Goal: Information Seeking & Learning: Find specific page/section

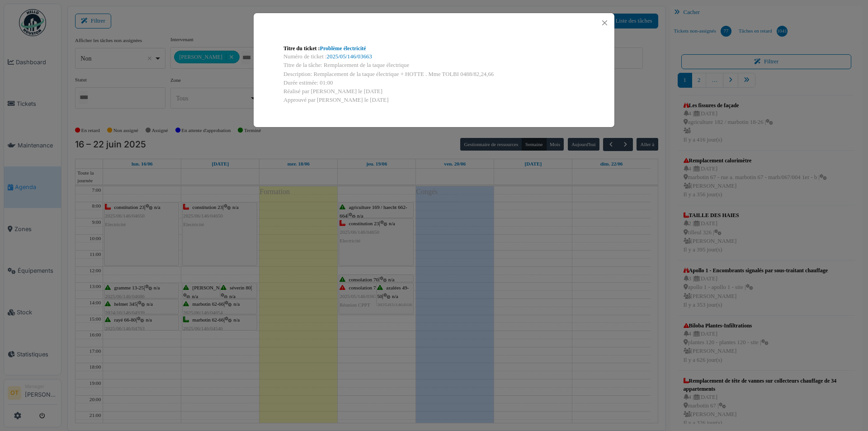
click at [378, 389] on div "Titre du ticket : Problème électricité Numéro de ticket : 2025/05/146/03663 Tit…" at bounding box center [434, 215] width 868 height 431
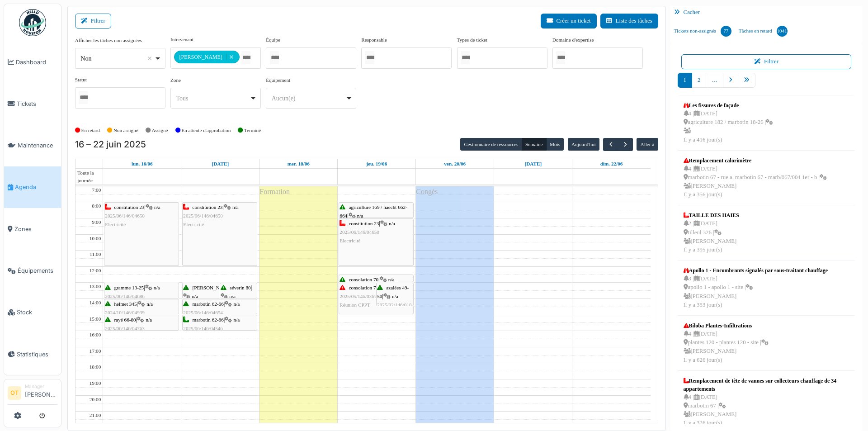
click at [141, 234] on div "constitution 23 | n/a 2025/06/146/04650 Electricité" at bounding box center [141, 233] width 74 height 63
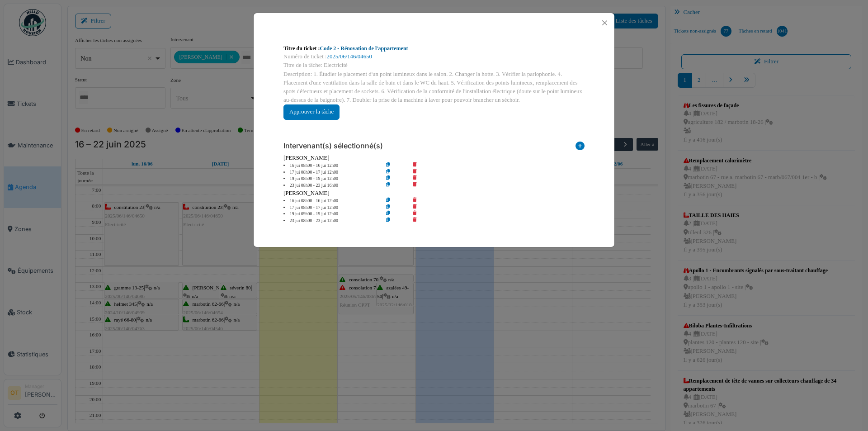
click at [378, 49] on link "Code 2 - Rénovation de l'appartement" at bounding box center [364, 48] width 88 height 6
click at [205, 149] on div "Titre du ticket : Code 2 - Rénovation de l'appartement Numéro de ticket : 2025/…" at bounding box center [434, 215] width 868 height 431
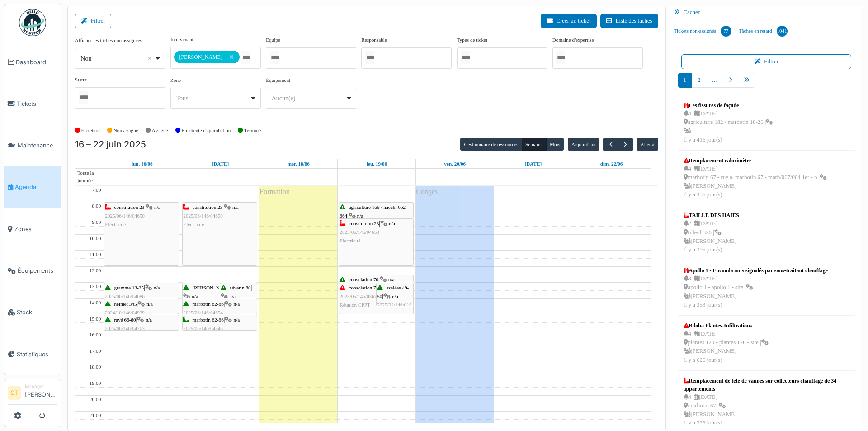
click at [144, 254] on div "constitution 23 | n/a 2025/06/146/04650 Electricité" at bounding box center [141, 233] width 74 height 63
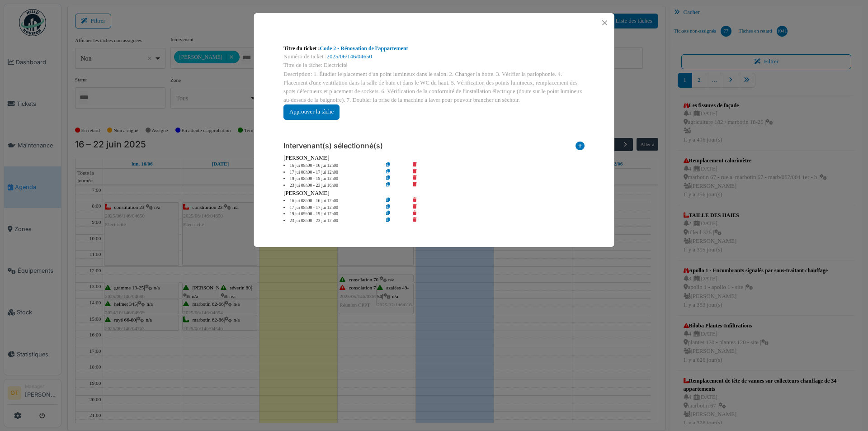
click at [240, 231] on div "Titre du ticket : Code 2 - Rénovation de l'appartement Numéro de ticket : 2025/…" at bounding box center [434, 215] width 868 height 431
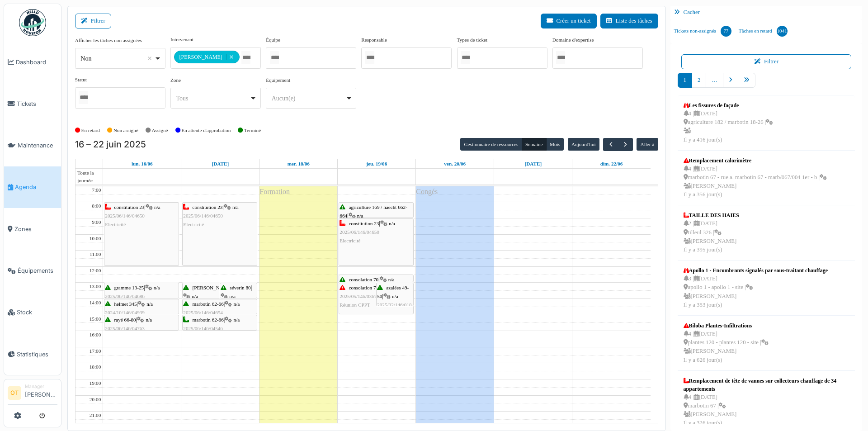
click at [223, 232] on div "constitution 23 | n/a 2025/06/146/04650 Electricité" at bounding box center [220, 233] width 74 height 63
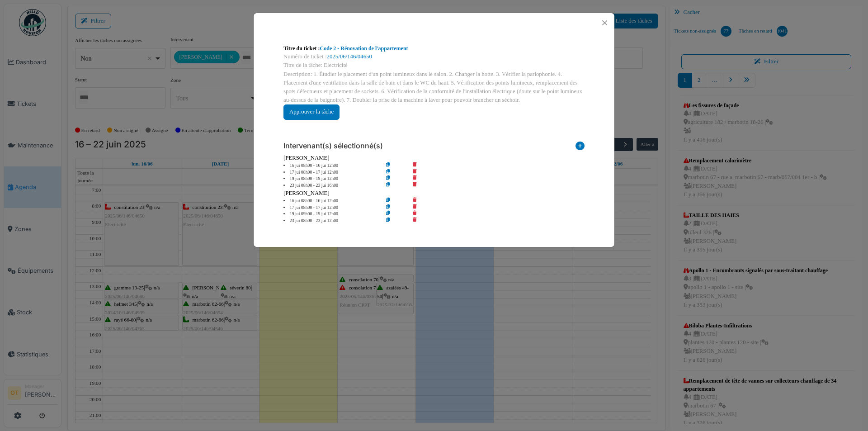
click at [242, 254] on div "Titre du ticket : Code 2 - Rénovation de l'appartement Numéro de ticket : 2025/…" at bounding box center [434, 215] width 868 height 431
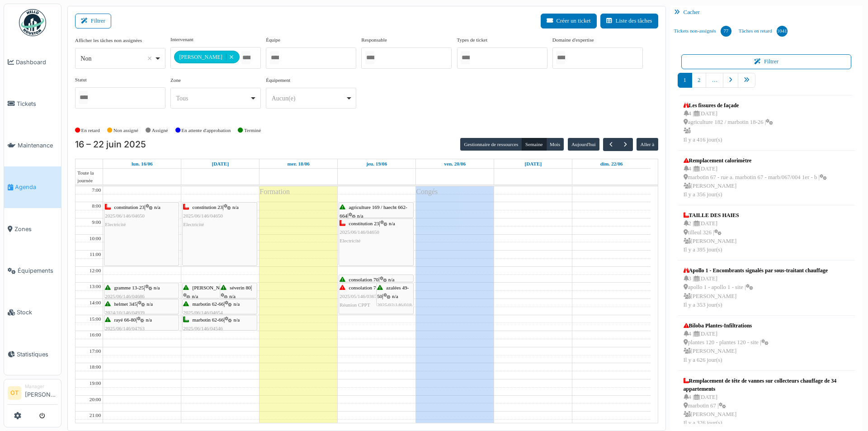
click at [218, 231] on div "constitution 23 | n/a 2025/06/146/04650 Electricité" at bounding box center [220, 233] width 74 height 63
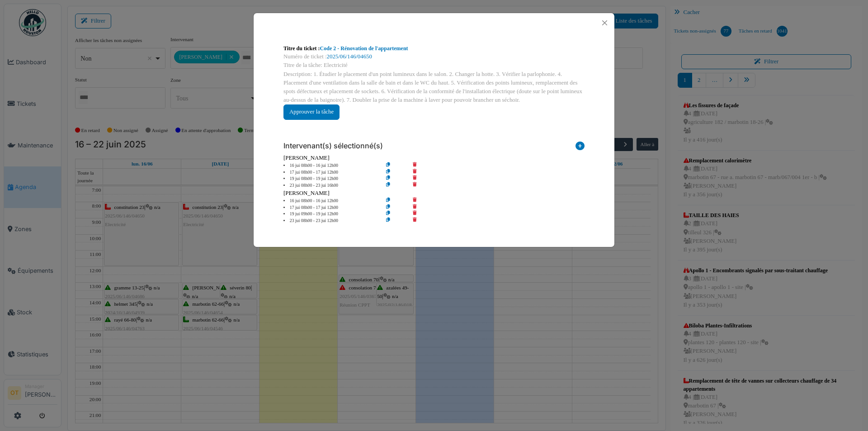
click at [144, 234] on div "Titre du ticket : Code 2 - Rénovation de l'appartement Numéro de ticket : 2025/…" at bounding box center [434, 215] width 868 height 431
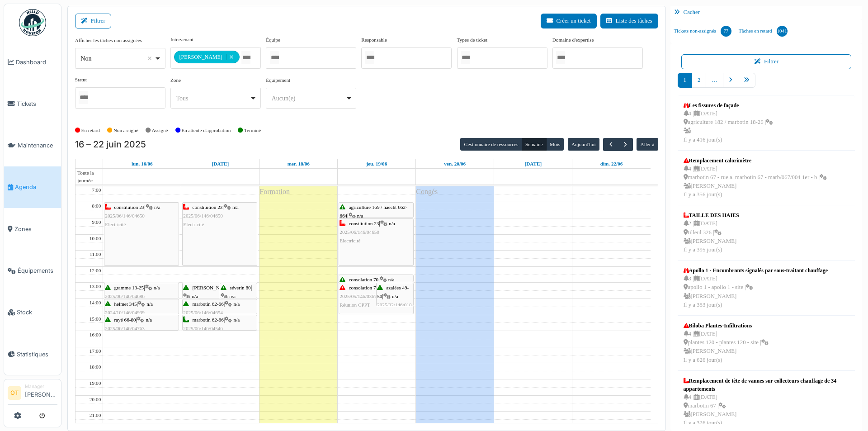
click at [144, 234] on div "constitution 23 | n/a 2025/06/146/04650 Electricité" at bounding box center [141, 233] width 74 height 63
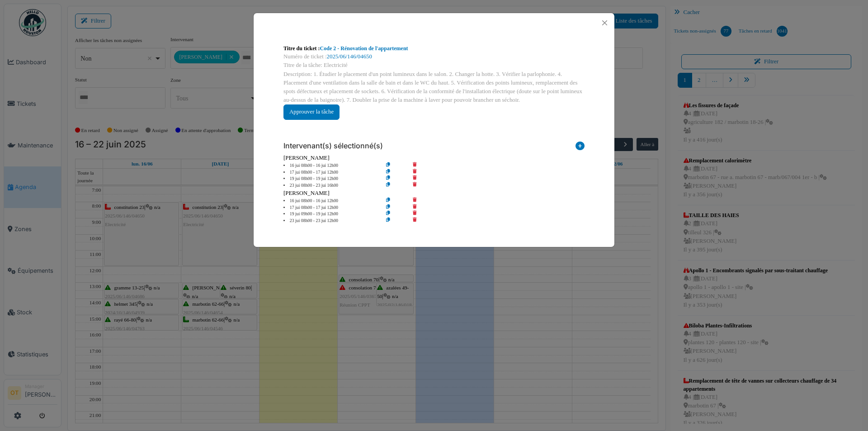
click at [207, 234] on div "Titre du ticket : Code 2 - Rénovation de l'appartement Numéro de ticket : 2025/…" at bounding box center [434, 215] width 868 height 431
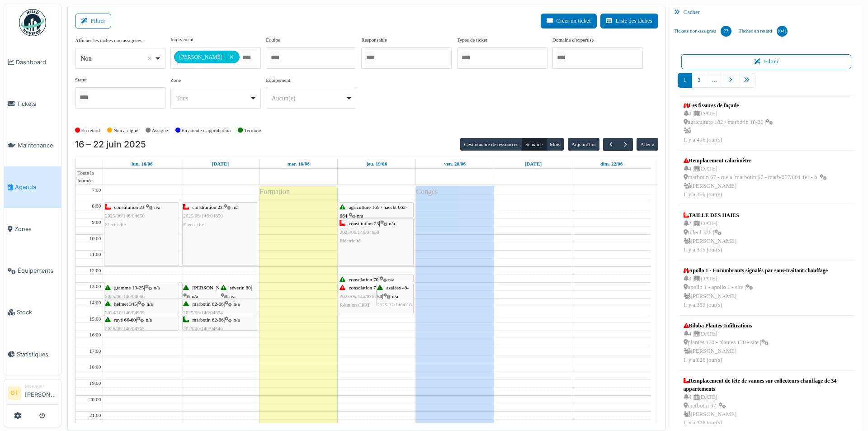
click at [363, 207] on span "agriculture 169 / haecht 662-664" at bounding box center [372, 211] width 67 height 14
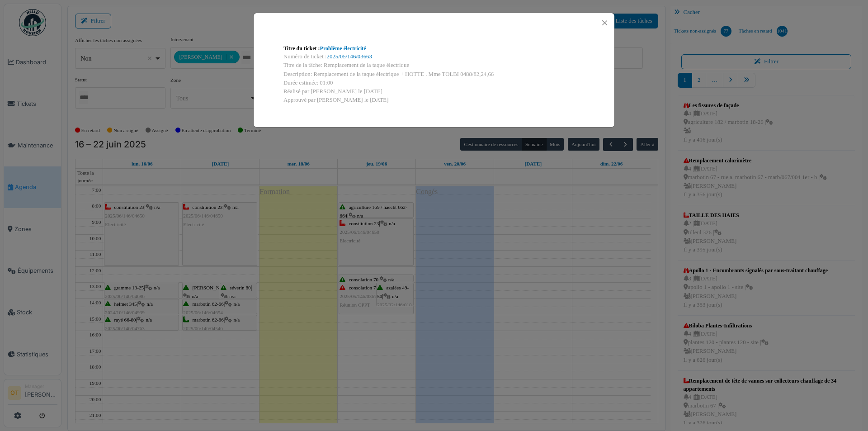
click at [279, 218] on div "Titre du ticket : Problème électricité Numéro de ticket : 2025/05/146/03663 Tit…" at bounding box center [434, 215] width 868 height 431
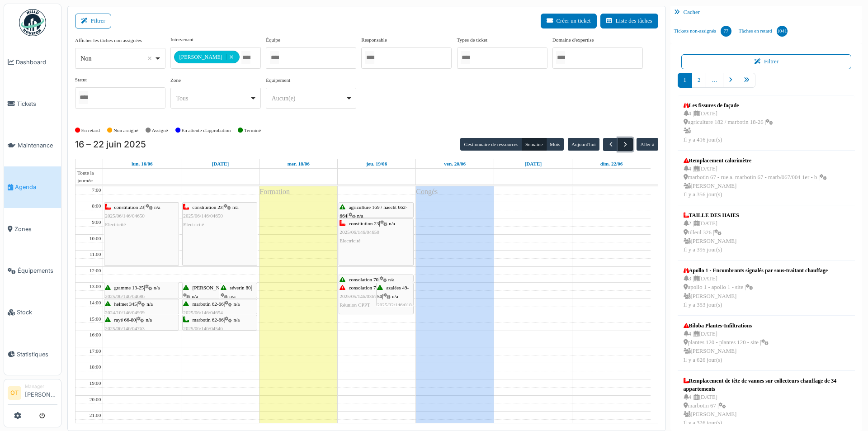
click at [625, 141] on span "button" at bounding box center [625, 145] width 8 height 8
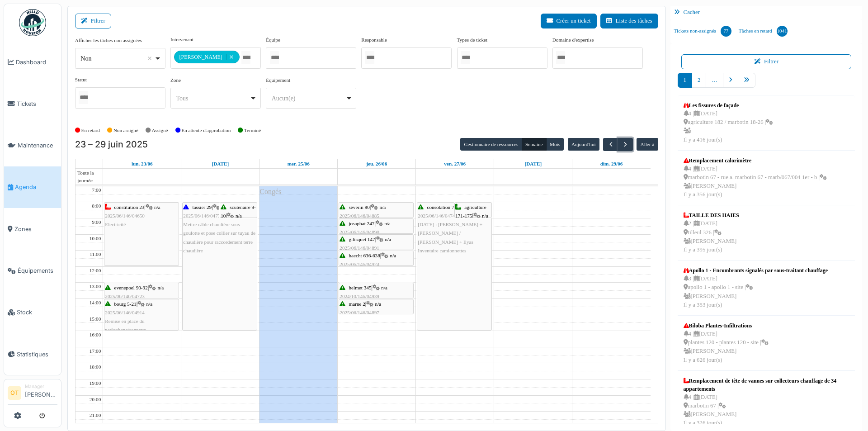
click at [134, 317] on div "bourg 5-21 | n/a 2025/06/146/04914 Remise en place du parlophone/sonnette" at bounding box center [141, 317] width 73 height 35
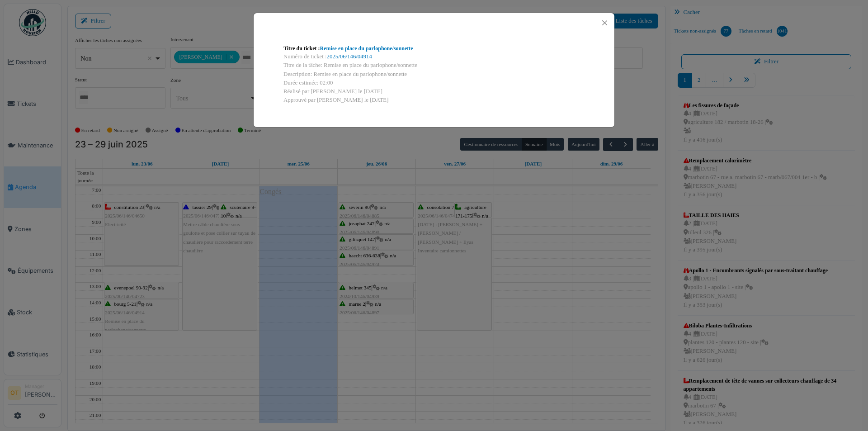
click at [136, 298] on div "Titre du ticket : Remise en place du parlophone/sonnette Numéro de ticket : 202…" at bounding box center [434, 215] width 868 height 431
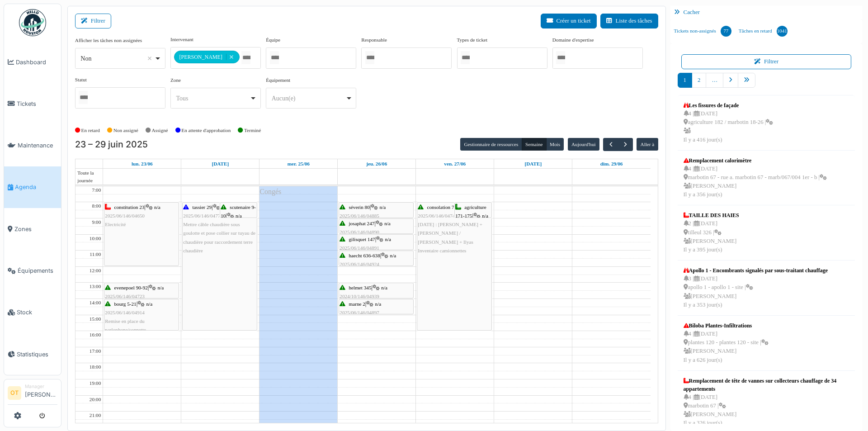
click at [137, 287] on span "evenepoel 90-92" at bounding box center [130, 287] width 33 height 5
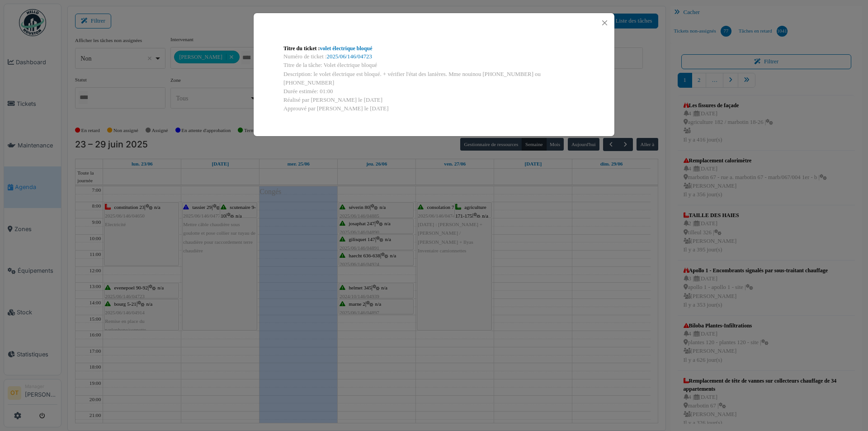
click at [147, 250] on div "Titre du ticket : volet électrique bloqué Numéro de ticket : 2025/06/146/04723 …" at bounding box center [434, 215] width 868 height 431
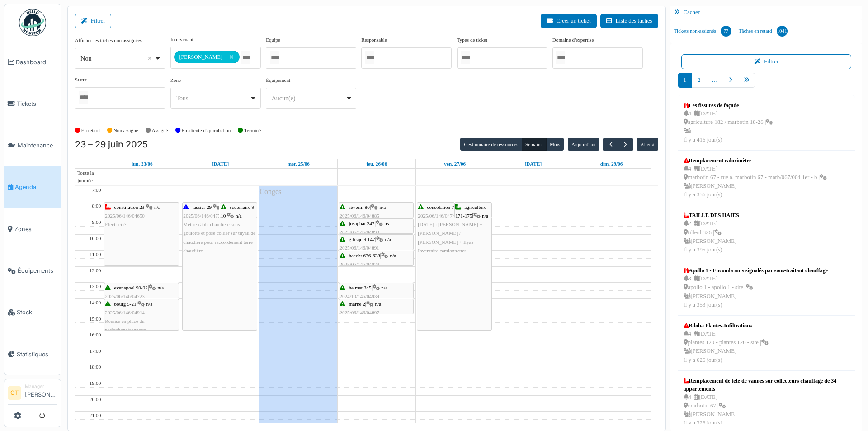
click at [234, 208] on span "scutenaire 9-10" at bounding box center [238, 211] width 35 height 14
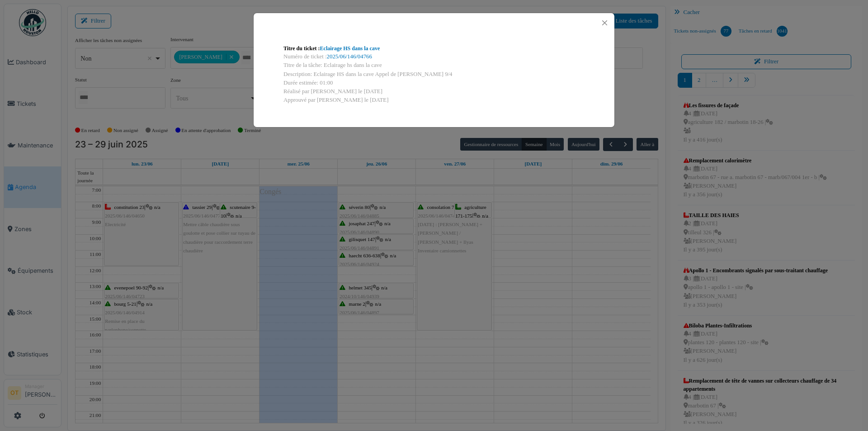
click at [187, 278] on div "Titre du ticket : Eclairage HS dans la cave Numéro de ticket : 2025/06/146/0476…" at bounding box center [434, 215] width 868 height 431
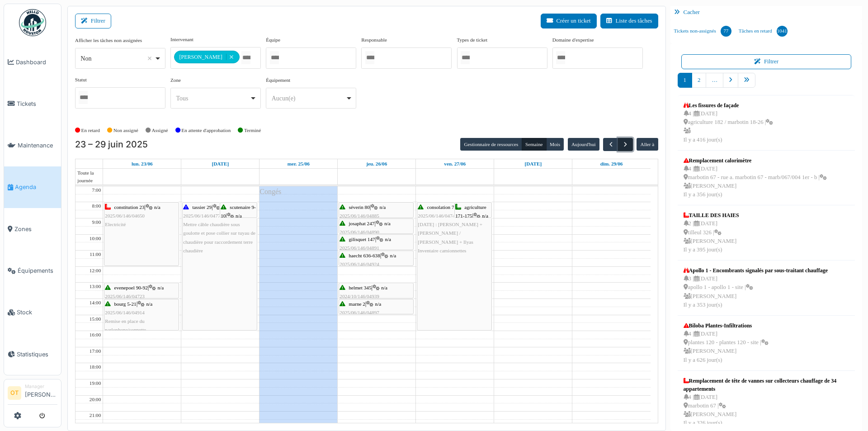
click at [627, 143] on span "button" at bounding box center [625, 145] width 8 height 8
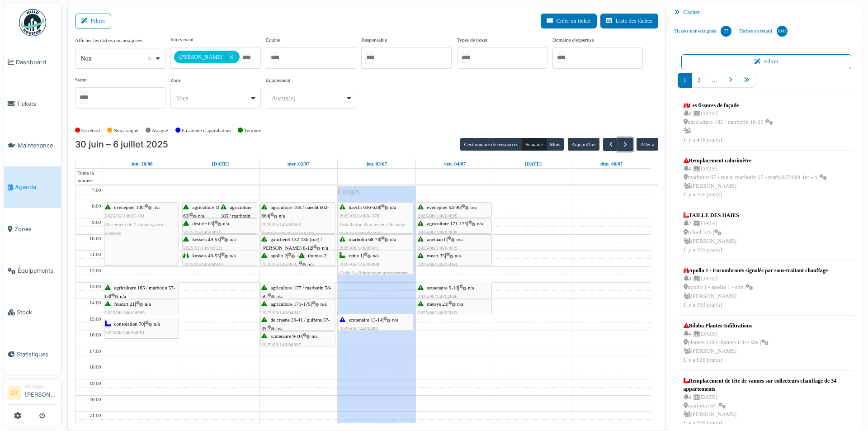
click at [138, 290] on div "agriculture 185 / marbotin 57-63 | n/a 2025/06/146/04922 Problème hotte et élec…" at bounding box center [141, 304] width 73 height 43
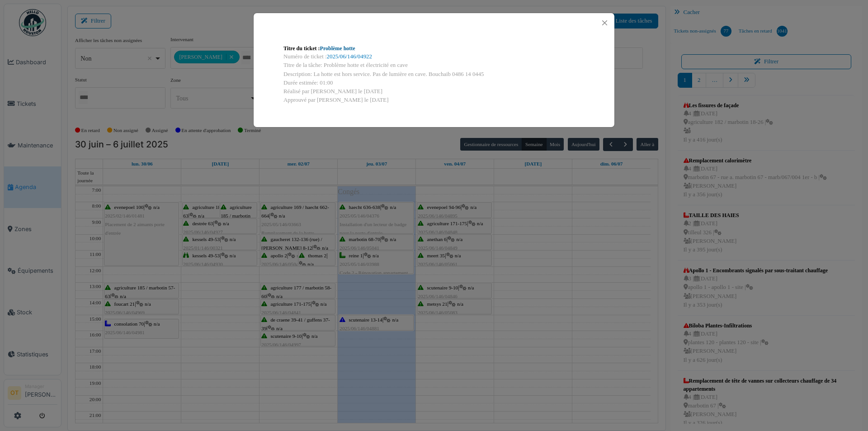
click at [327, 45] on link "Problème hotte" at bounding box center [337, 48] width 35 height 6
click at [211, 147] on div "Titre du ticket : Problème hotte Numéro de ticket : 2025/06/146/04922 Titre de …" at bounding box center [434, 215] width 868 height 431
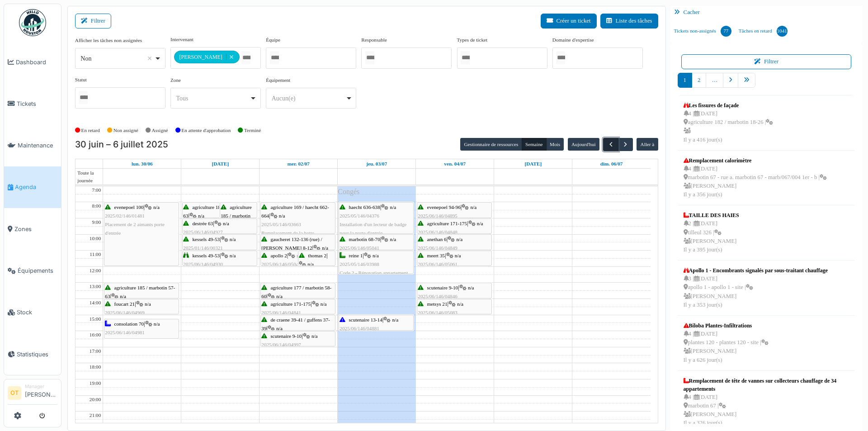
click at [614, 145] on span "button" at bounding box center [611, 145] width 8 height 8
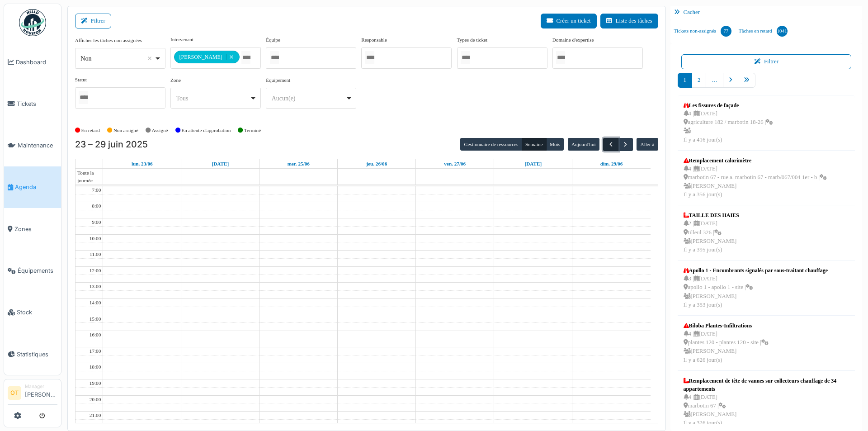
click at [612, 145] on span "button" at bounding box center [611, 145] width 8 height 8
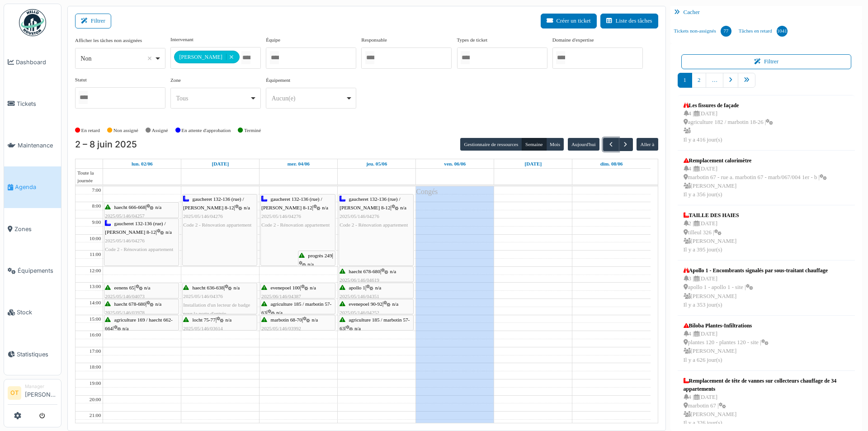
click at [368, 240] on div "gaucheret 132-136 (rue) / thomas 8-12 | n/a 2025/05/146/04276 Code 2 - Rénovati…" at bounding box center [376, 229] width 74 height 71
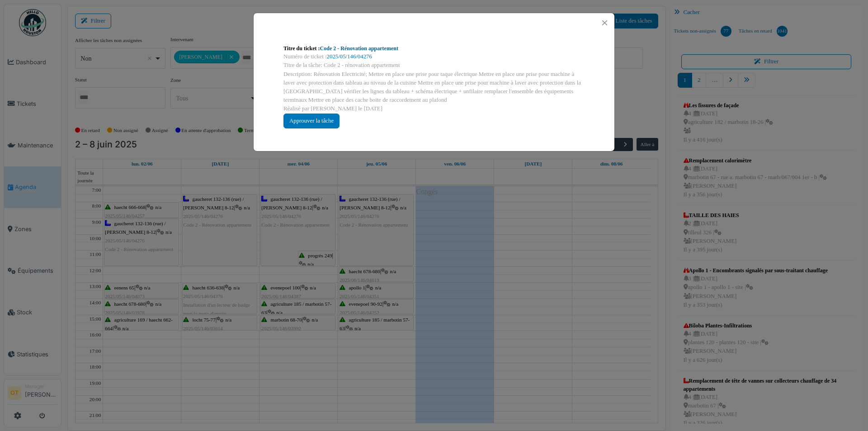
click at [381, 50] on link "Code 2 - Rénovation appartement" at bounding box center [359, 48] width 78 height 6
click at [603, 21] on button "Close" at bounding box center [604, 23] width 12 height 12
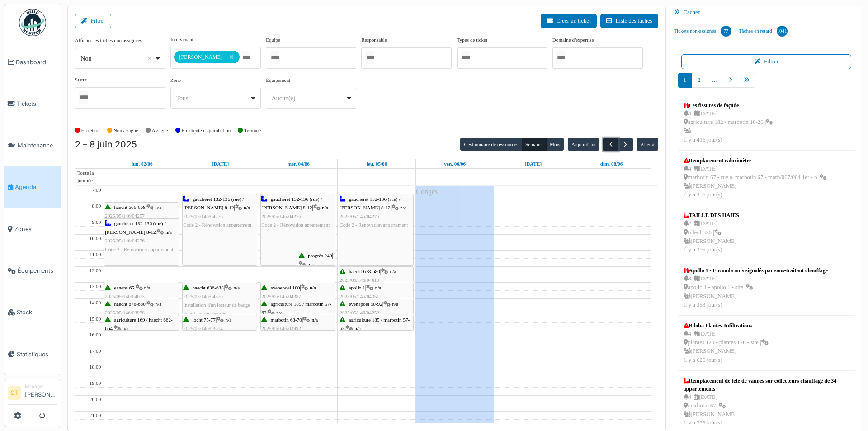
click at [608, 147] on span "button" at bounding box center [611, 145] width 8 height 8
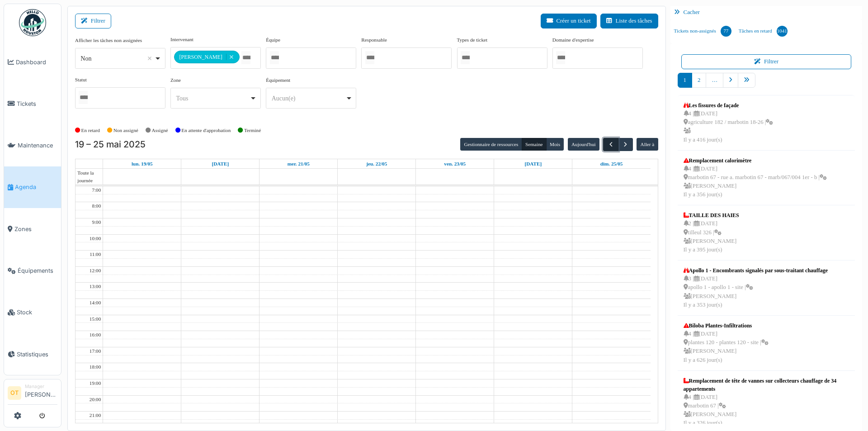
click at [608, 147] on span "button" at bounding box center [611, 145] width 8 height 8
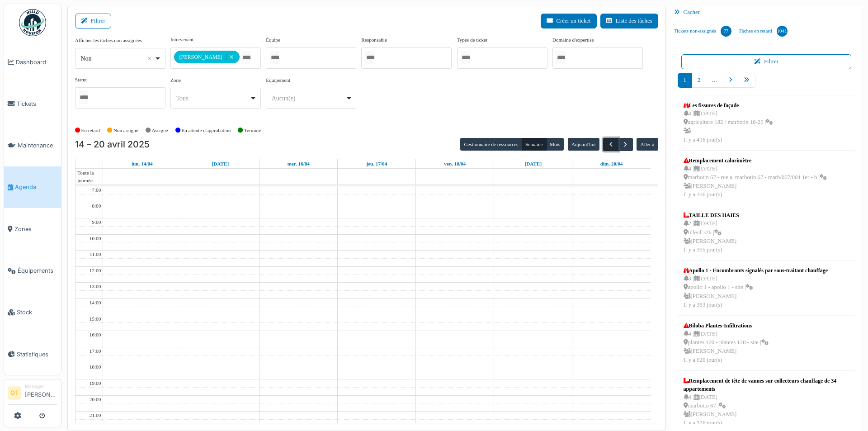
click at [608, 147] on span "button" at bounding box center [611, 145] width 8 height 8
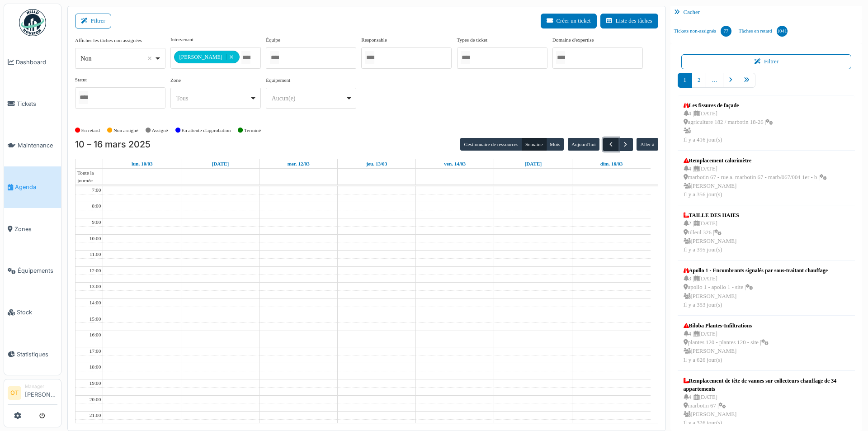
click at [608, 147] on span "button" at bounding box center [611, 145] width 8 height 8
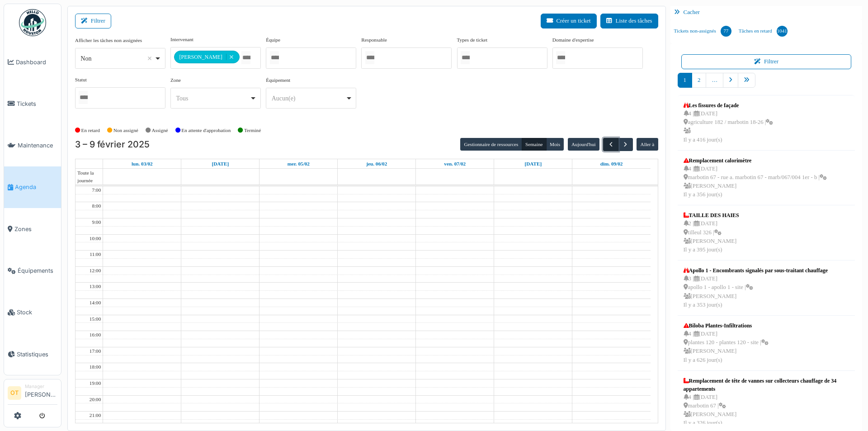
click at [608, 147] on span "button" at bounding box center [611, 145] width 8 height 8
click at [625, 145] on span "button" at bounding box center [625, 145] width 8 height 8
click at [624, 144] on span "button" at bounding box center [625, 145] width 8 height 8
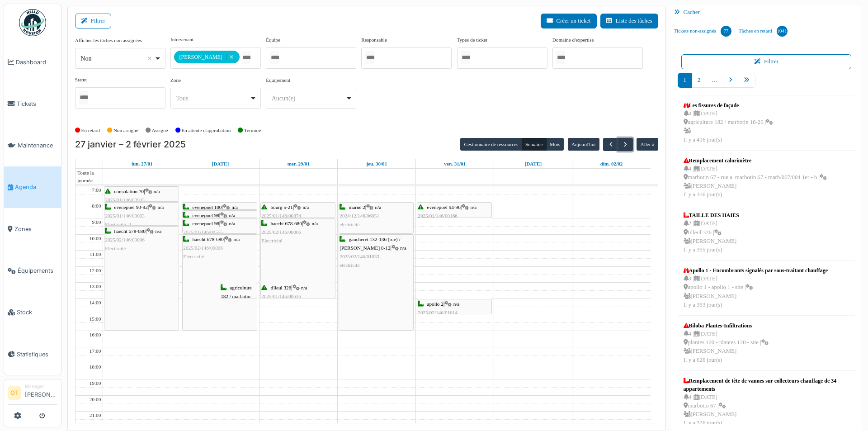
click at [375, 284] on div "gaucheret 132-136 (rue) / thomas 8-12 | n/a 2025/02/146/01033 electricité" at bounding box center [376, 282] width 74 height 95
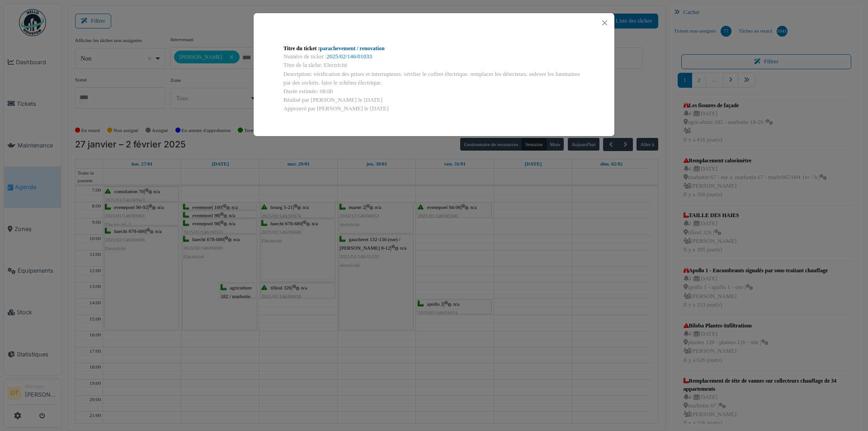
click at [375, 47] on link "parachevement / renovation" at bounding box center [352, 48] width 65 height 6
click at [216, 94] on div "Titre du ticket : parachevement / renovation Numéro de ticket : 2025/02/146/010…" at bounding box center [434, 215] width 868 height 431
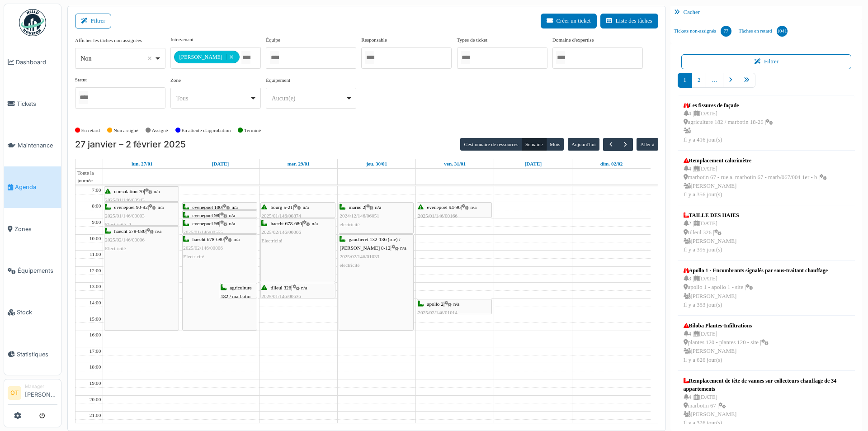
click at [458, 211] on div "evenepoel 94-96 | n/a 2025/01/146/00166 Lumière H24 au 5e" at bounding box center [454, 216] width 73 height 26
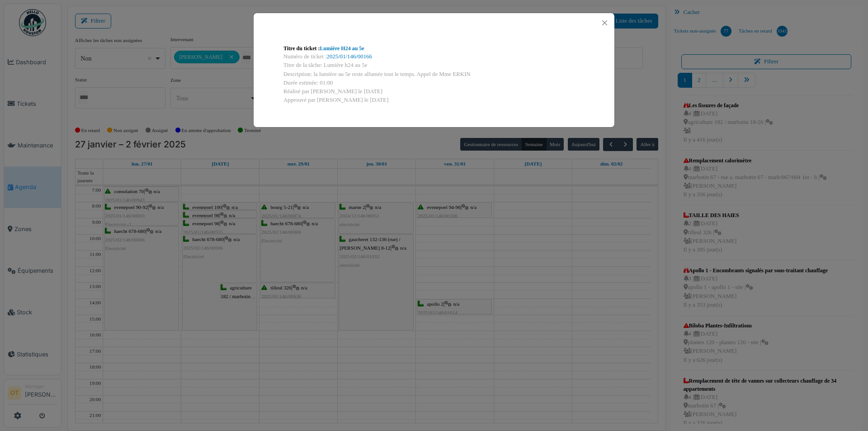
click at [458, 259] on div "Titre du ticket : Lumière H24 au 5e Numéro de ticket : 2025/01/146/00166 Titre …" at bounding box center [434, 215] width 868 height 431
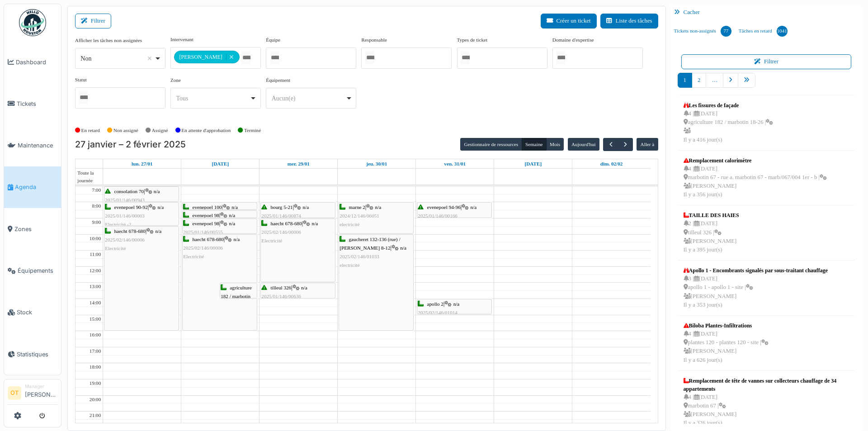
click at [449, 308] on div "apollo 2 | n/a 2025/02/146/01014 Contrôle d'installation électrique à 14h40 ave…" at bounding box center [454, 321] width 73 height 43
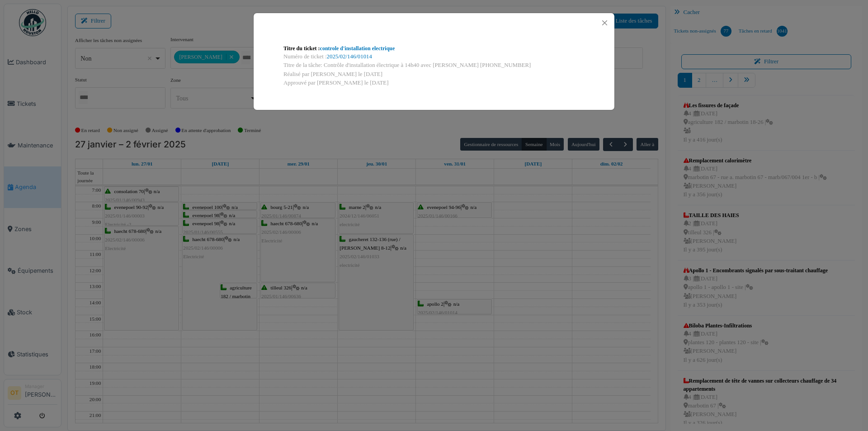
click at [449, 269] on div "Titre du ticket : controle d'installation electrique Numéro de ticket : 2025/02…" at bounding box center [434, 215] width 868 height 431
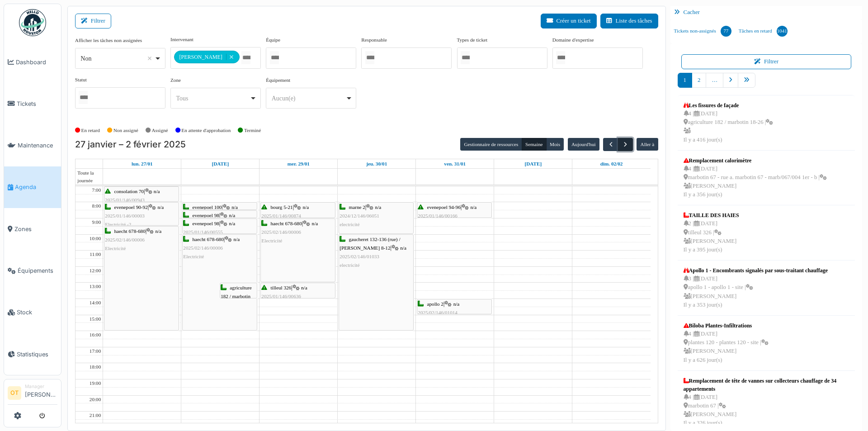
click at [625, 145] on span "button" at bounding box center [625, 145] width 8 height 8
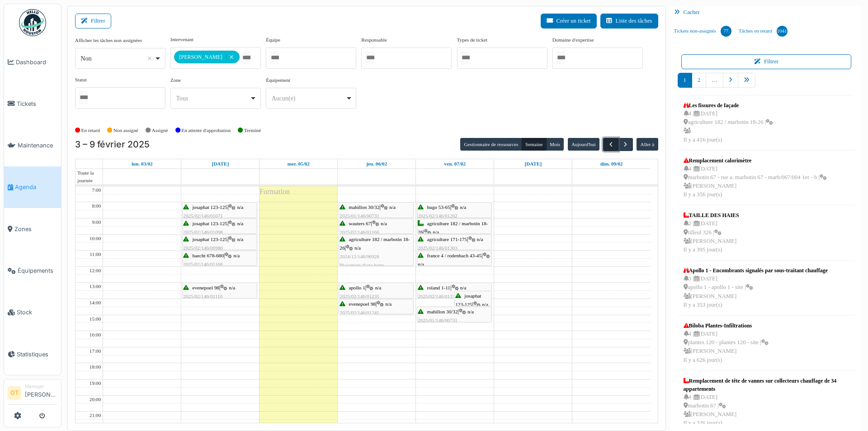
click at [609, 144] on span "button" at bounding box center [611, 145] width 8 height 8
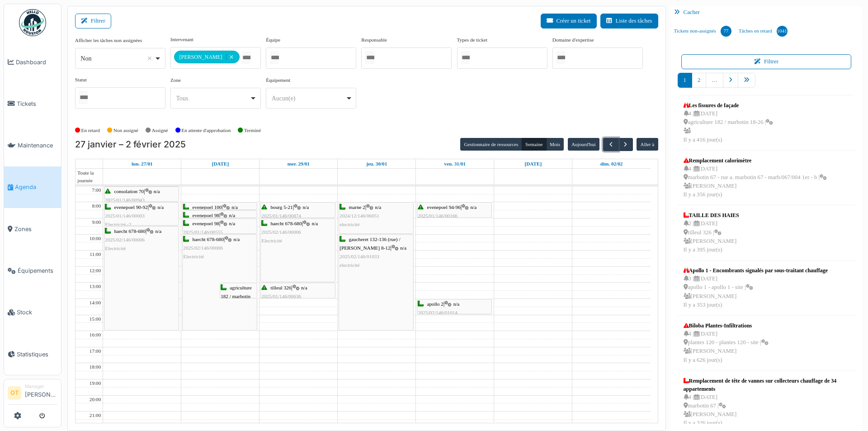
click at [368, 209] on div "marne 2 | n/a 2024/12/146/06051 electricité" at bounding box center [375, 216] width 73 height 26
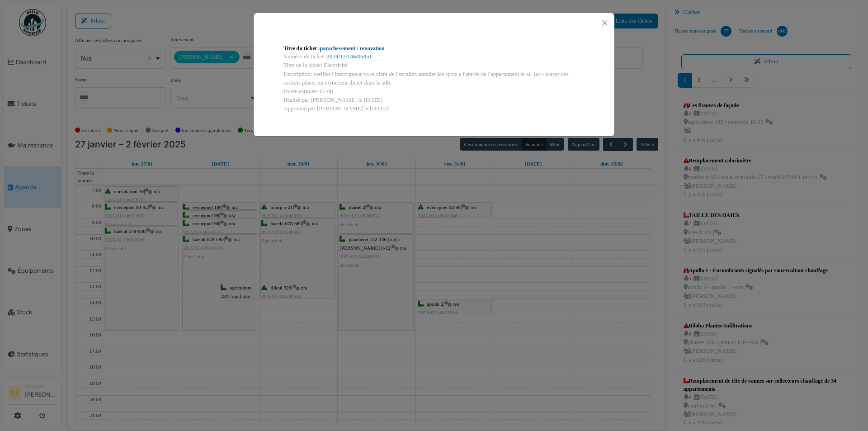
click at [373, 47] on link "parachevement / renovation" at bounding box center [352, 48] width 65 height 6
click at [493, 207] on div "Titre du ticket : parachevement / renovation Numéro de ticket : 2024/12/146/060…" at bounding box center [434, 215] width 868 height 431
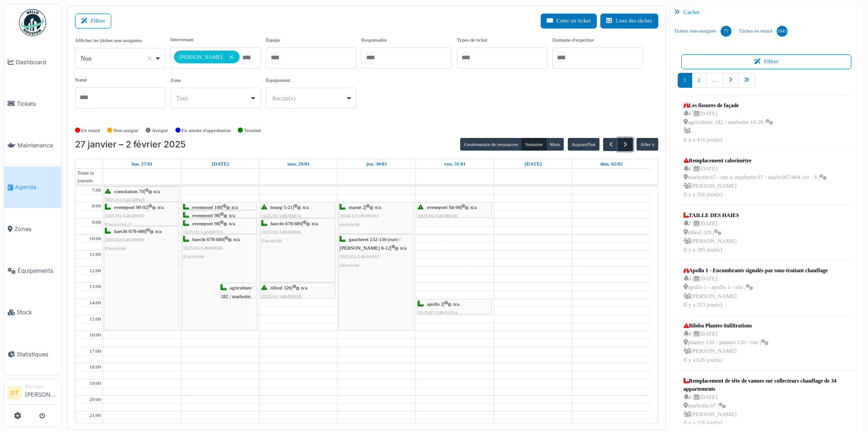
click at [625, 142] on span "button" at bounding box center [625, 145] width 8 height 8
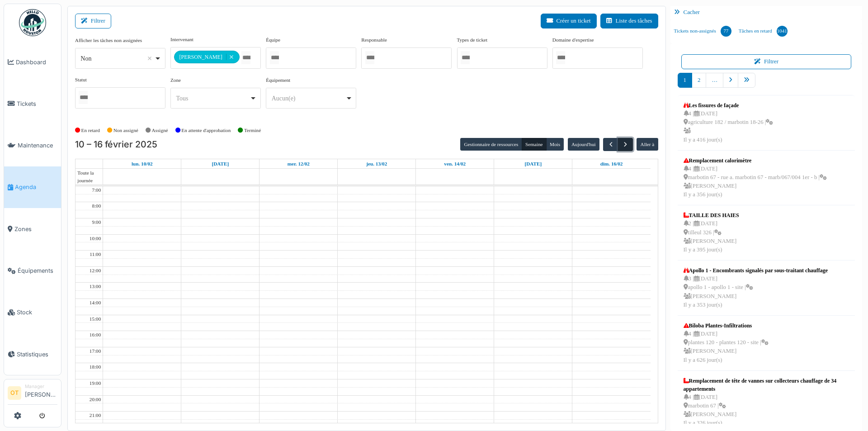
click at [625, 142] on span "button" at bounding box center [625, 145] width 8 height 8
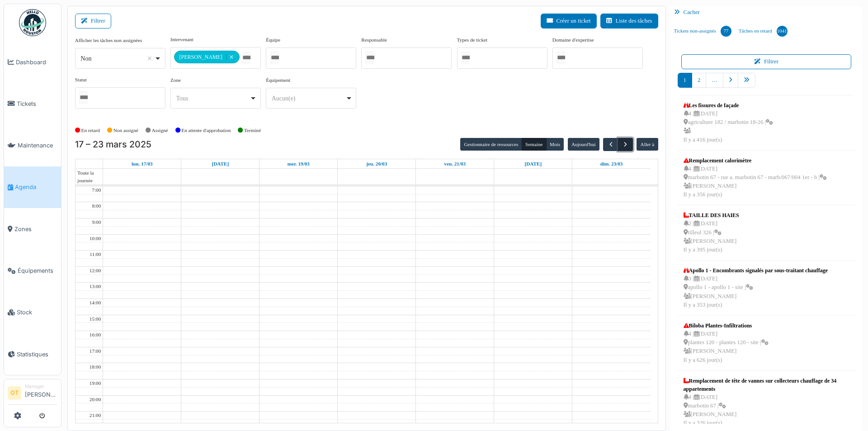
click at [625, 142] on span "button" at bounding box center [625, 145] width 8 height 8
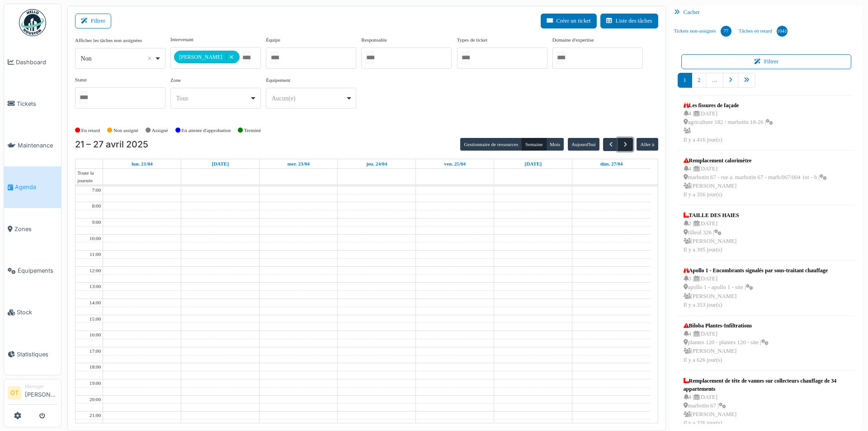
click at [625, 142] on span "button" at bounding box center [625, 145] width 8 height 8
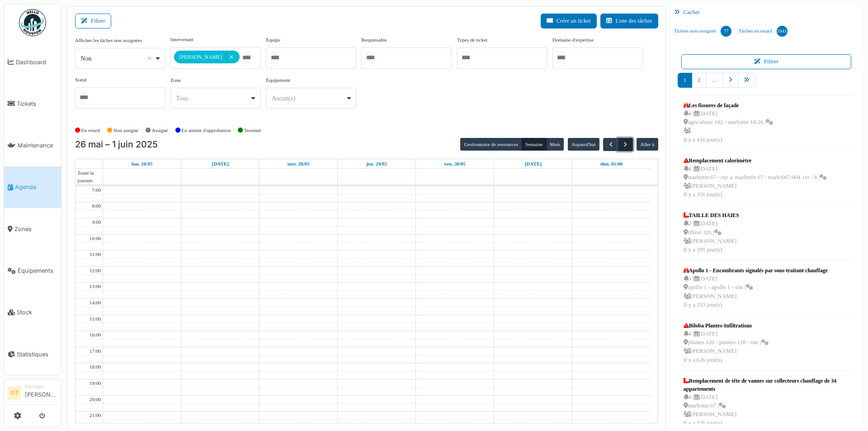
click at [625, 142] on span "button" at bounding box center [625, 145] width 8 height 8
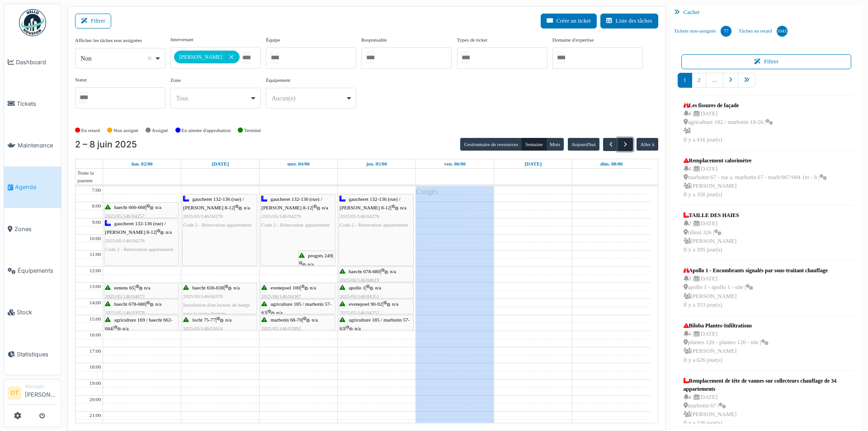
click at [625, 142] on span "button" at bounding box center [625, 145] width 8 height 8
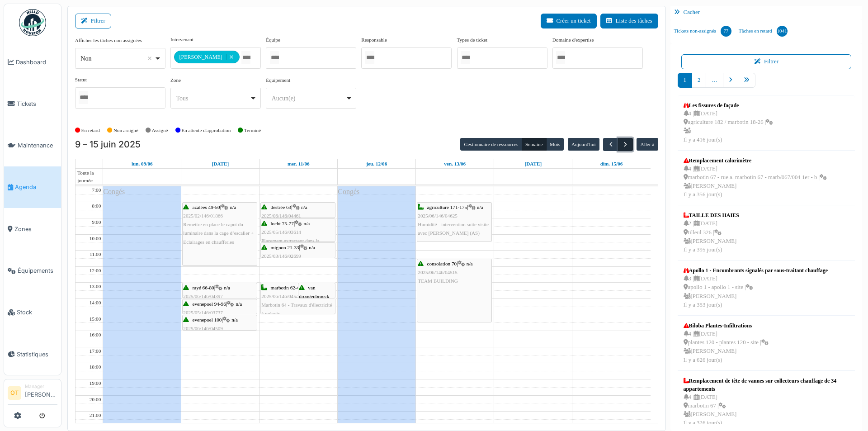
click at [625, 142] on span "button" at bounding box center [625, 145] width 8 height 8
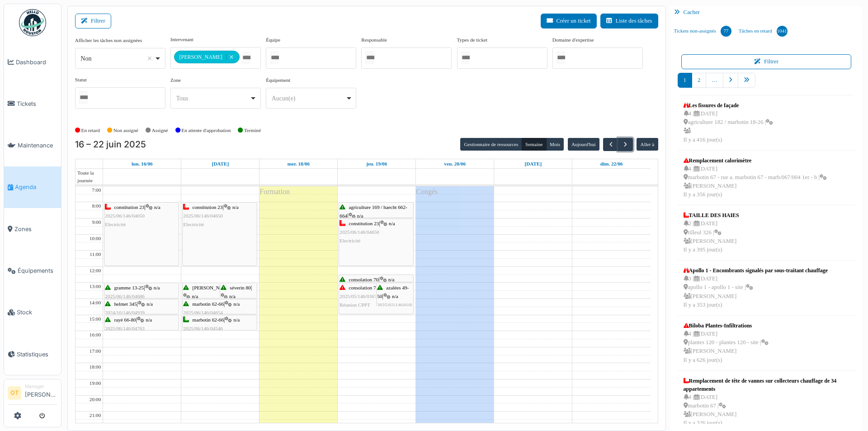
click at [218, 225] on div "constitution 23 | n/a 2025/06/146/04650 Electricité" at bounding box center [219, 216] width 73 height 26
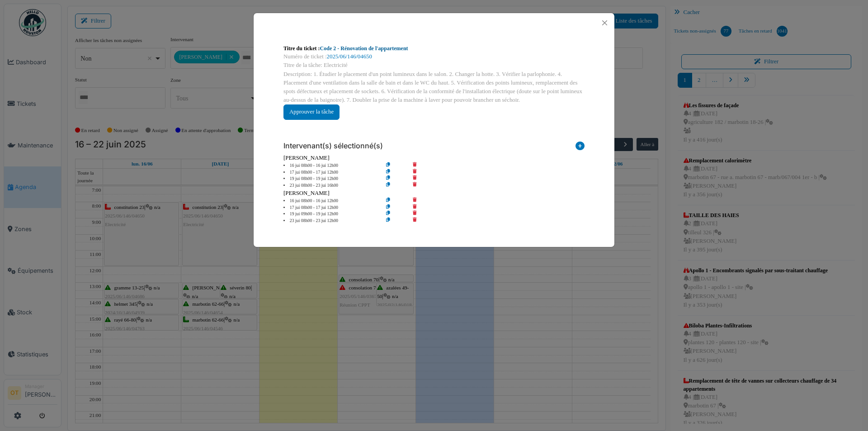
click at [387, 48] on link "Code 2 - Rénovation de l'appartement" at bounding box center [364, 48] width 88 height 6
click at [601, 23] on button "Close" at bounding box center [604, 23] width 12 height 12
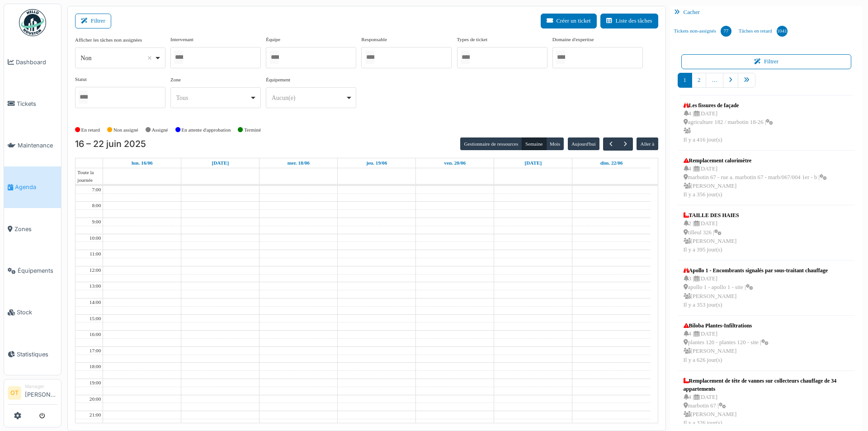
click at [224, 54] on div at bounding box center [215, 57] width 90 height 21
type input "***"
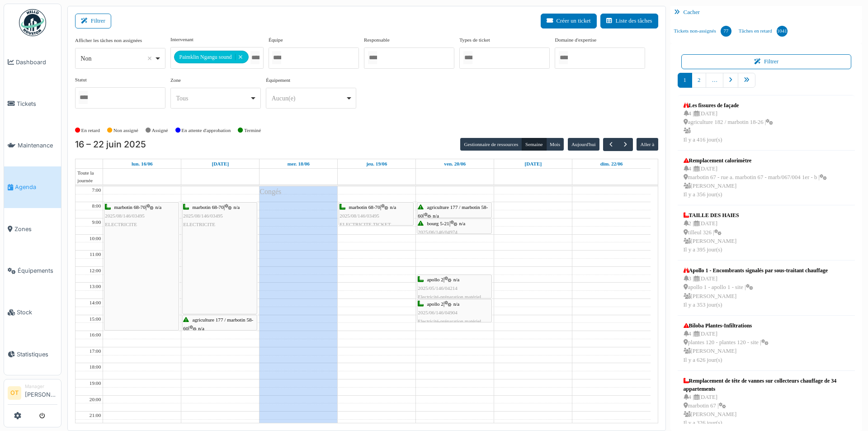
click at [620, 118] on div "**********" at bounding box center [366, 79] width 583 height 87
click at [614, 142] on span "button" at bounding box center [611, 145] width 8 height 8
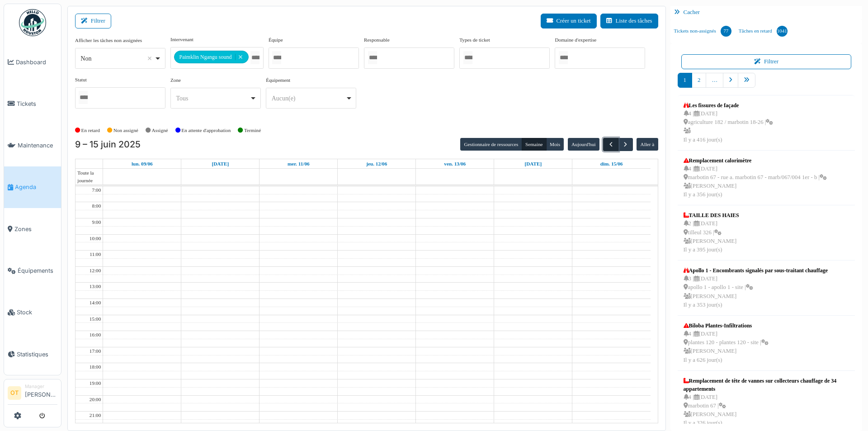
click at [614, 142] on span "button" at bounding box center [611, 145] width 8 height 8
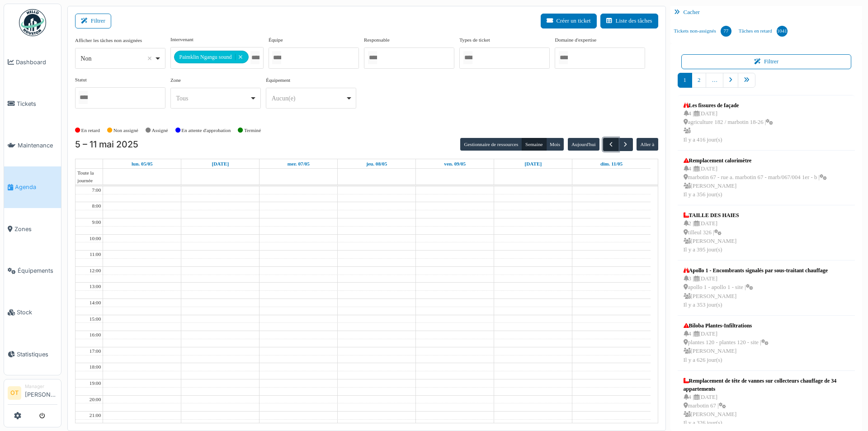
click at [614, 142] on span "button" at bounding box center [611, 145] width 8 height 8
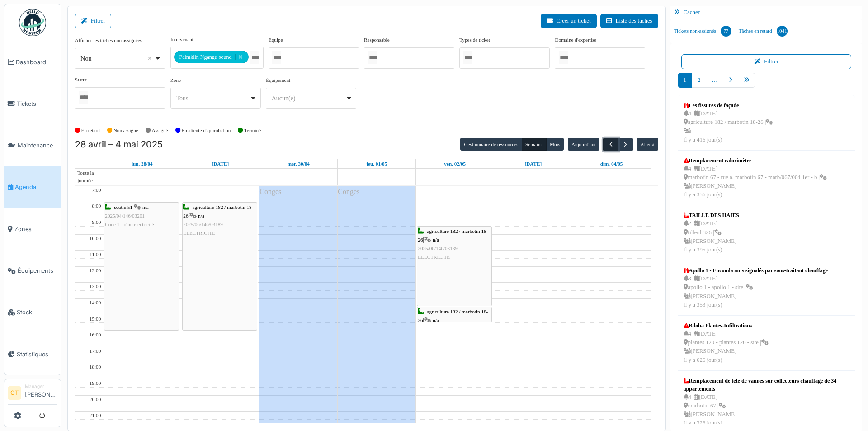
click at [607, 147] on span "button" at bounding box center [611, 145] width 8 height 8
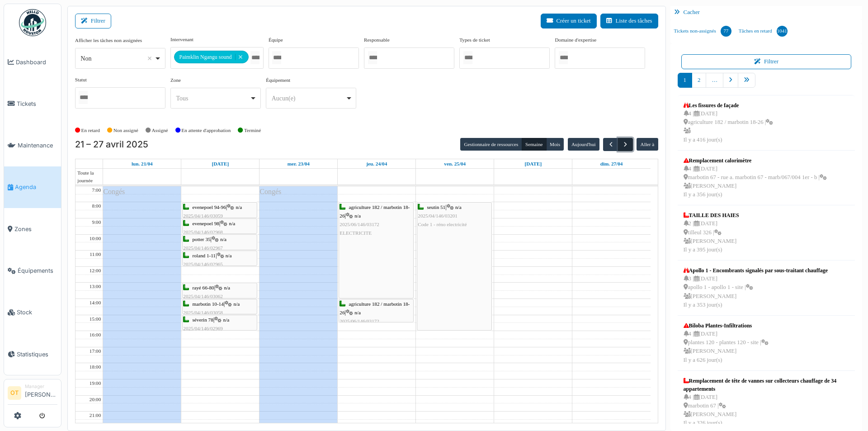
click at [626, 145] on span "button" at bounding box center [625, 145] width 8 height 8
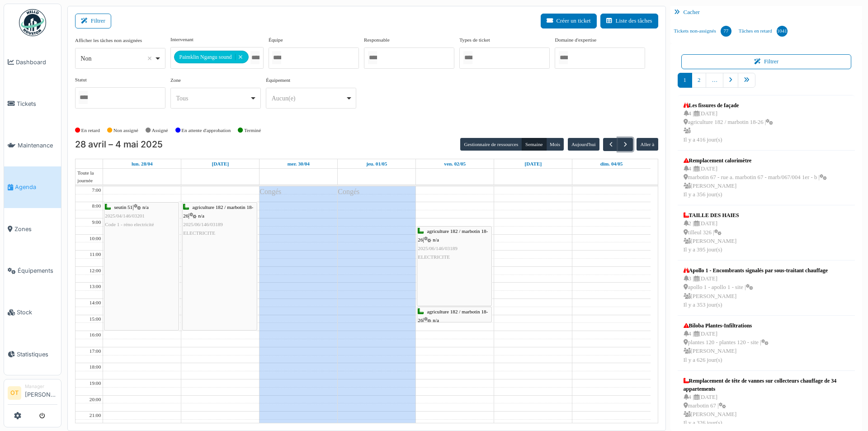
click at [234, 245] on div "agriculture 182 / marbotin 18-26 | n/a 2025/06/146/03189 ELECTRICITE" at bounding box center [220, 265] width 74 height 127
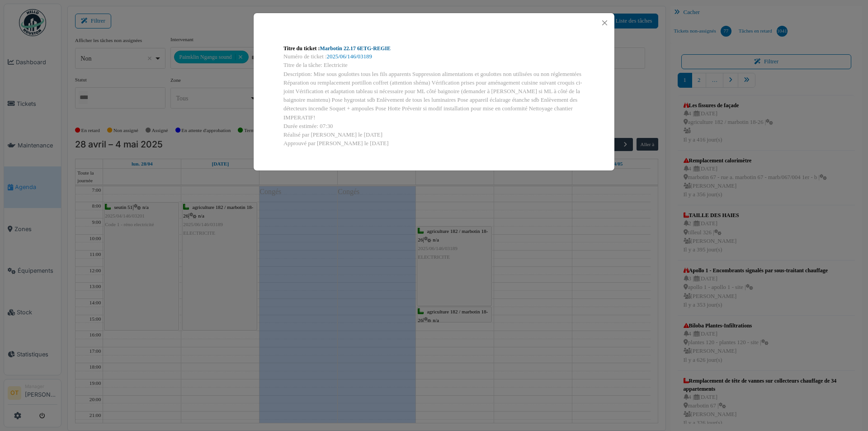
click at [346, 50] on link "Marbotin 22.17 6ETG-REGIE" at bounding box center [355, 48] width 70 height 6
click at [530, 221] on div "Titre du ticket : Marbotin 22.17 6ETG-REGIE Numéro de ticket : 2025/06/146/0318…" at bounding box center [434, 215] width 868 height 431
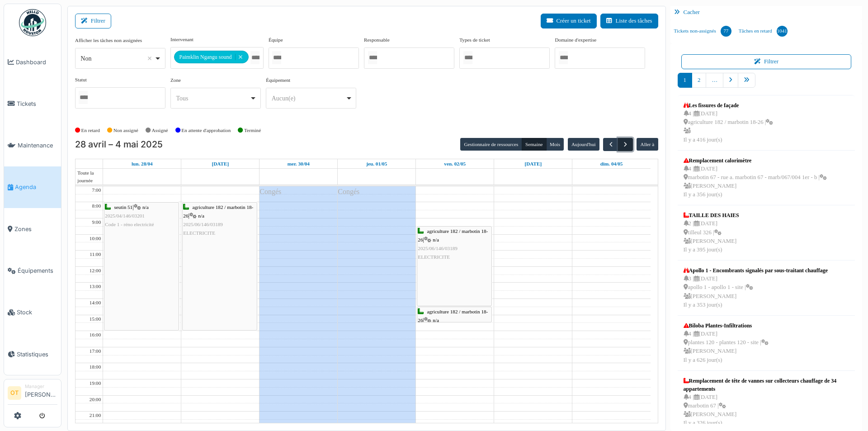
click at [628, 141] on span "button" at bounding box center [625, 145] width 8 height 8
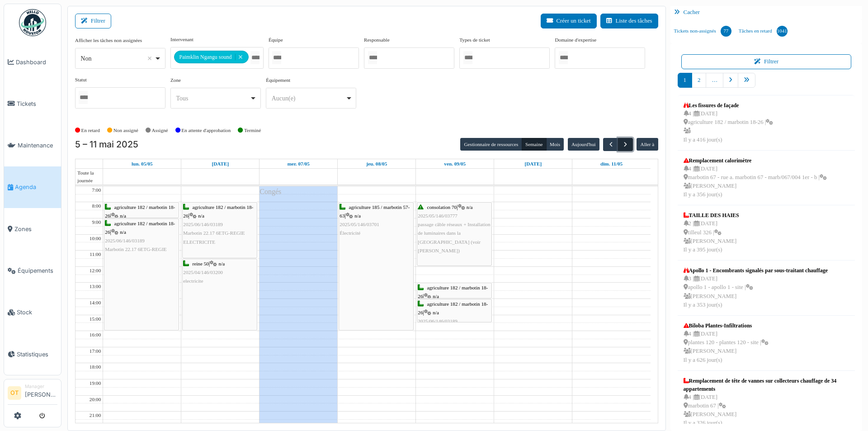
click at [626, 142] on span "button" at bounding box center [625, 145] width 8 height 8
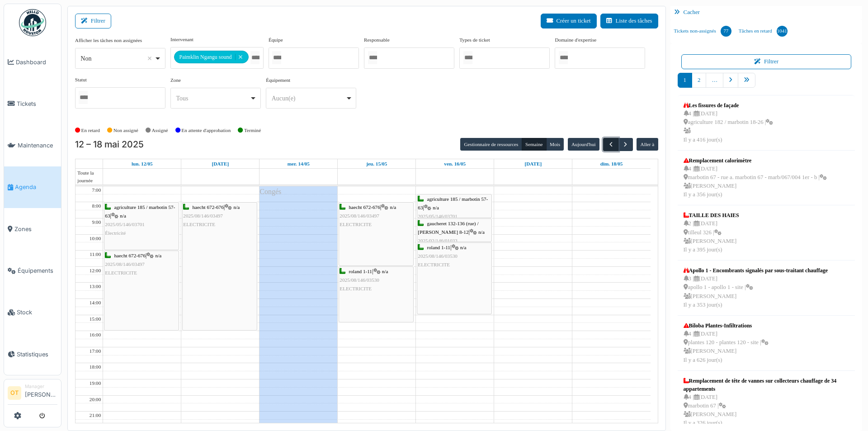
click at [612, 139] on button "button" at bounding box center [610, 144] width 15 height 13
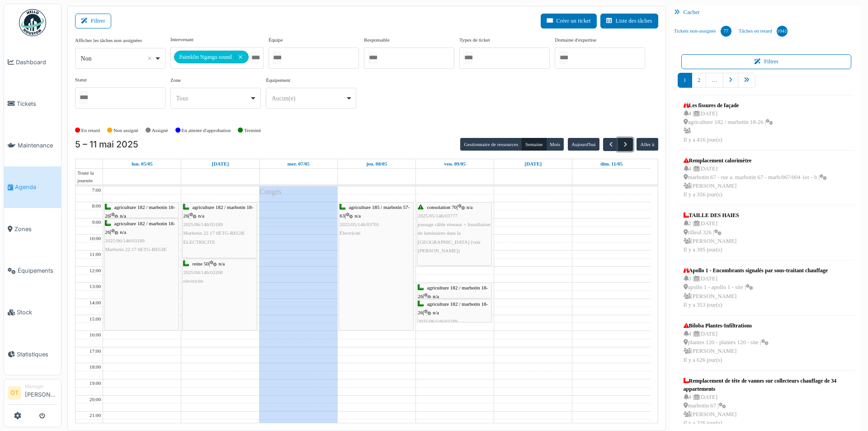
click at [625, 143] on span "button" at bounding box center [625, 145] width 8 height 8
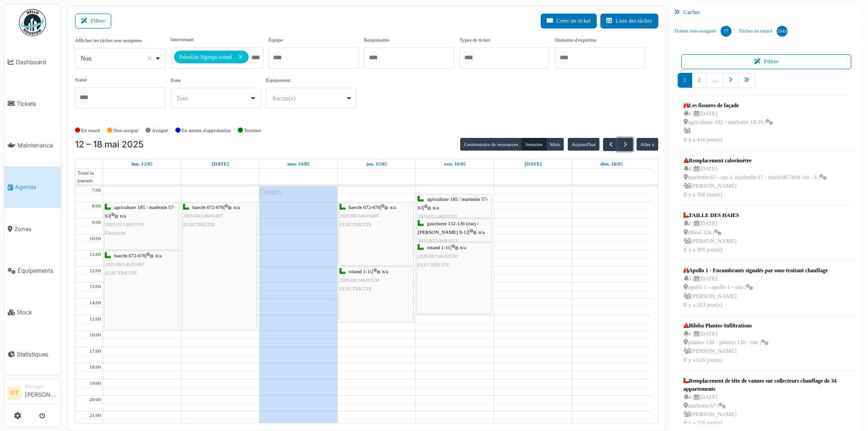
click at [142, 279] on div "haecht 672-676 | n/a 2025/08/146/03497 ELECTRICITE" at bounding box center [141, 290] width 74 height 79
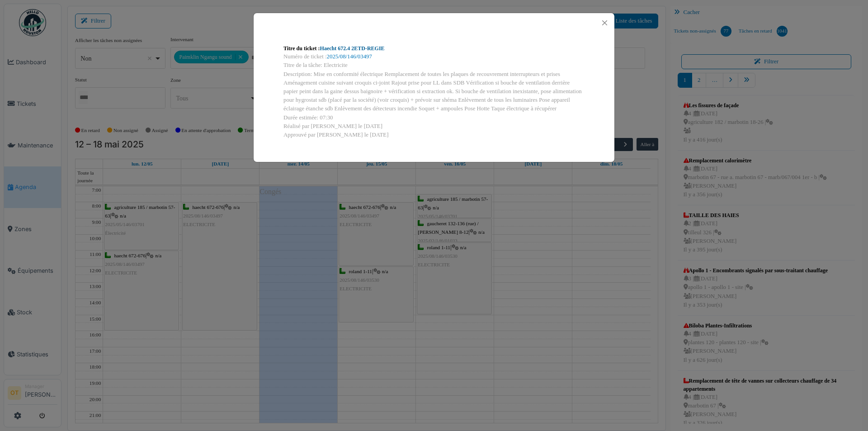
click at [375, 46] on link "Haecht 672.4 2ETD-REGIE" at bounding box center [352, 48] width 65 height 6
click at [504, 206] on div "Titre du ticket : Haecht 672.4 2ETD-REGIE Numéro de ticket : 2025/08/146/03497 …" at bounding box center [434, 215] width 868 height 431
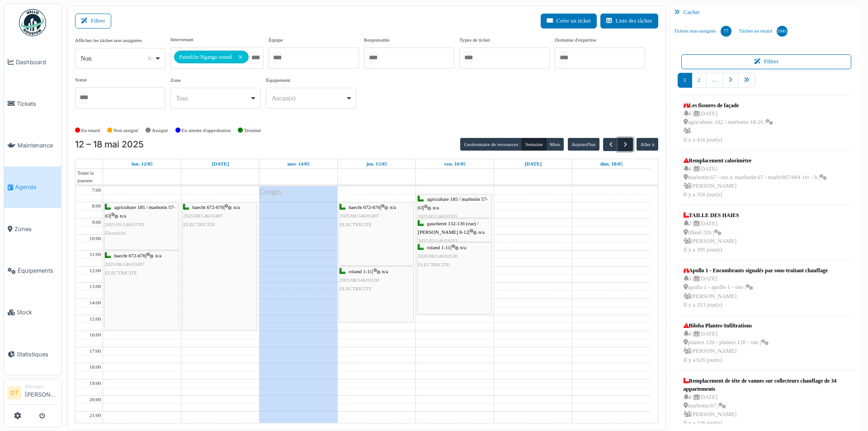
click at [629, 143] on span "button" at bounding box center [625, 145] width 8 height 8
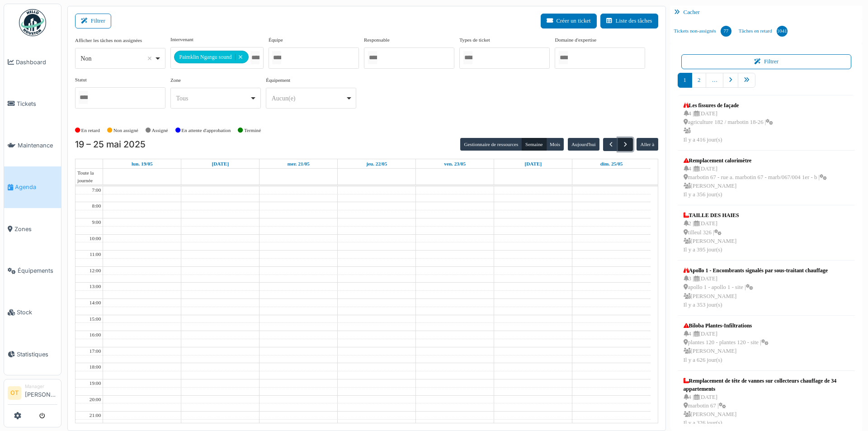
click at [629, 143] on span "button" at bounding box center [625, 145] width 8 height 8
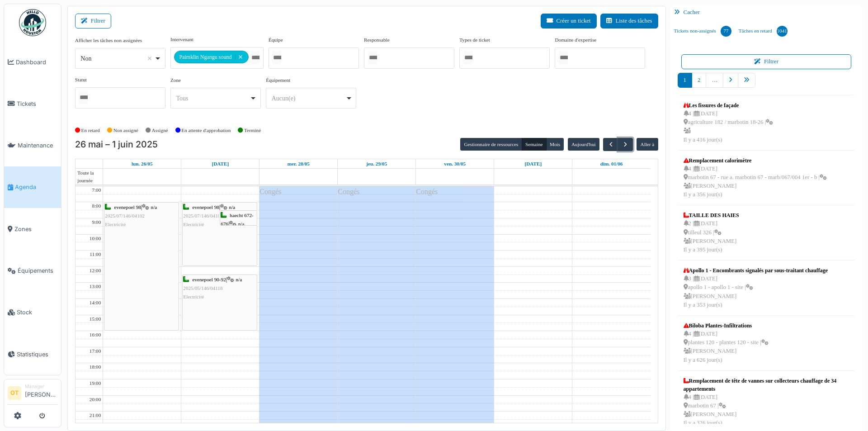
click at [141, 241] on div "evenepoel 98 | n/a 2025/07/146/04102 Electricité" at bounding box center [141, 265] width 74 height 127
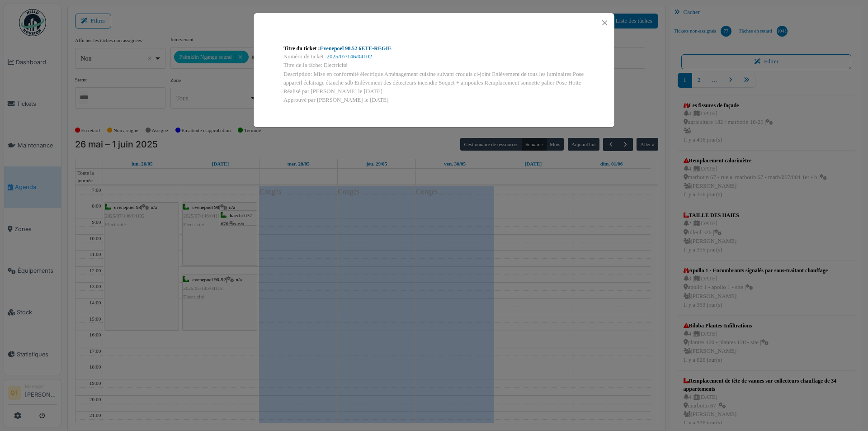
click at [349, 45] on link "Evenepoel 98.52 6ETE-REGIE" at bounding box center [355, 48] width 71 height 6
click at [520, 210] on div "Titre du ticket : Evenepoel 98.52 6ETE-REGIE Numéro de ticket : 2025/07/146/041…" at bounding box center [434, 215] width 868 height 431
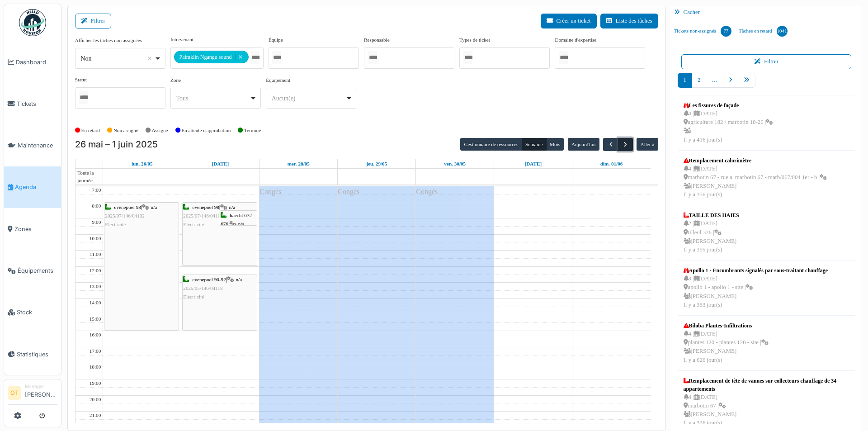
click at [625, 144] on span "button" at bounding box center [625, 145] width 8 height 8
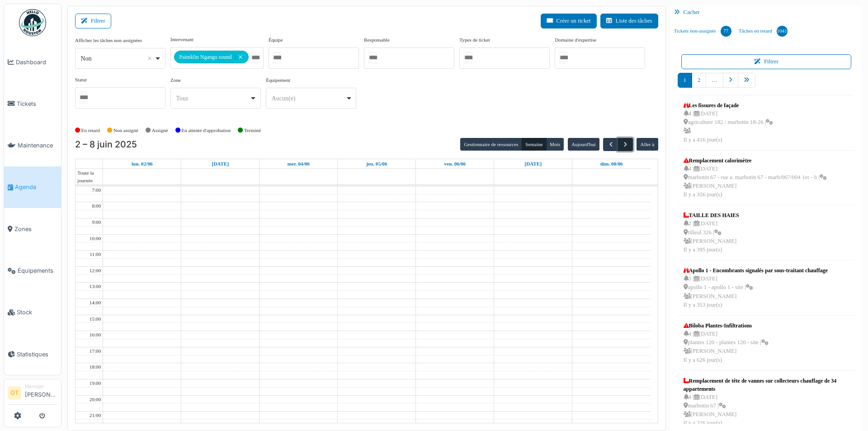
click at [625, 144] on span "button" at bounding box center [625, 145] width 8 height 8
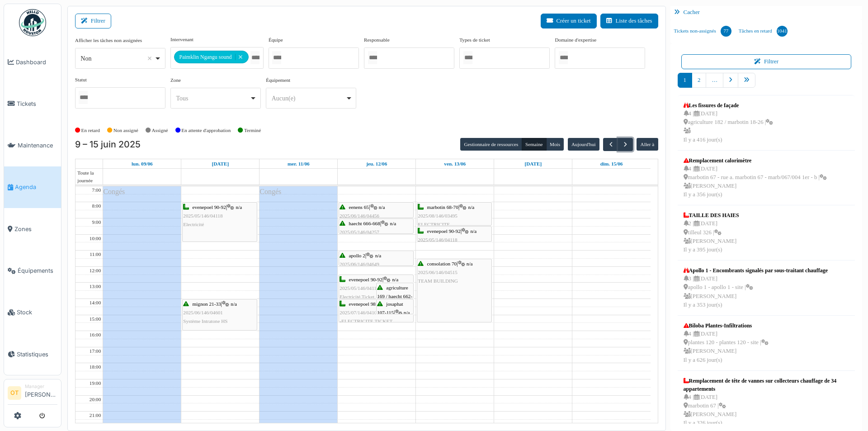
click at [382, 204] on span "n/a" at bounding box center [382, 206] width 6 height 5
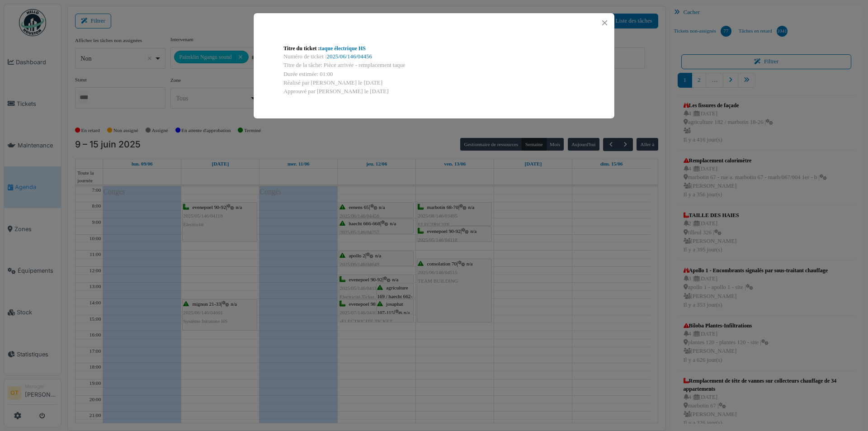
click at [397, 224] on div "Titre du ticket : taque électrique HS Numéro de ticket : 2025/06/146/04456 Titr…" at bounding box center [434, 215] width 868 height 431
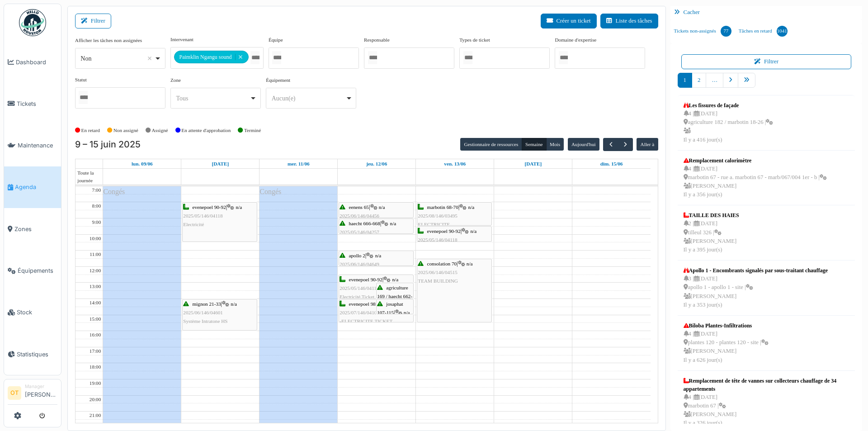
click at [396, 224] on span "n/a" at bounding box center [393, 223] width 6 height 5
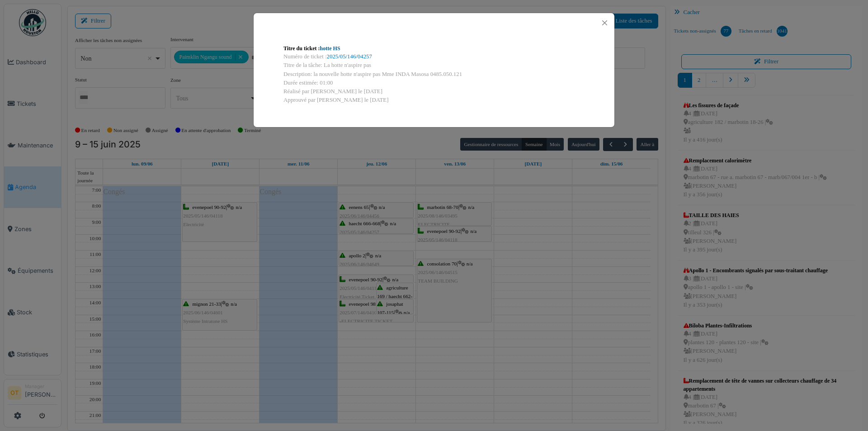
click at [328, 49] on link "hotte HS" at bounding box center [330, 48] width 20 height 6
click at [550, 211] on div "Titre du ticket : hotte HS Numéro de ticket : 2025/05/146/04257 Titre de la tâc…" at bounding box center [434, 215] width 868 height 431
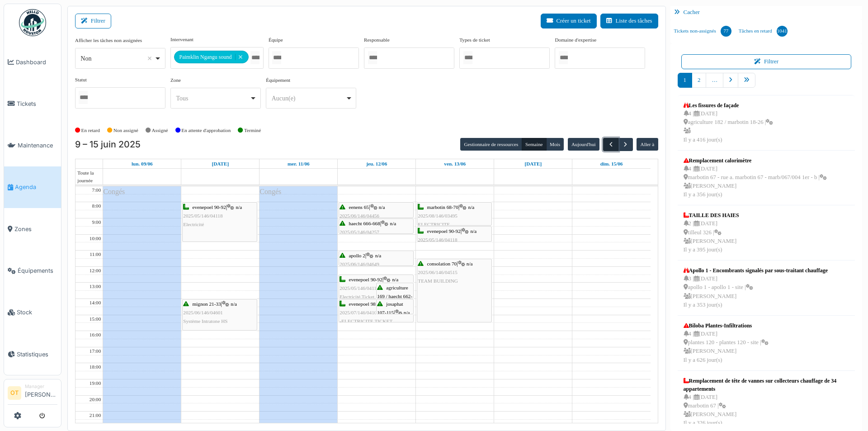
click at [610, 144] on span "button" at bounding box center [611, 145] width 8 height 8
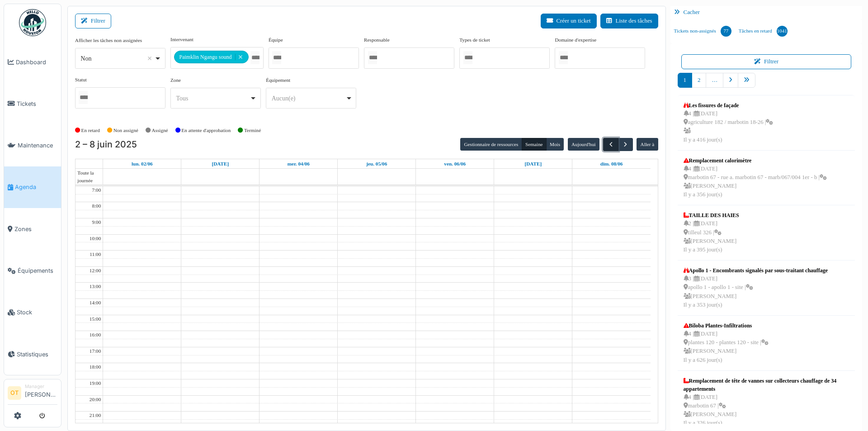
click at [610, 144] on span "button" at bounding box center [611, 145] width 8 height 8
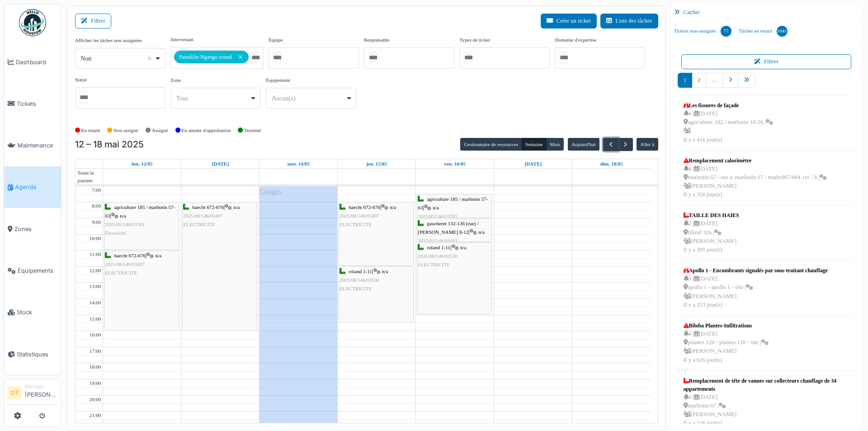
click at [139, 282] on div "haecht 672-676 | n/a 2025/08/146/03497 ELECTRICITE" at bounding box center [141, 290] width 74 height 79
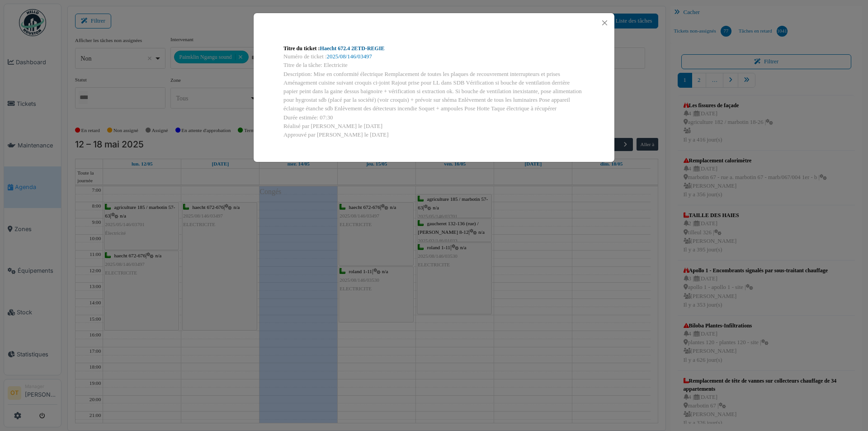
click at [356, 49] on link "Haecht 672.4 2ETD-REGIE" at bounding box center [352, 48] width 65 height 6
click at [133, 290] on div "Titre du ticket : Haecht 672.4 2ETD-REGIE Numéro de ticket : 2025/08/146/03497 …" at bounding box center [434, 215] width 868 height 431
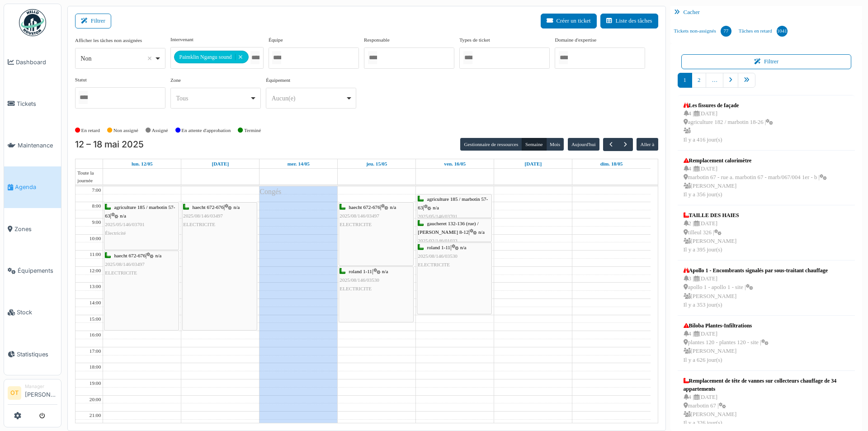
click at [142, 286] on div "haecht 672-676 | n/a 2025/08/146/03497 ELECTRICITE" at bounding box center [141, 290] width 74 height 79
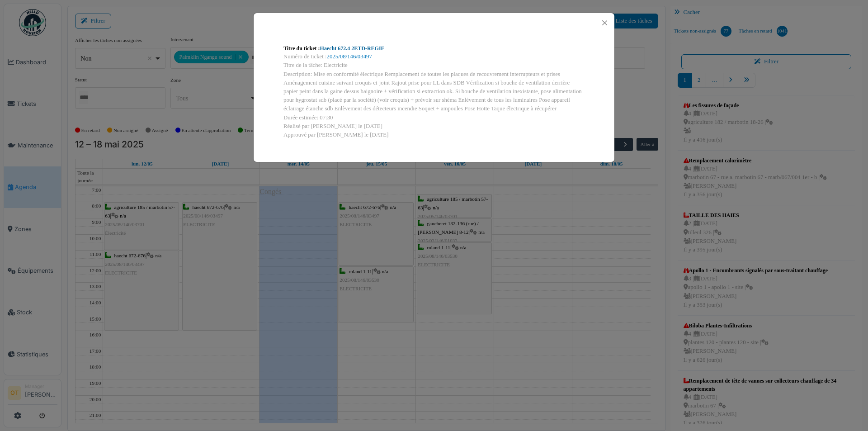
click at [380, 47] on link "Haecht 672.4 2ETD-REGIE" at bounding box center [352, 48] width 65 height 6
click at [151, 234] on div "Titre du ticket : Haecht 672.4 2ETD-REGIE Numéro de ticket : 2025/08/146/03497 …" at bounding box center [434, 215] width 868 height 431
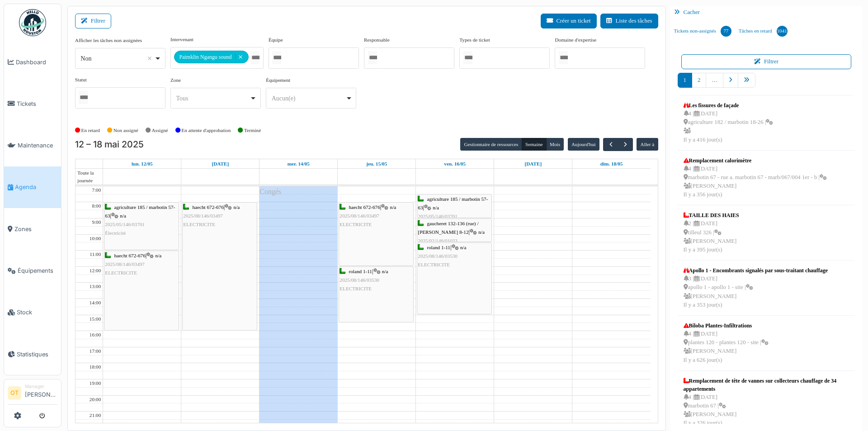
click at [147, 226] on div "agriculture 185 / marbotin 57-63 | n/a 2025/05/146/03701 Électricité" at bounding box center [141, 220] width 73 height 35
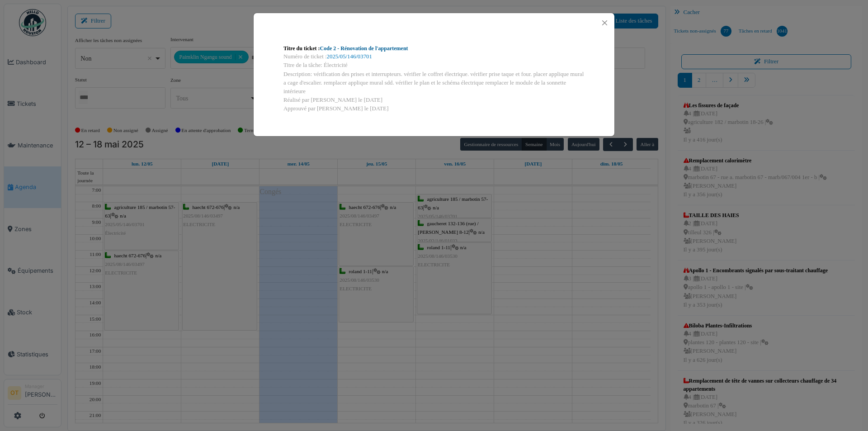
click at [378, 48] on link "Code 2 - Rénovation de l'appartement" at bounding box center [364, 48] width 88 height 6
click at [528, 188] on div "Titre du ticket : Code 2 - Rénovation de l'appartement Numéro de ticket : 2025/…" at bounding box center [434, 215] width 868 height 431
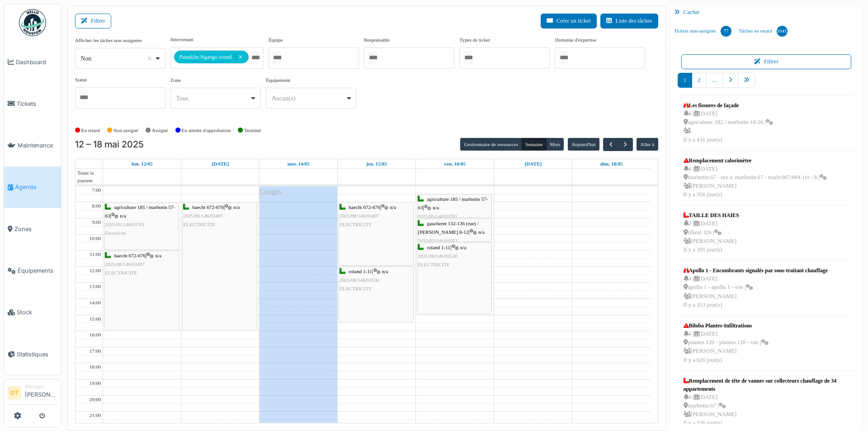
click at [381, 298] on div "roland 1-11 | n/a 2025/08/146/03530 ELECTRICITE" at bounding box center [376, 294] width 74 height 55
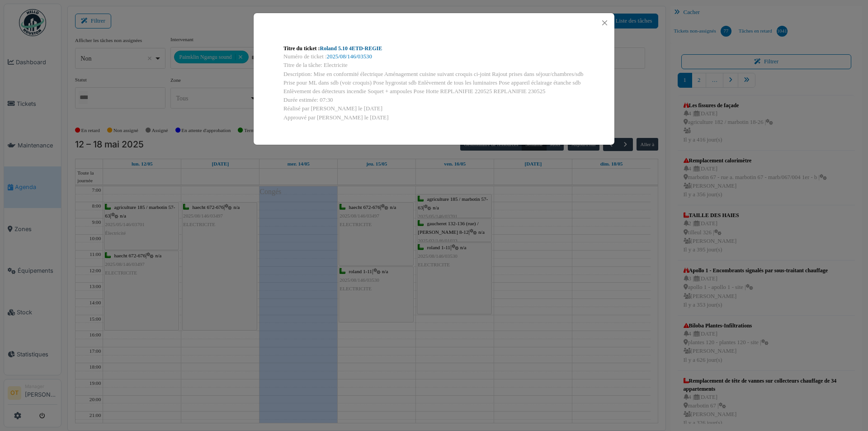
click at [371, 47] on link "Roland 5.10 4ETD-REGIE" at bounding box center [351, 48] width 62 height 6
click at [606, 27] on button "Close" at bounding box center [604, 23] width 12 height 12
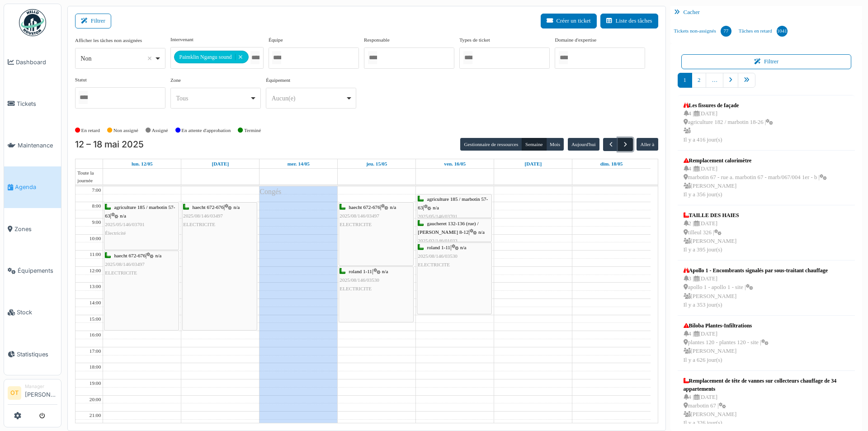
click at [625, 138] on button "button" at bounding box center [625, 144] width 15 height 13
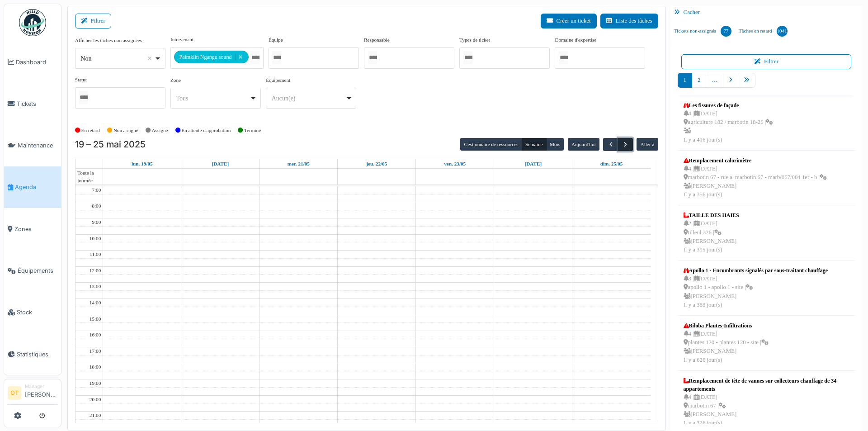
click at [625, 138] on button "button" at bounding box center [625, 144] width 15 height 13
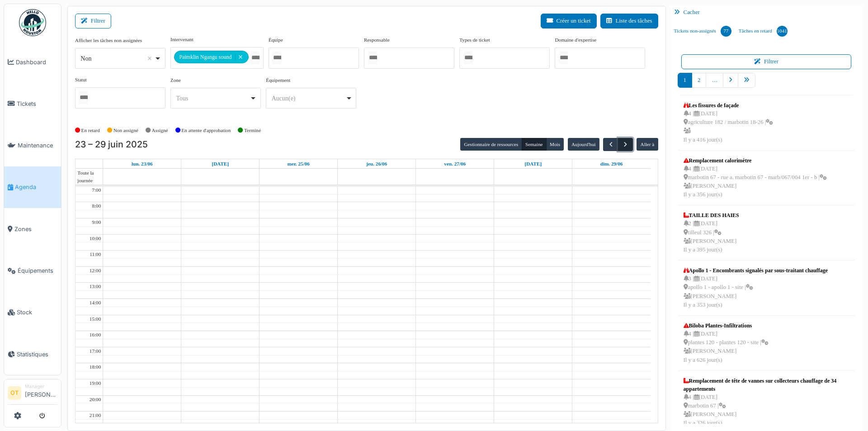
click at [625, 138] on button "button" at bounding box center [625, 144] width 15 height 13
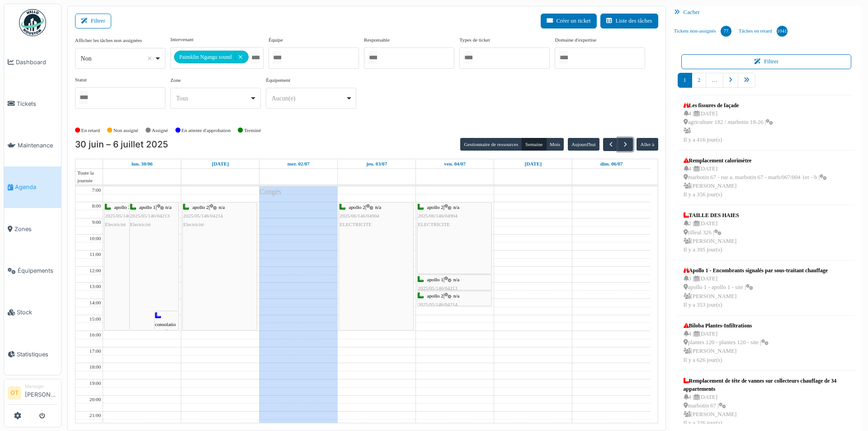
click at [383, 230] on div "apollo 2 | n/a 2025/06/146/04904 ELECTRICITE" at bounding box center [376, 265] width 74 height 127
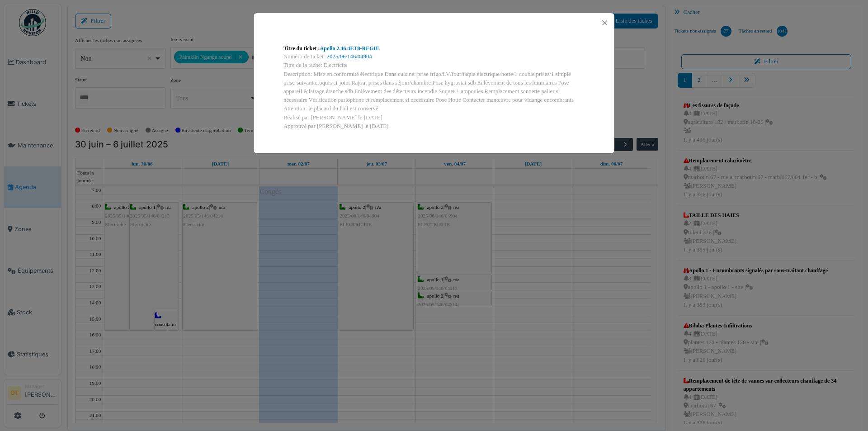
click at [370, 44] on div "Titre du ticket : Apollo 2.46 4ET8-REGIE Numéro de ticket : 2025/06/146/04904 T…" at bounding box center [433, 87] width 315 height 101
click at [369, 49] on link "Apollo 2.46 4ET8-REGIE" at bounding box center [350, 48] width 60 height 6
click at [226, 147] on div "Titre du ticket : Apollo 2.46 4ET8-REGIE Numéro de ticket : 2025/06/146/04904 T…" at bounding box center [434, 215] width 868 height 431
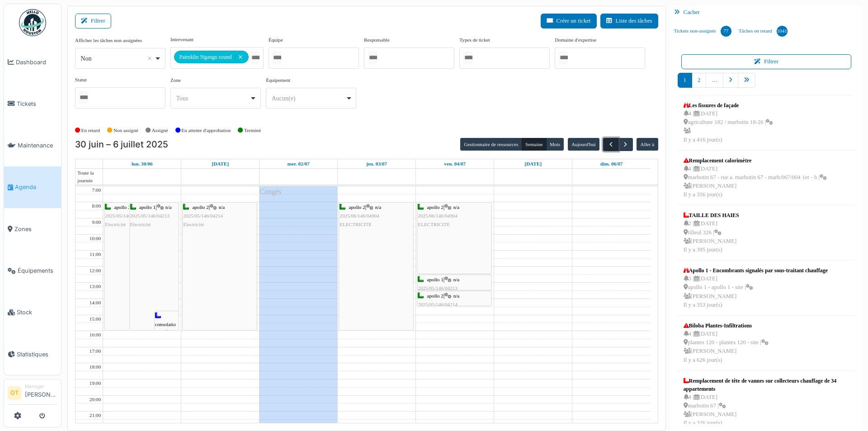
click at [611, 147] on span "button" at bounding box center [611, 145] width 8 height 8
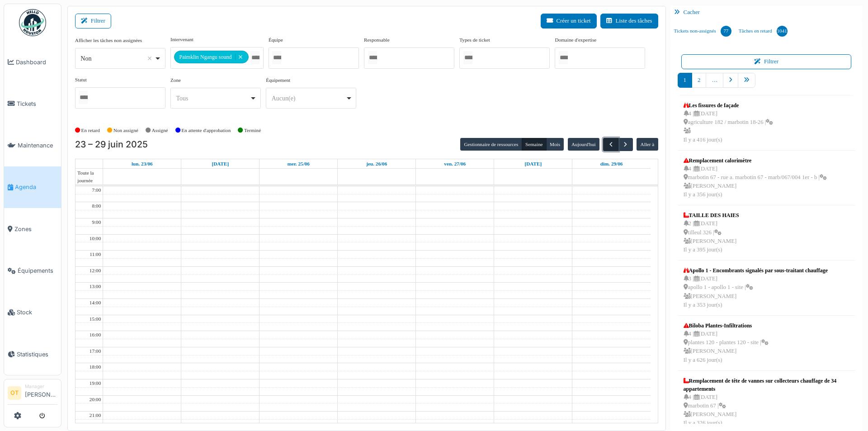
click at [611, 147] on span "button" at bounding box center [611, 145] width 8 height 8
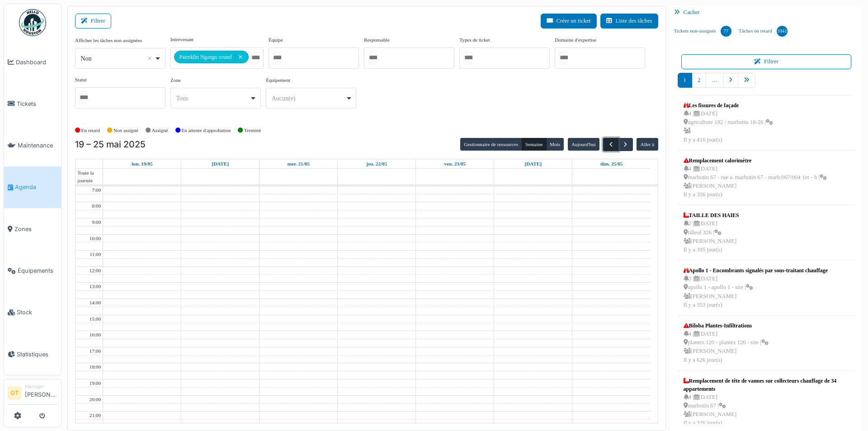
click at [611, 147] on span "button" at bounding box center [611, 145] width 8 height 8
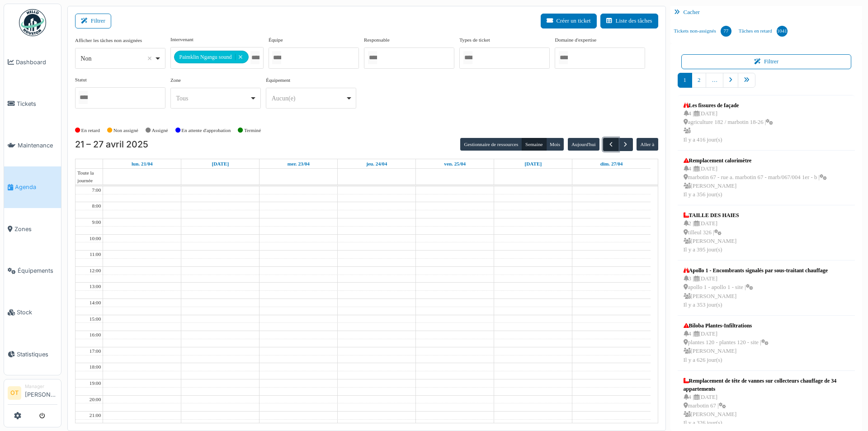
click at [611, 147] on span "button" at bounding box center [611, 145] width 8 height 8
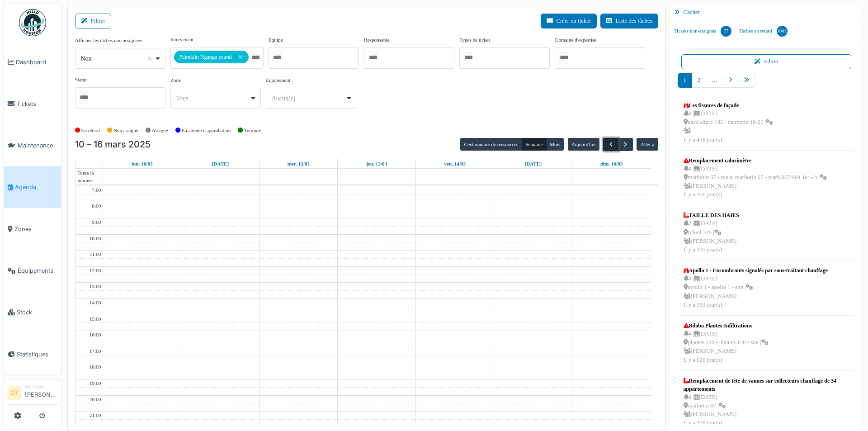
click at [611, 147] on span "button" at bounding box center [611, 145] width 8 height 8
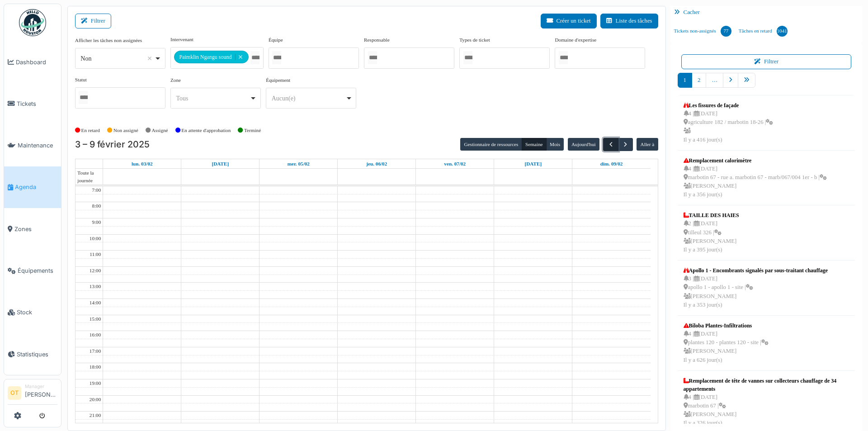
click at [611, 147] on span "button" at bounding box center [611, 145] width 8 height 8
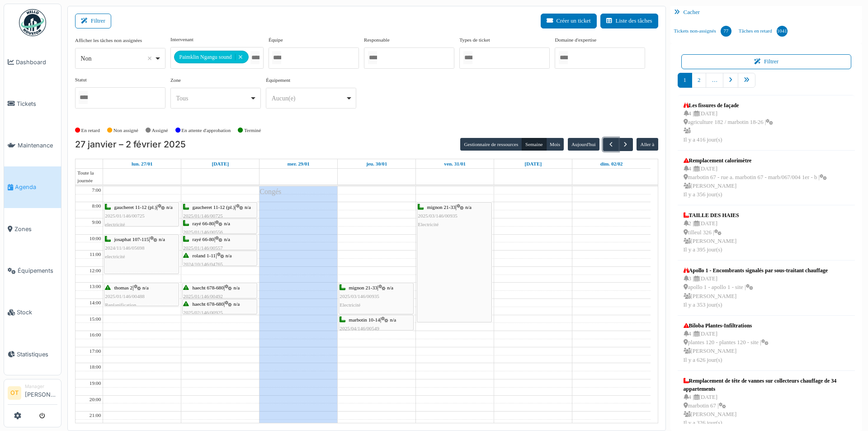
click at [218, 211] on div "gaucheret 11-12 (pl.) | n/a 2025/01/146/00725 electricité" at bounding box center [219, 216] width 73 height 26
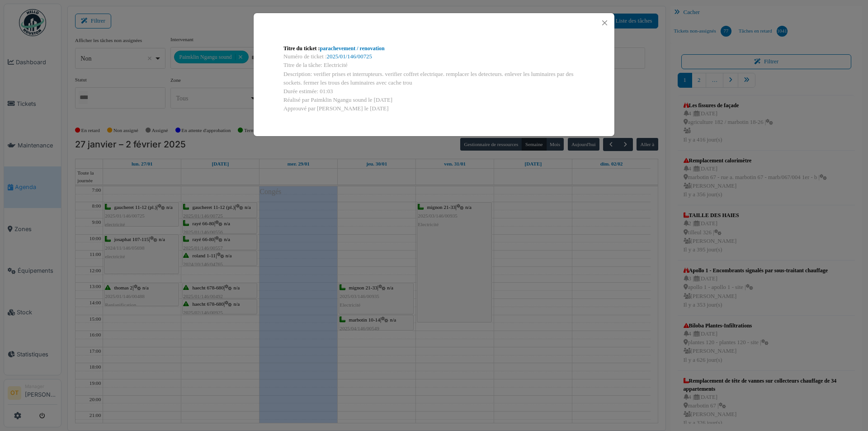
click at [214, 221] on div "Titre du ticket : parachevement / renovation Numéro de ticket : 2025/01/146/007…" at bounding box center [434, 215] width 868 height 431
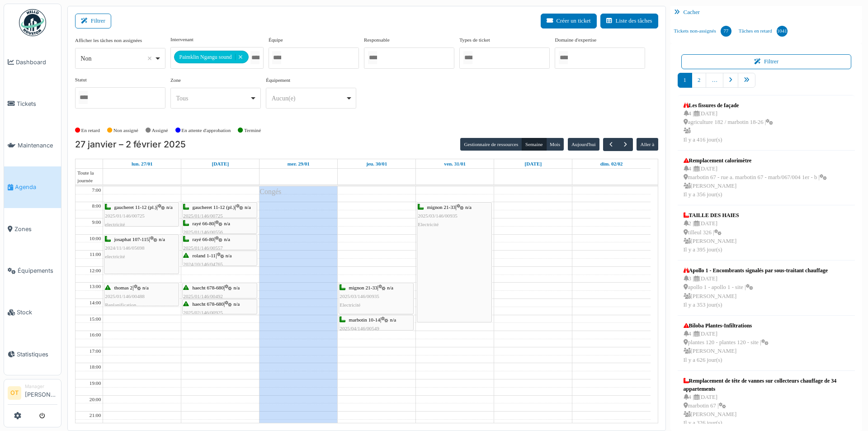
click at [212, 225] on span "rayé 66-80" at bounding box center [204, 223] width 22 height 5
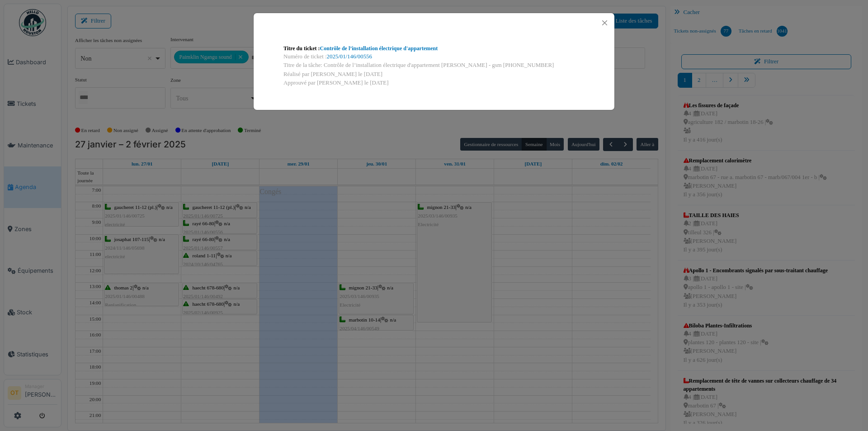
click at [212, 225] on div "Titre du ticket : Contrôle de l’installation électrique d'appartement Numéro de…" at bounding box center [434, 215] width 868 height 431
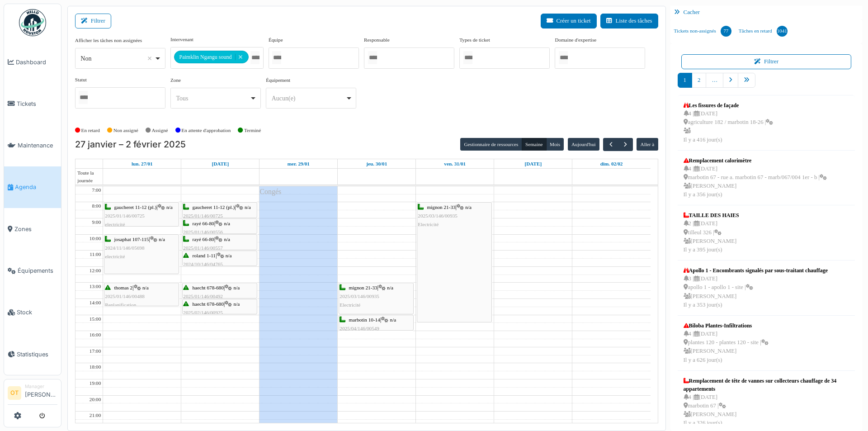
click at [209, 240] on span "rayé 66-80" at bounding box center [204, 238] width 22 height 5
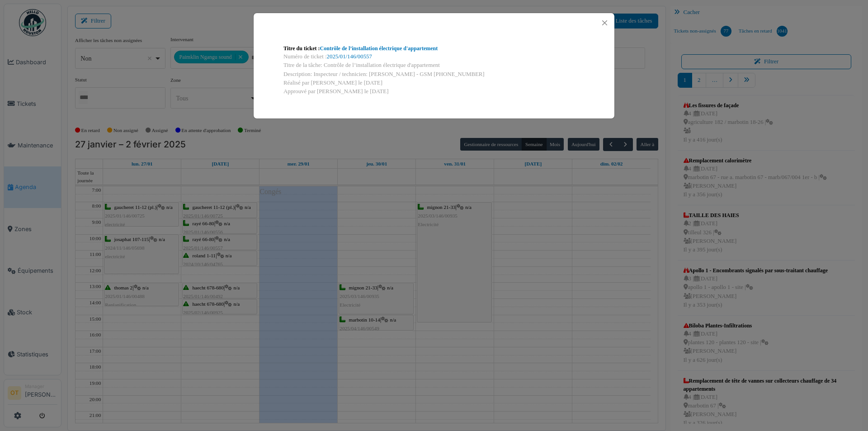
click at [209, 240] on div "Titre du ticket : Contrôle de l’installation électrique d'appartement Numéro de…" at bounding box center [434, 215] width 868 height 431
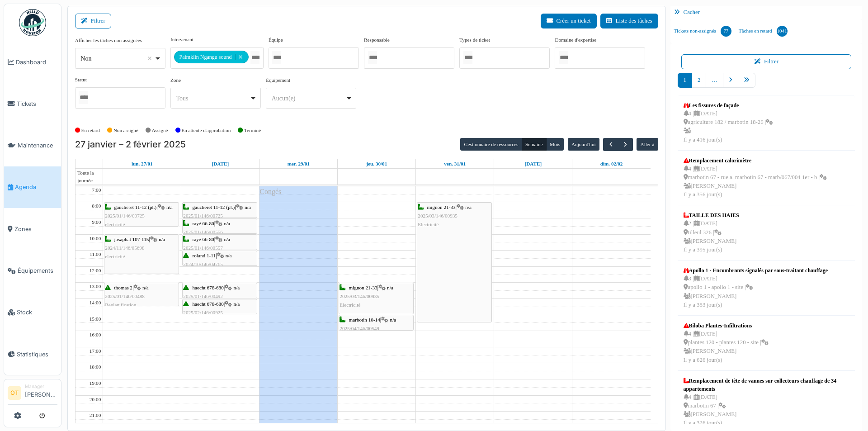
click at [208, 262] on span "2024/10/146/04765" at bounding box center [203, 263] width 40 height 5
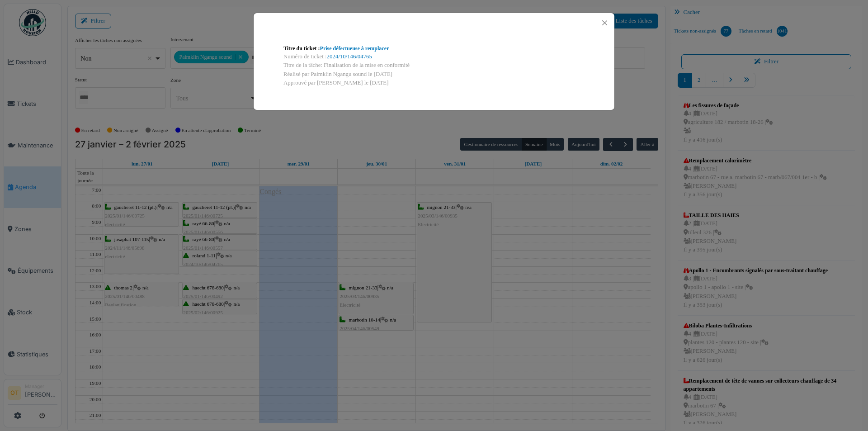
click at [208, 262] on div "Titre du ticket : Prise défectueuse à remplacer Numéro de ticket : 2024/10/146/…" at bounding box center [434, 215] width 868 height 431
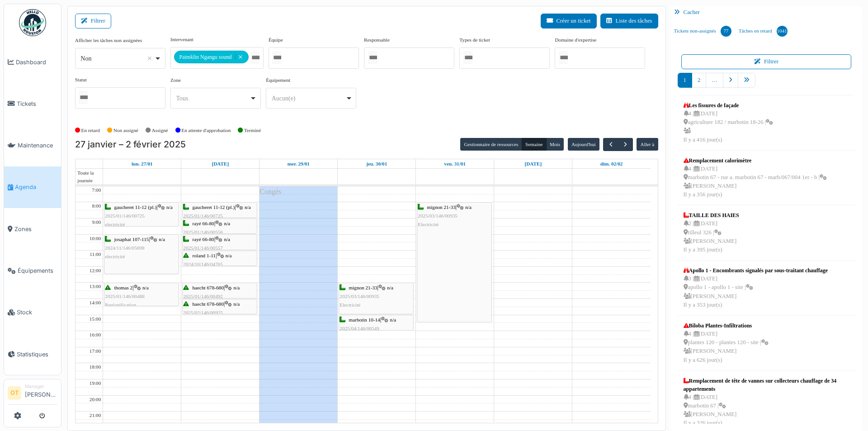
click at [212, 289] on span "haecht 678-680" at bounding box center [208, 287] width 31 height 5
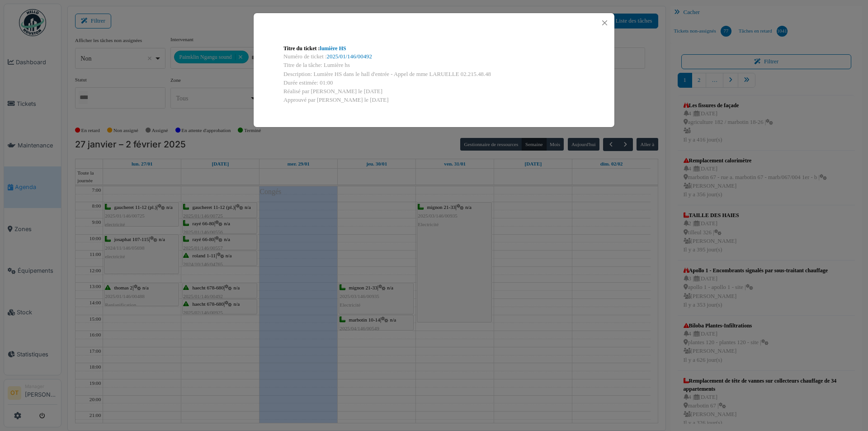
click at [212, 289] on div "Titre du ticket : lumière HS Numéro de ticket : 2025/01/146/00492 Titre de la t…" at bounding box center [434, 215] width 868 height 431
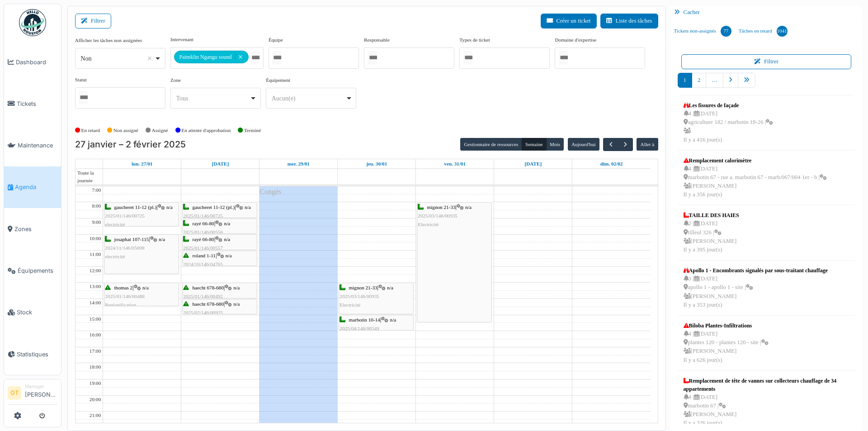
click at [208, 308] on div "haecht 678-680 | n/a 2025/02/146/00925 Porte sectionnelle en panne" at bounding box center [219, 313] width 73 height 26
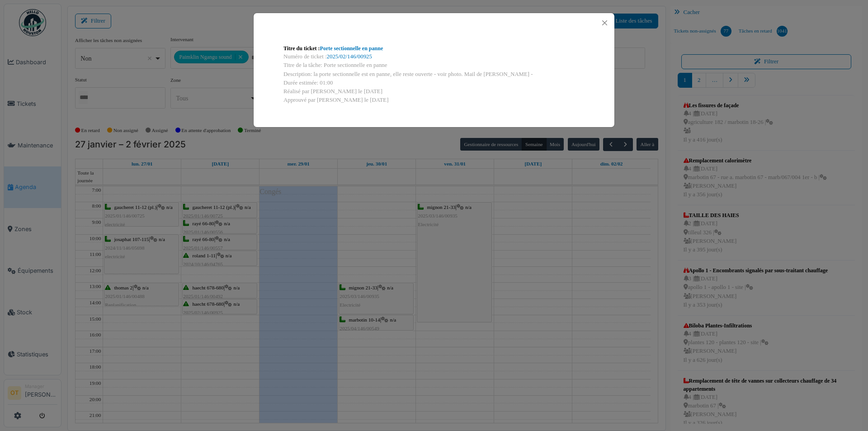
click at [208, 308] on div "Titre du ticket : Porte sectionnelle en panne Numéro de ticket : 2025/02/146/00…" at bounding box center [434, 215] width 868 height 431
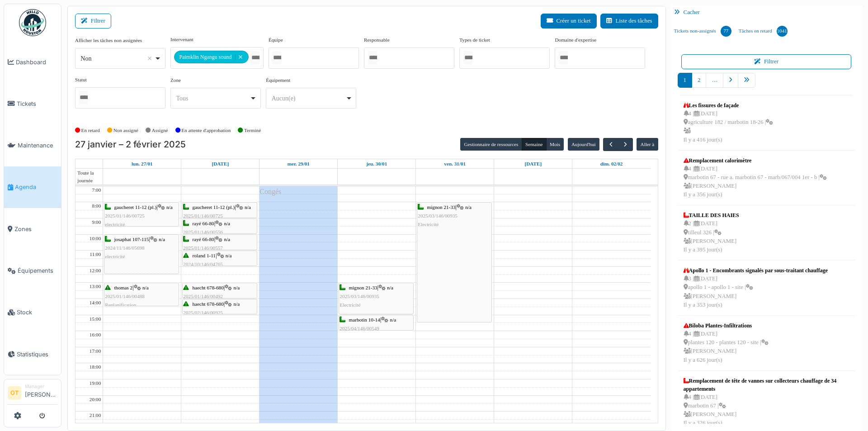
click at [111, 249] on span "2024/11/146/05698" at bounding box center [124, 247] width 39 height 5
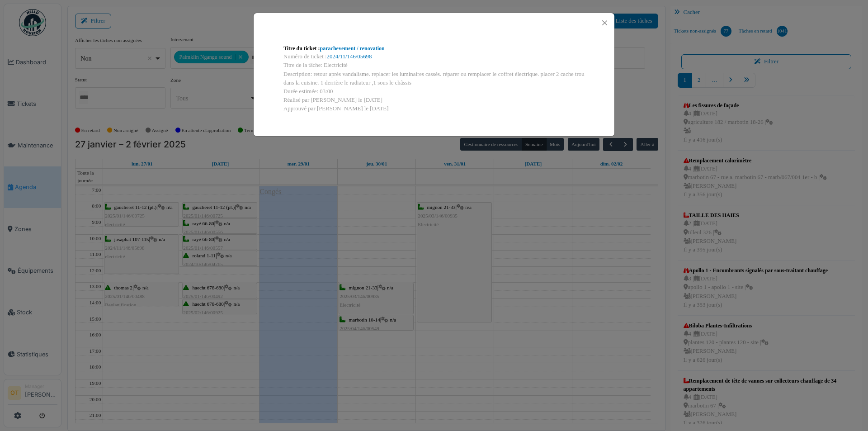
click at [378, 230] on div "Titre du ticket : parachevement / renovation Numéro de ticket : 2024/11/146/056…" at bounding box center [434, 215] width 868 height 431
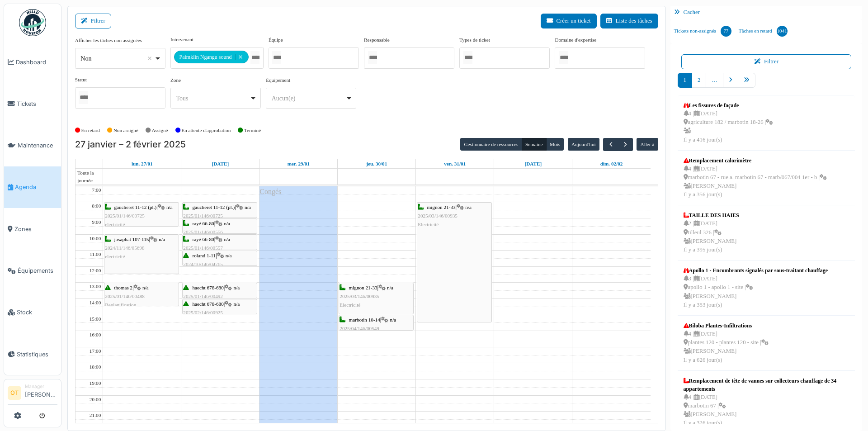
click at [136, 296] on span "2025/01/146/00488" at bounding box center [125, 295] width 40 height 5
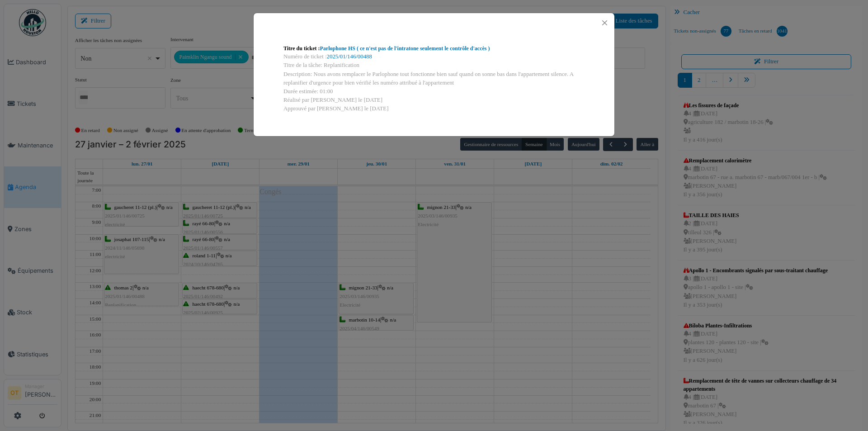
click at [136, 296] on div "Titre du ticket : Parlophone HS ( ce n'est pas de l'intratone seulement le cont…" at bounding box center [434, 215] width 868 height 431
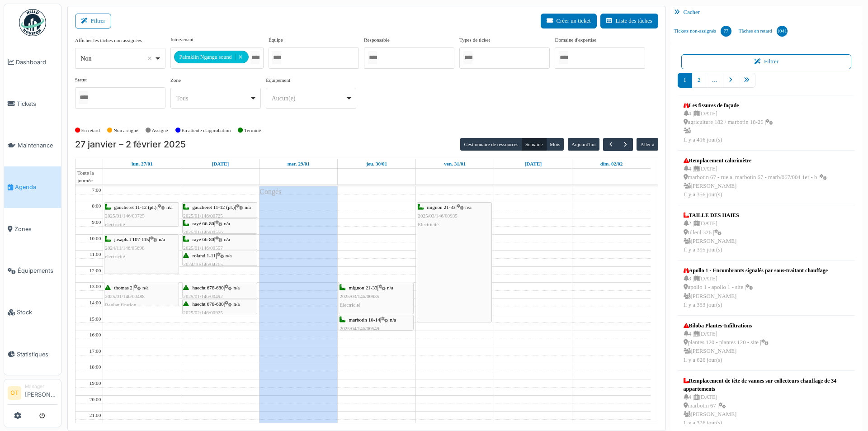
click at [147, 211] on div "gaucheret 11-12 (pl.) | n/a 2025/01/146/00725 electricité" at bounding box center [141, 216] width 73 height 26
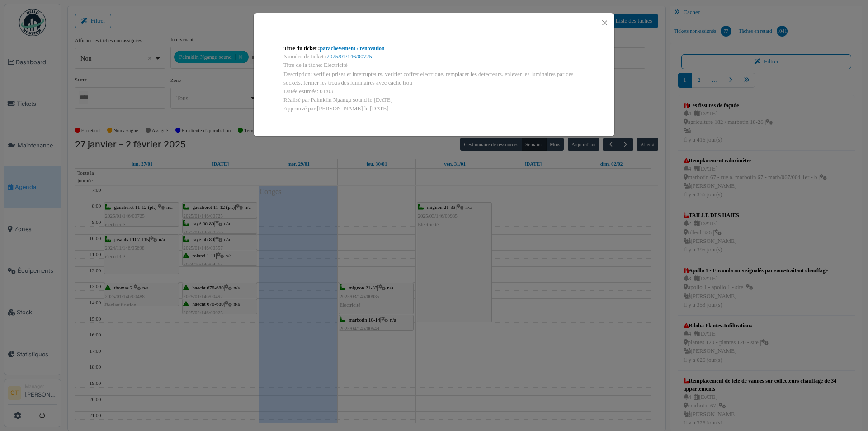
click at [147, 211] on div "Titre du ticket : parachevement / renovation Numéro de ticket : 2025/01/146/007…" at bounding box center [434, 215] width 868 height 431
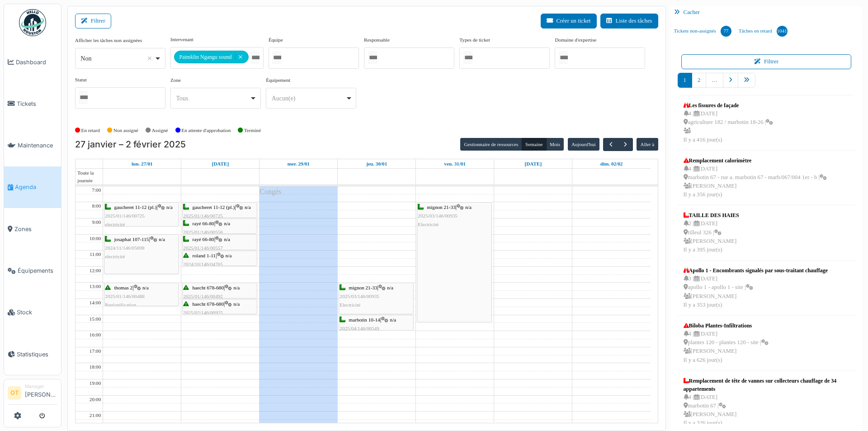
click at [147, 211] on div "gaucheret 11-12 (pl.) | n/a 2025/01/146/00725 electricité" at bounding box center [141, 216] width 73 height 26
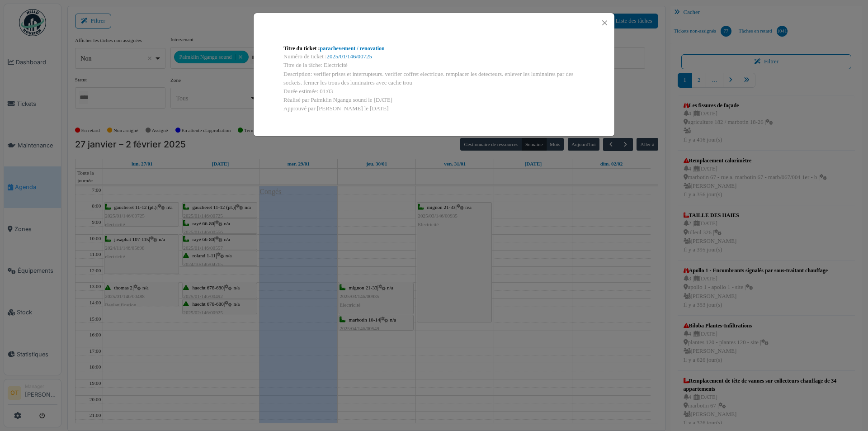
click at [360, 214] on div "Titre du ticket : parachevement / renovation Numéro de ticket : 2025/01/146/007…" at bounding box center [434, 215] width 868 height 431
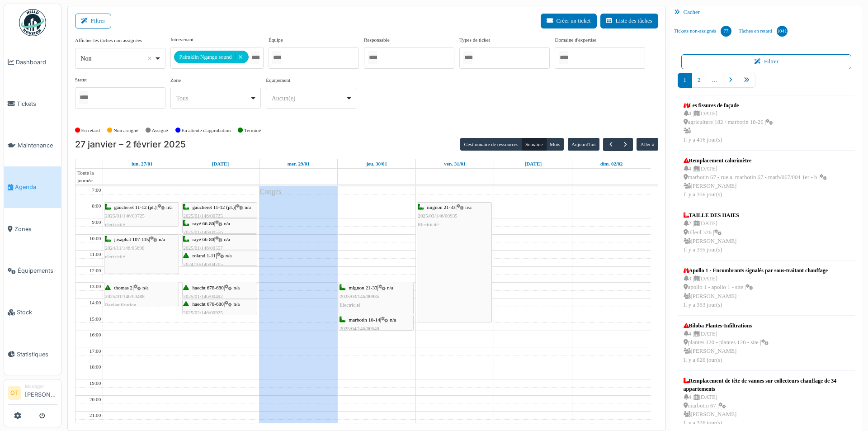
click at [375, 296] on span "2025/03/146/00935" at bounding box center [359, 295] width 40 height 5
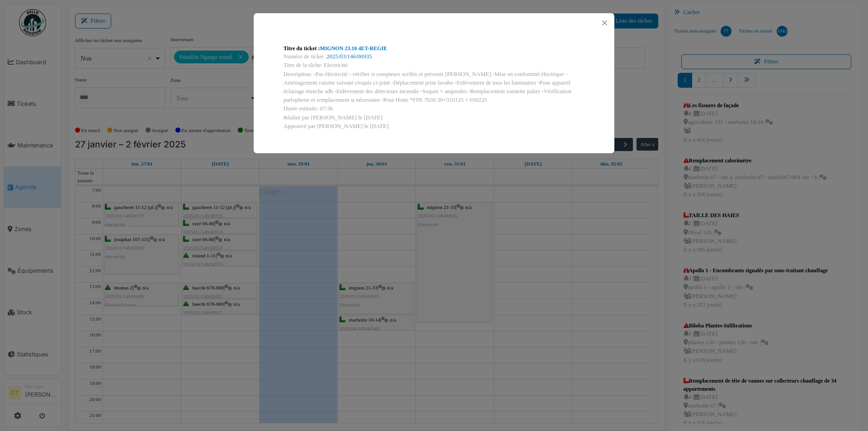
click at [559, 226] on div "Titre du ticket : MIGNON 23.10 4ET-REGIE Numéro de ticket : 2025/03/146/00935 T…" at bounding box center [434, 215] width 868 height 431
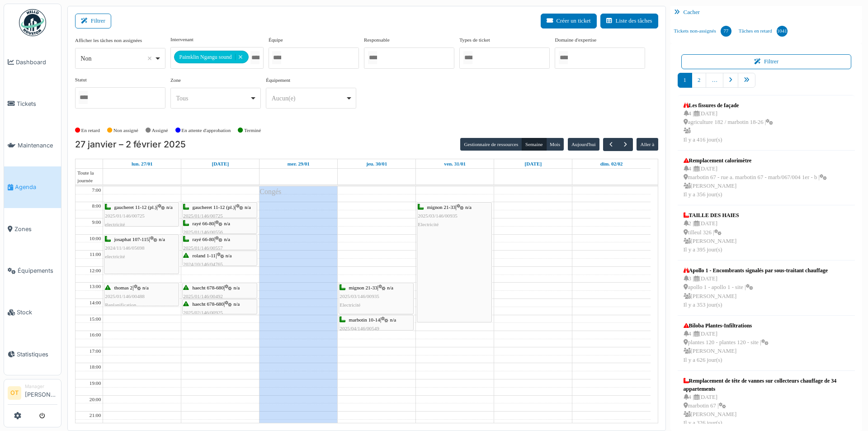
click at [453, 249] on div "mignon 21-33 | n/a 2025/03/146/00935 Electricité" at bounding box center [454, 261] width 74 height 119
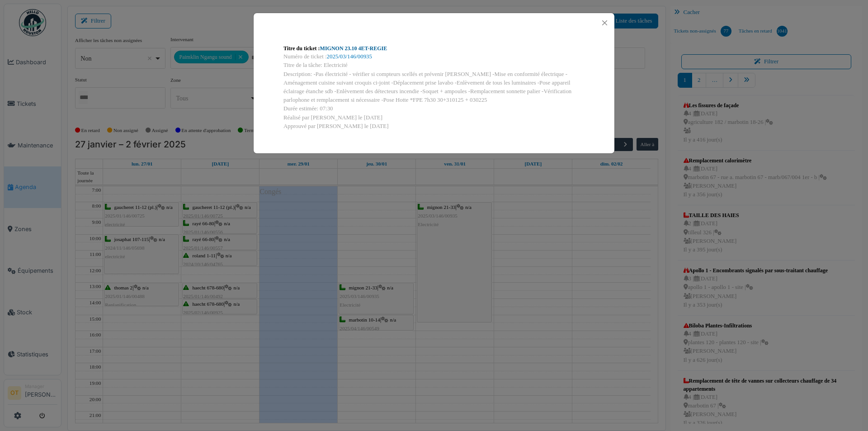
click at [368, 47] on link "MIGNON 23.10 4ET-REGIE" at bounding box center [353, 48] width 67 height 6
click at [376, 234] on div "Titre du ticket : MIGNON 23.10 4ET-REGIE Numéro de ticket : 2025/03/146/00935 T…" at bounding box center [434, 215] width 868 height 431
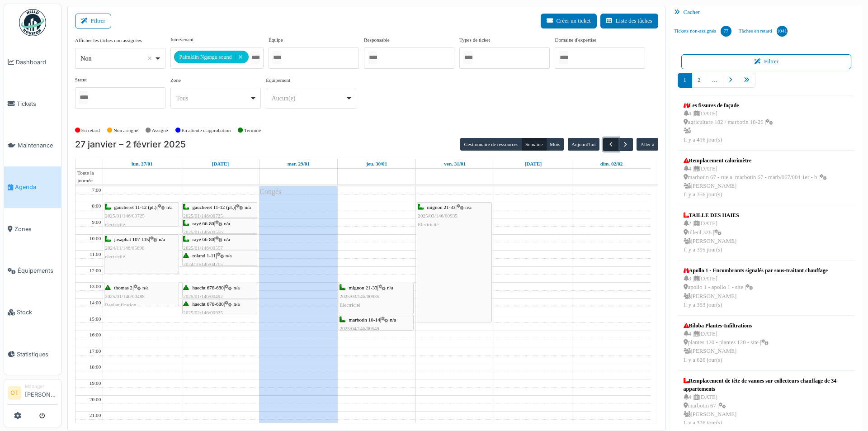
click at [609, 147] on span "button" at bounding box center [611, 145] width 8 height 8
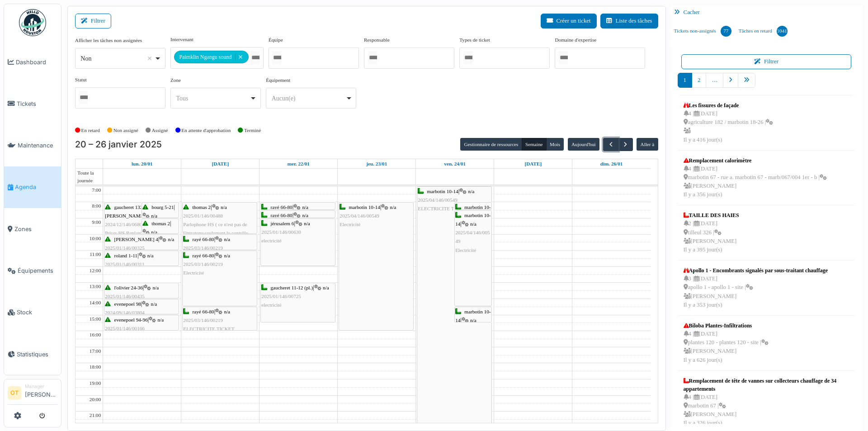
click at [430, 246] on div "marbotin 10-14 | n/a 2025/04/146/00549 ELECTRICITE TICKET" at bounding box center [454, 323] width 74 height 272
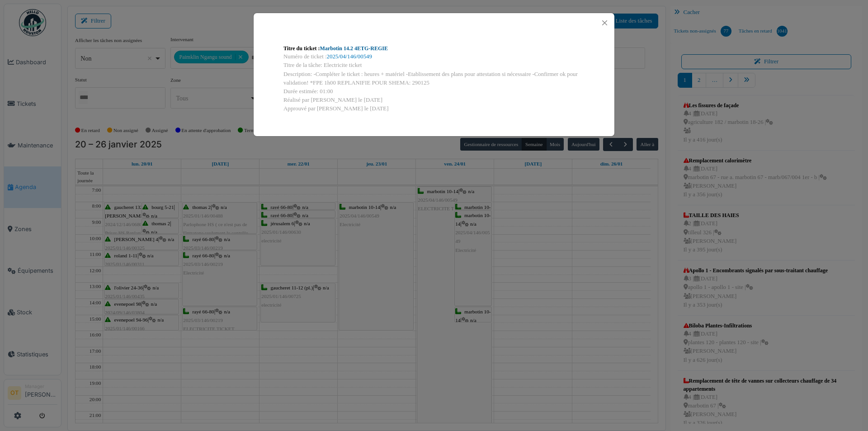
click at [372, 50] on link "Marbotin 14.2 4ETG-REGIE" at bounding box center [354, 48] width 68 height 6
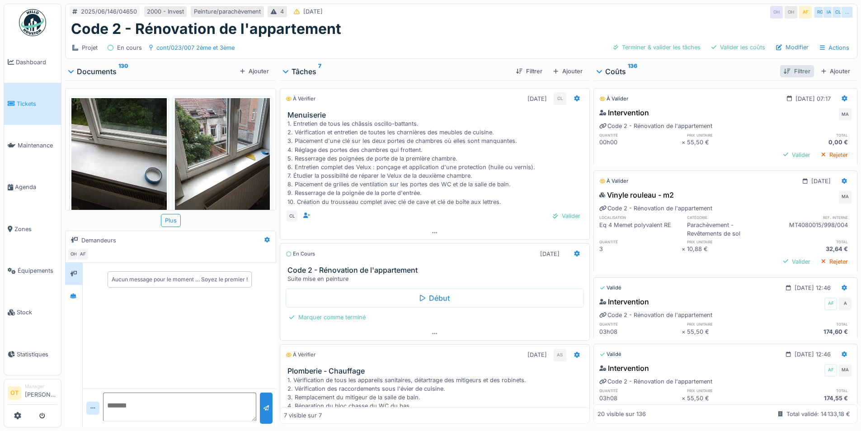
click at [793, 68] on div "Filtrer" at bounding box center [796, 71] width 33 height 12
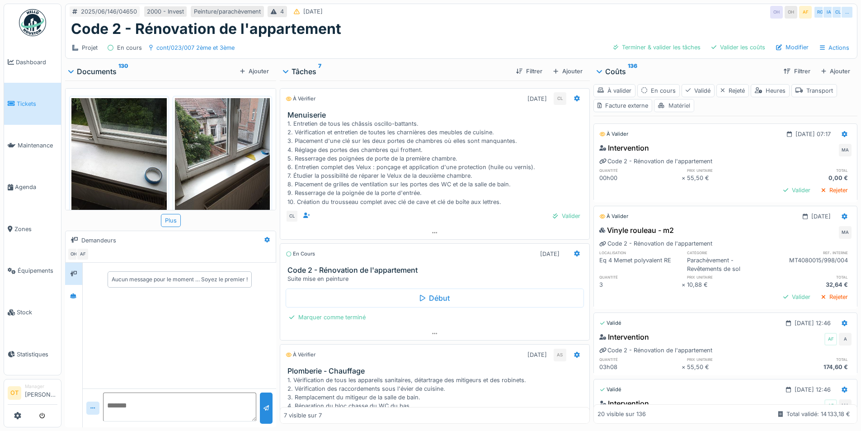
click at [681, 103] on div "Matériel" at bounding box center [674, 105] width 40 height 13
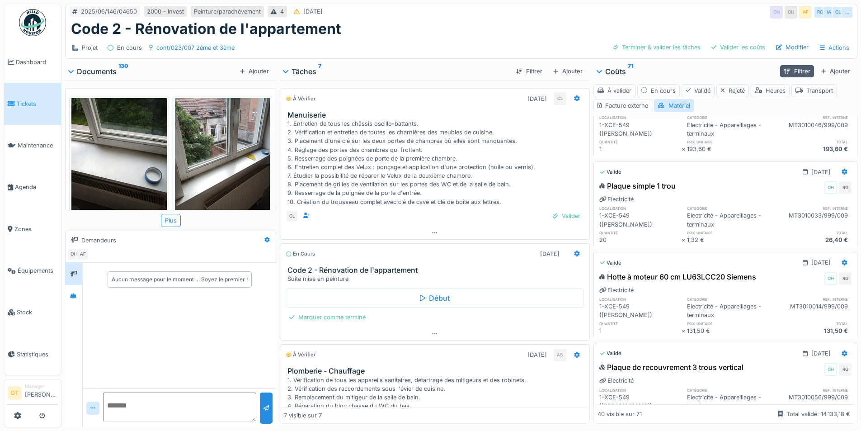
scroll to position [1672, 0]
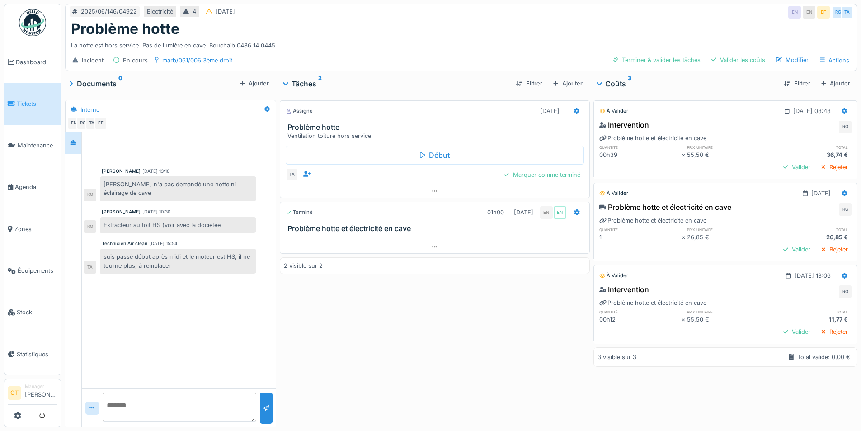
scroll to position [7, 0]
click at [827, 78] on div "Ajouter" at bounding box center [836, 83] width 36 height 12
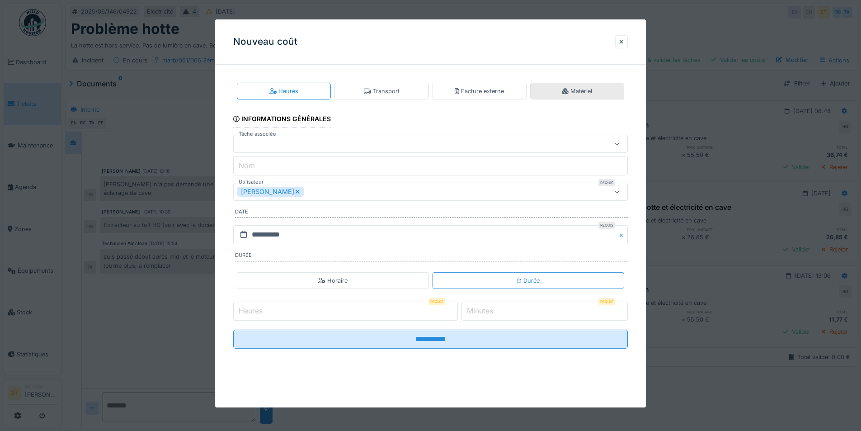
click at [556, 94] on div "Matériel" at bounding box center [577, 91] width 94 height 17
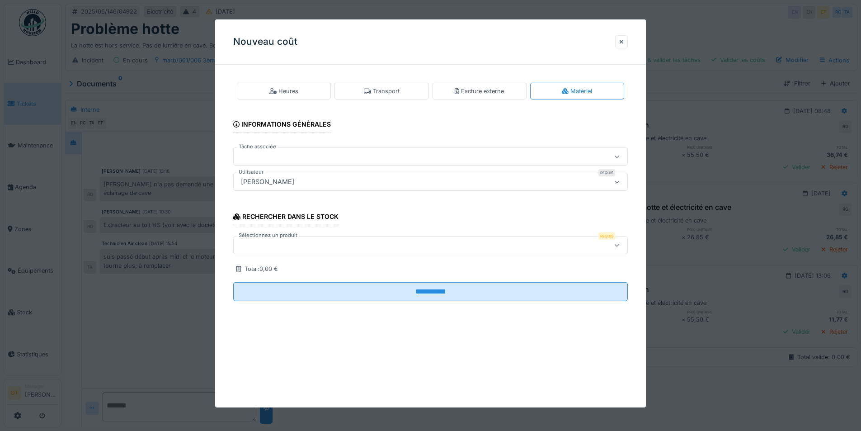
click at [335, 186] on div "[PERSON_NAME]" at bounding box center [407, 182] width 340 height 10
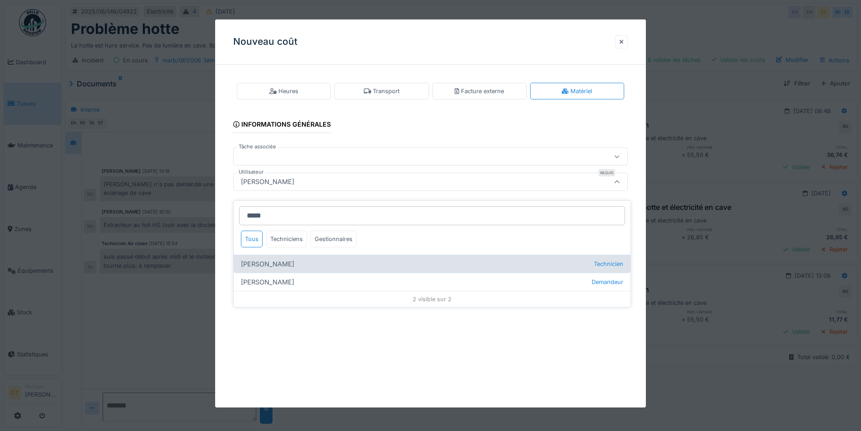
type input "*****"
click at [321, 256] on div "Robert Gaspar Technicien" at bounding box center [432, 263] width 397 height 18
type input "****"
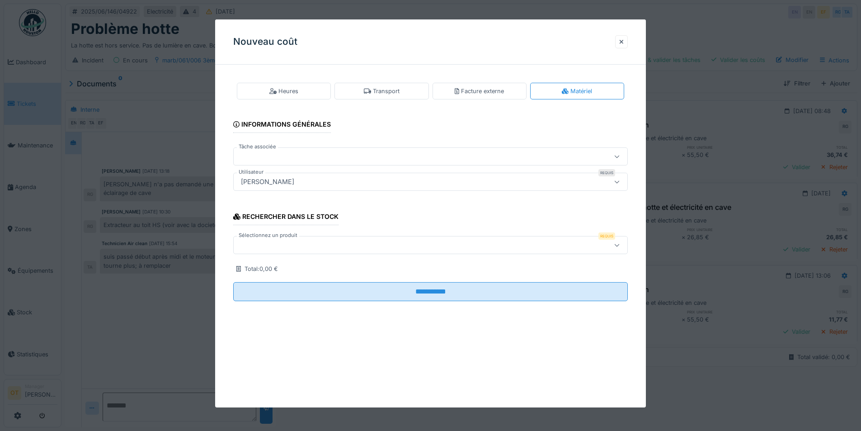
click at [321, 241] on div at bounding box center [407, 245] width 340 height 10
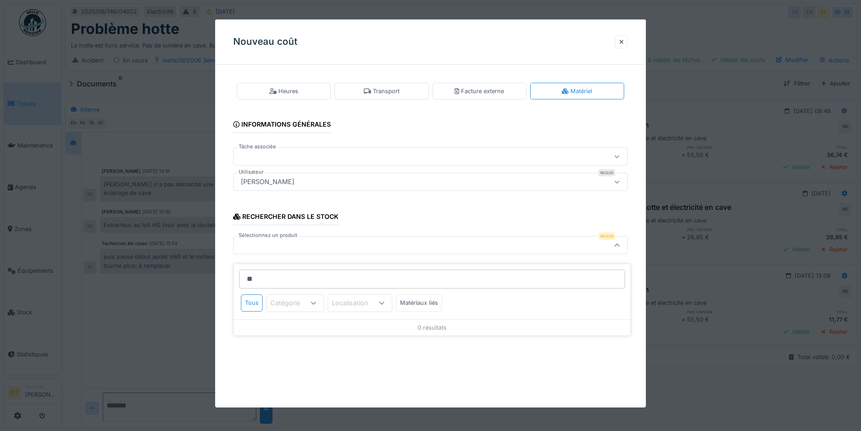
type input "*"
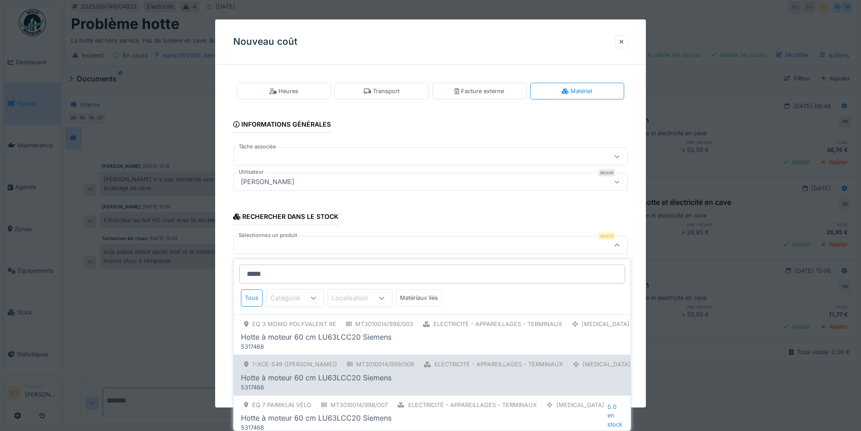
type input "*****"
click at [433, 377] on div "Hotte à moteur 60 cm LU63LCC20 Siemens" at bounding box center [437, 377] width 393 height 11
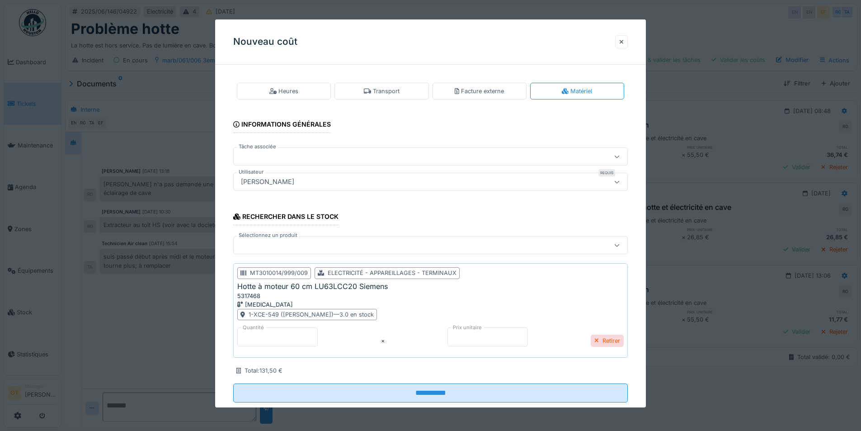
scroll to position [20, 0]
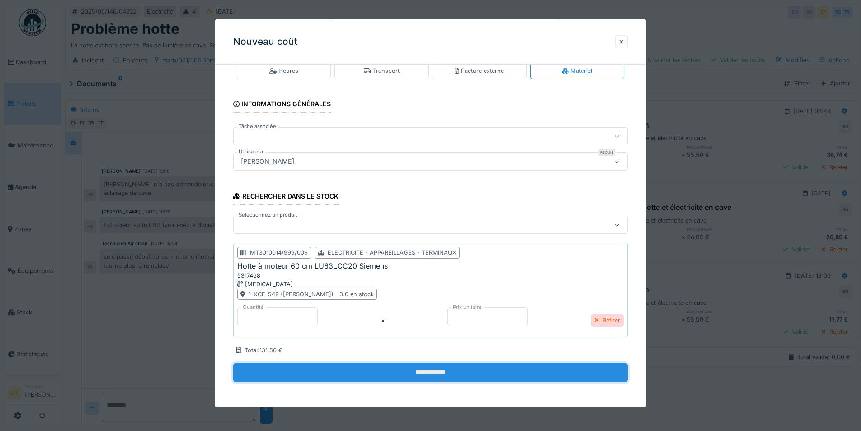
click at [419, 371] on input "**********" at bounding box center [430, 372] width 395 height 19
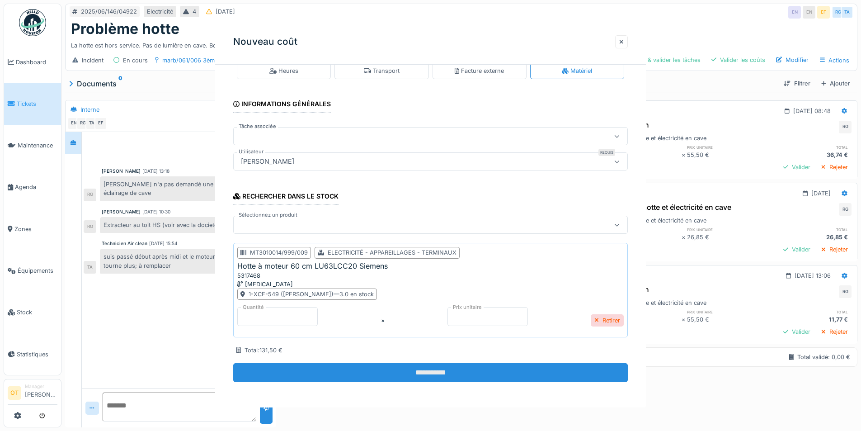
scroll to position [0, 0]
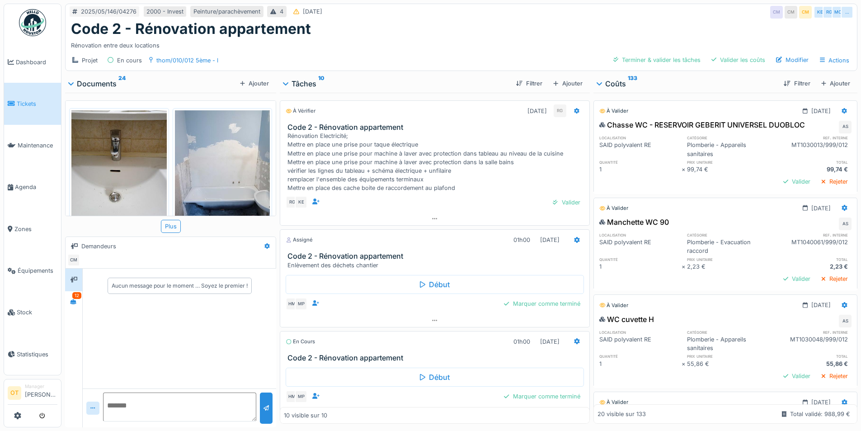
drag, startPoint x: 349, startPoint y: 19, endPoint x: 348, endPoint y: 25, distance: 6.4
click at [349, 19] on div "2025/05/146/04276 2000 - Invest Peinture/parachèvement 4 27/05/2025 CM CM CM KE…" at bounding box center [461, 12] width 791 height 16
click at [26, 186] on span "Agenda" at bounding box center [36, 187] width 42 height 9
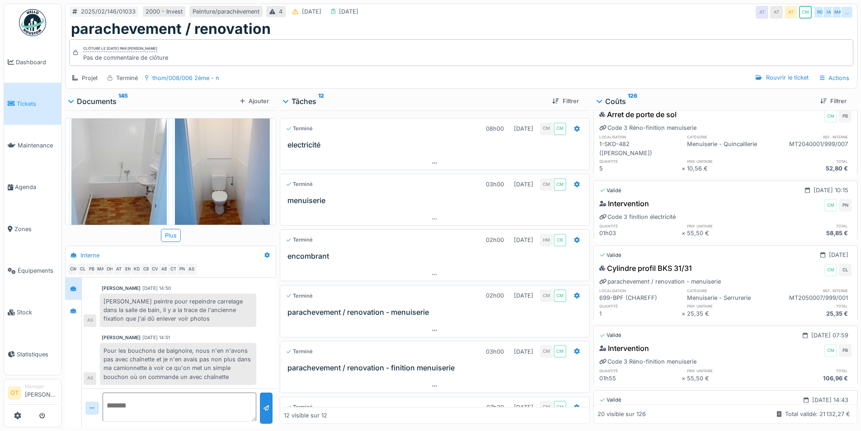
scroll to position [723, 0]
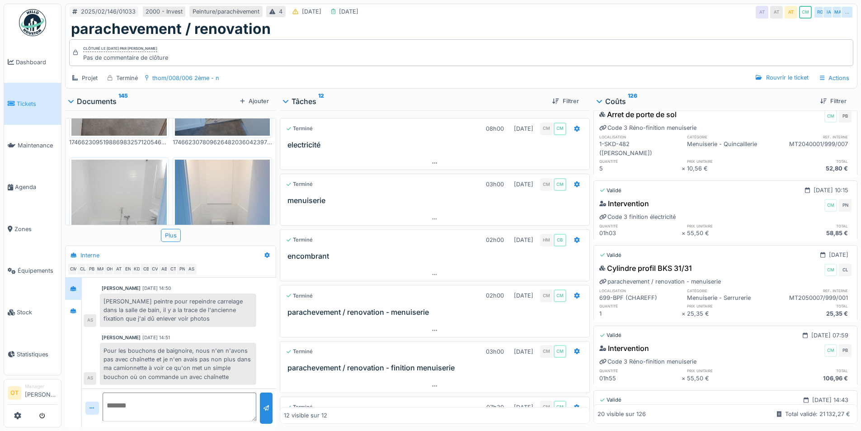
click at [133, 180] on img at bounding box center [118, 223] width 95 height 127
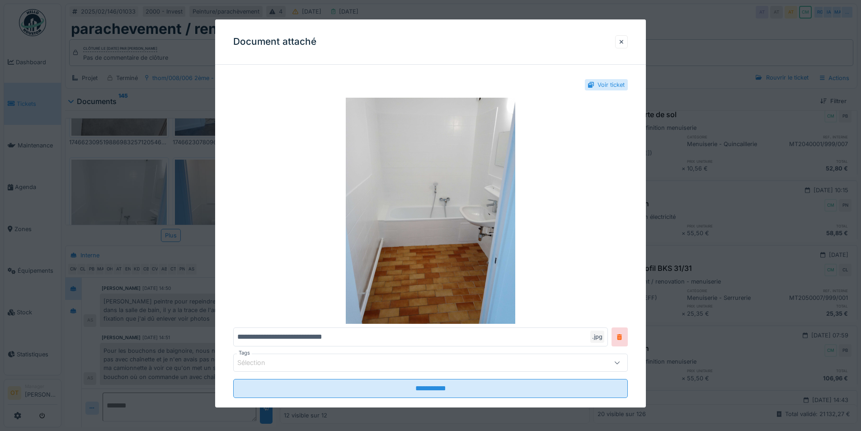
click at [174, 171] on div at bounding box center [430, 215] width 861 height 431
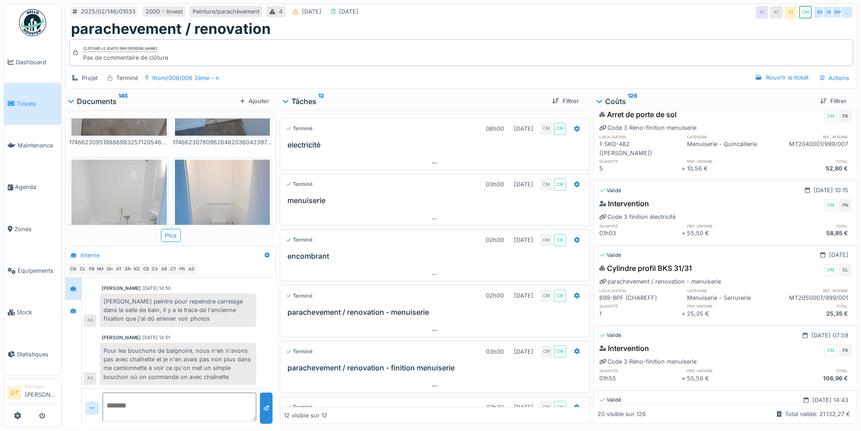
click at [197, 170] on img at bounding box center [222, 223] width 95 height 127
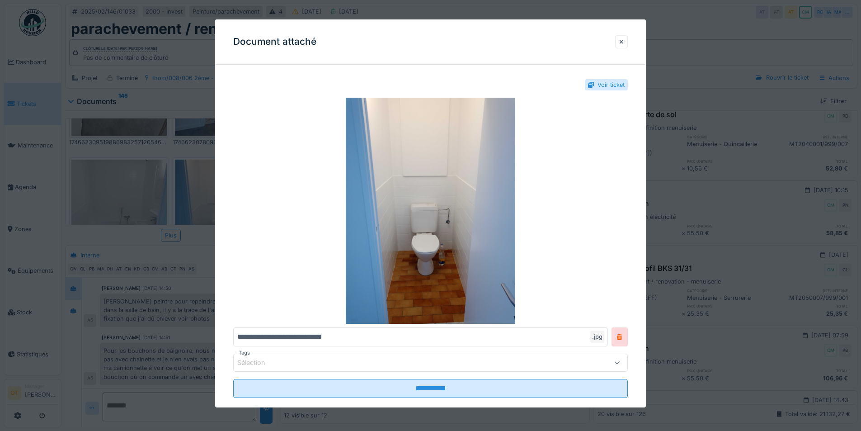
click at [180, 169] on div at bounding box center [430, 215] width 861 height 431
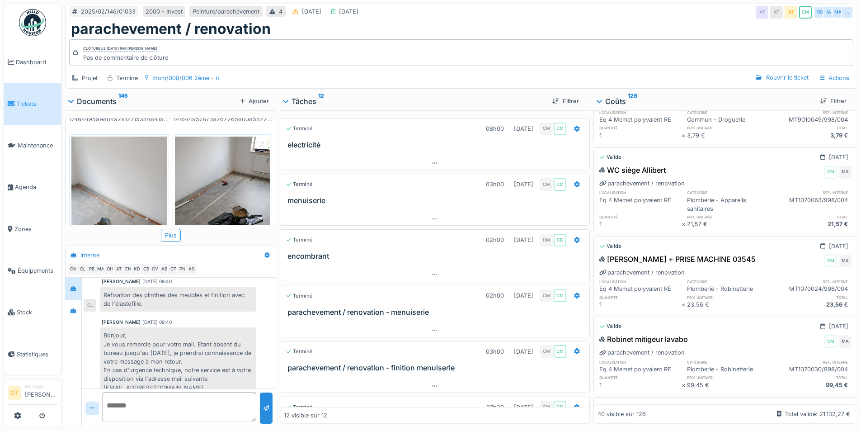
scroll to position [1342, 0]
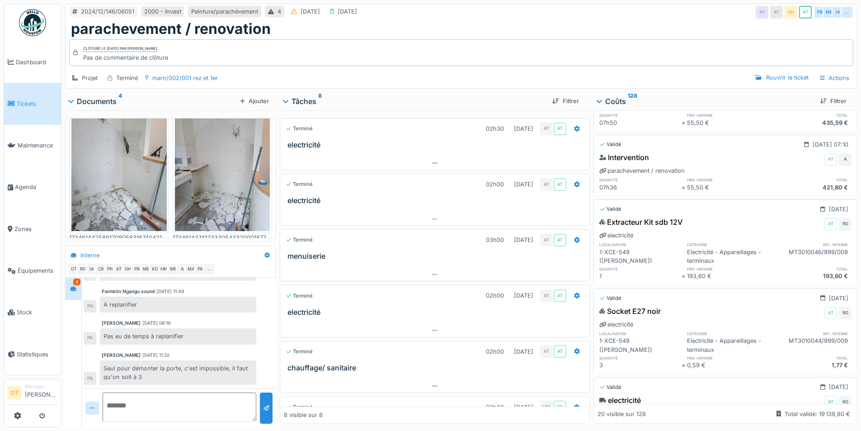
scroll to position [1175, 0]
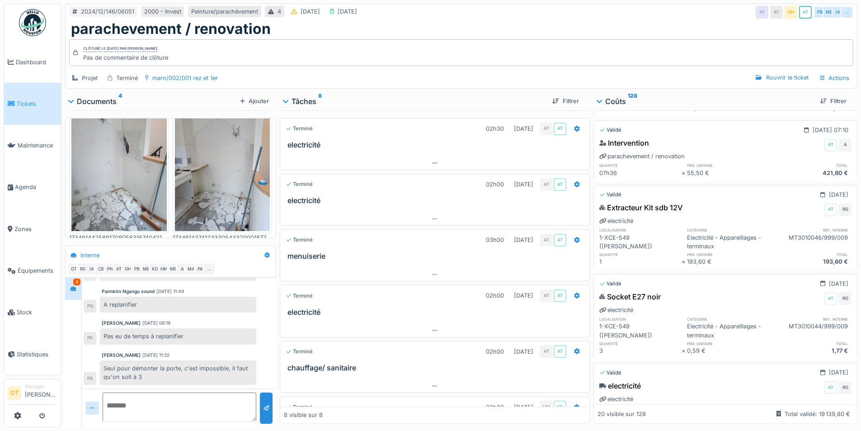
click at [335, 318] on div at bounding box center [435, 319] width 310 height 7
click at [421, 331] on div at bounding box center [434, 330] width 309 height 13
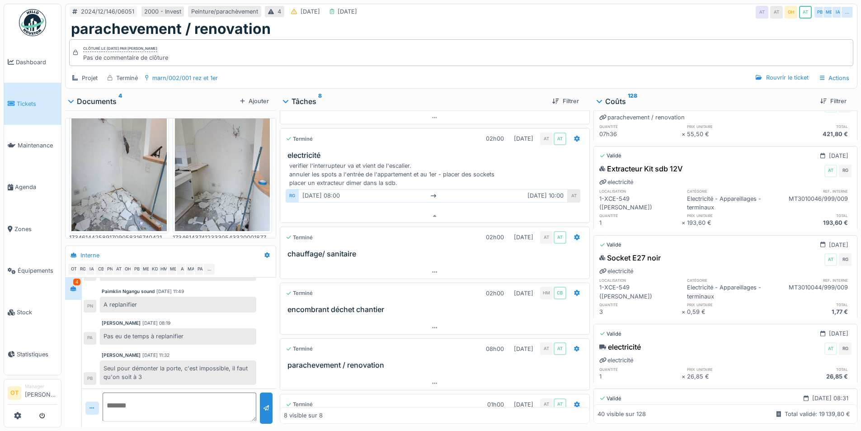
scroll to position [1217, 0]
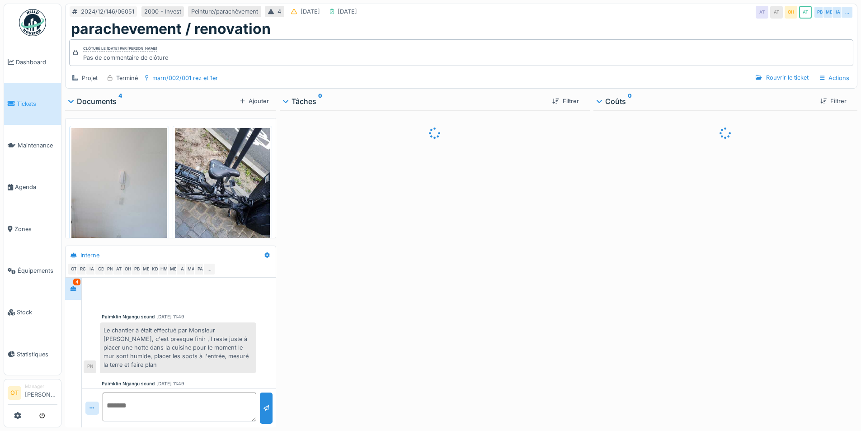
scroll to position [93, 0]
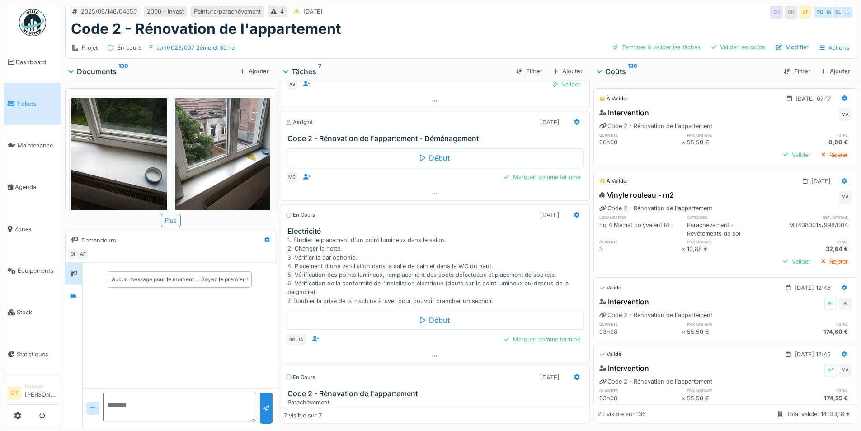
click at [616, 71] on div "Coûts 136" at bounding box center [687, 71] width 180 height 11
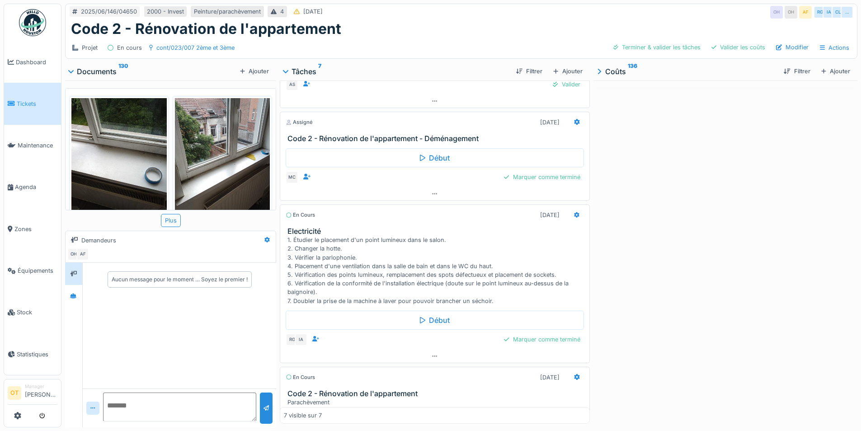
click at [619, 71] on div "Coûts 136" at bounding box center [687, 71] width 180 height 11
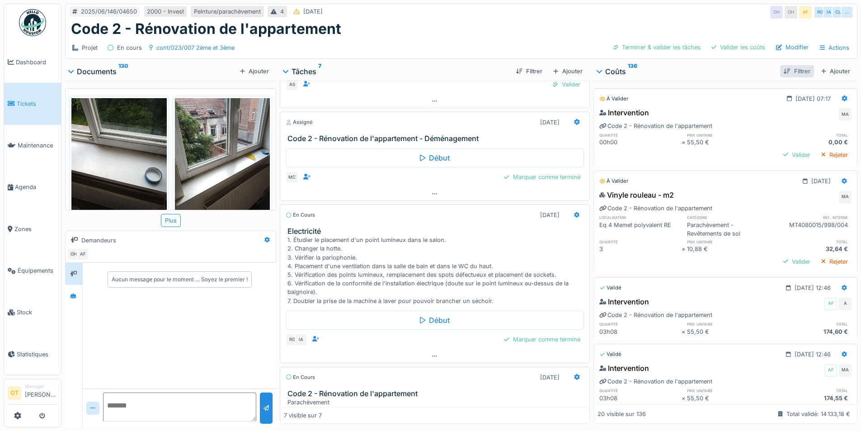
click at [788, 71] on div "Filtrer" at bounding box center [796, 71] width 33 height 12
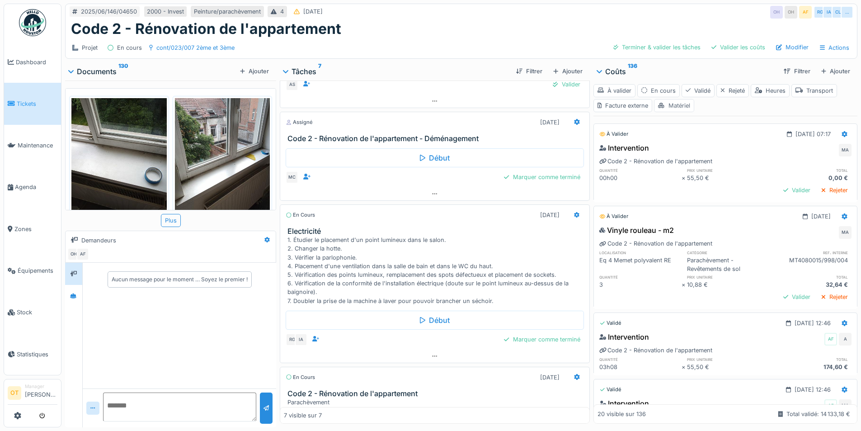
click at [680, 107] on div "Matériel" at bounding box center [674, 105] width 40 height 13
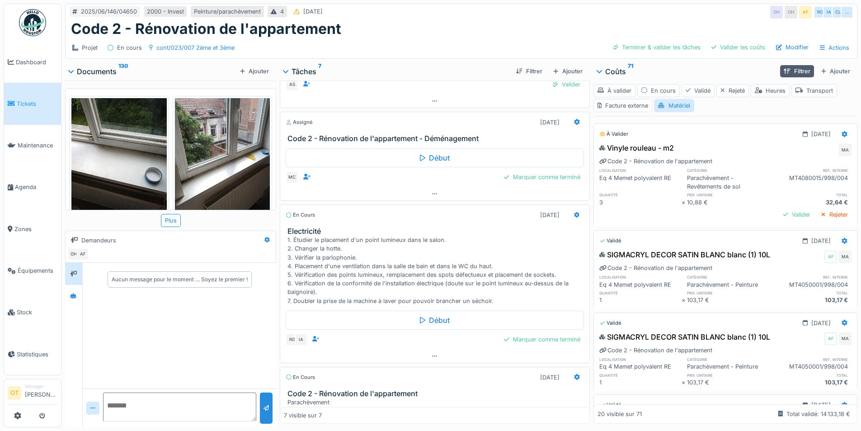
click at [710, 28] on div "Code 2 - Rénovation de l'appartement" at bounding box center [461, 28] width 780 height 17
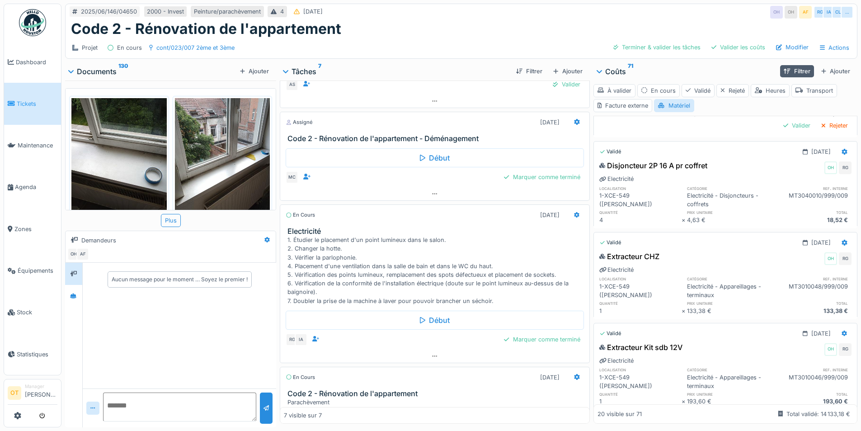
scroll to position [1446, 0]
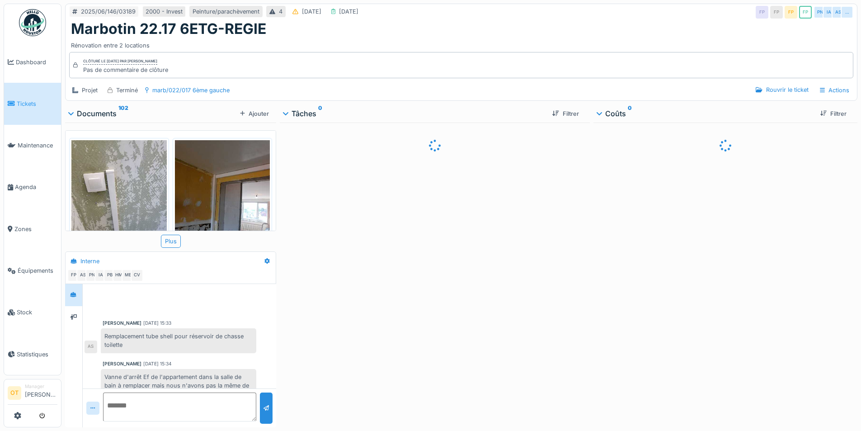
scroll to position [316, 0]
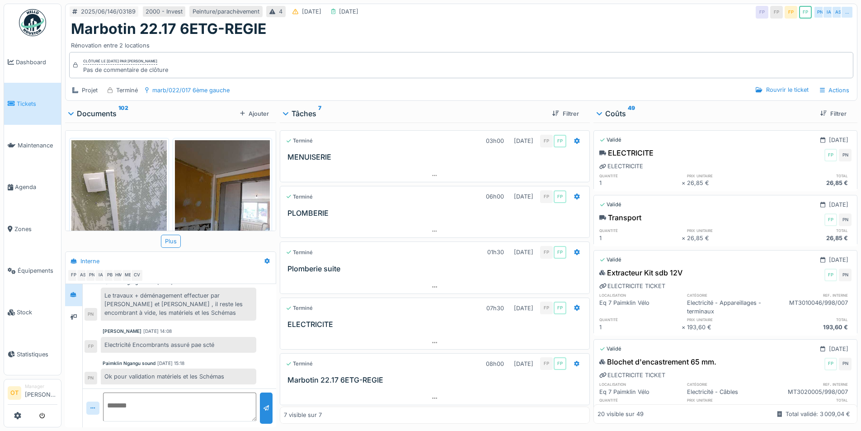
click at [620, 112] on div "Coûts 49" at bounding box center [705, 113] width 216 height 11
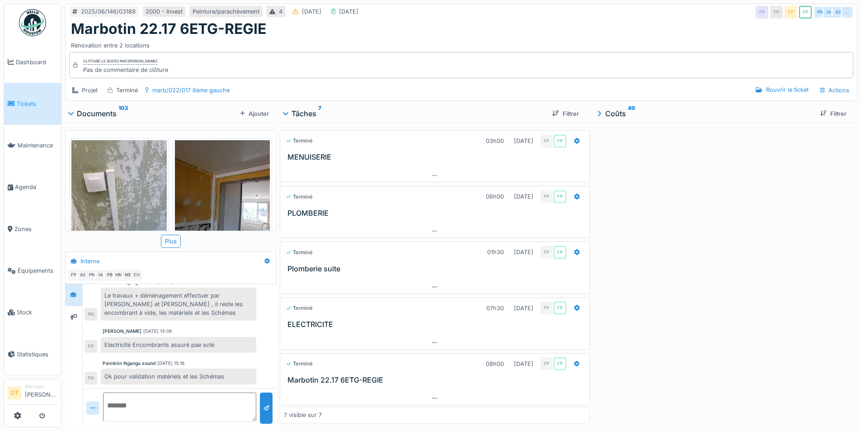
click at [620, 112] on div "Coûts 49" at bounding box center [705, 113] width 216 height 11
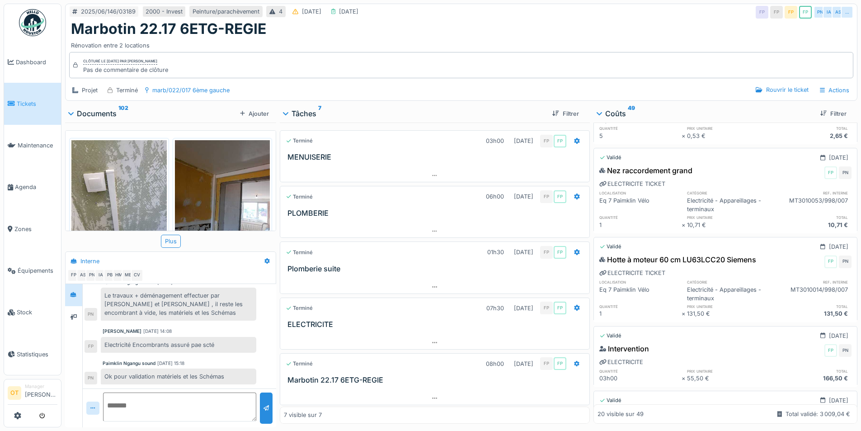
scroll to position [362, 0]
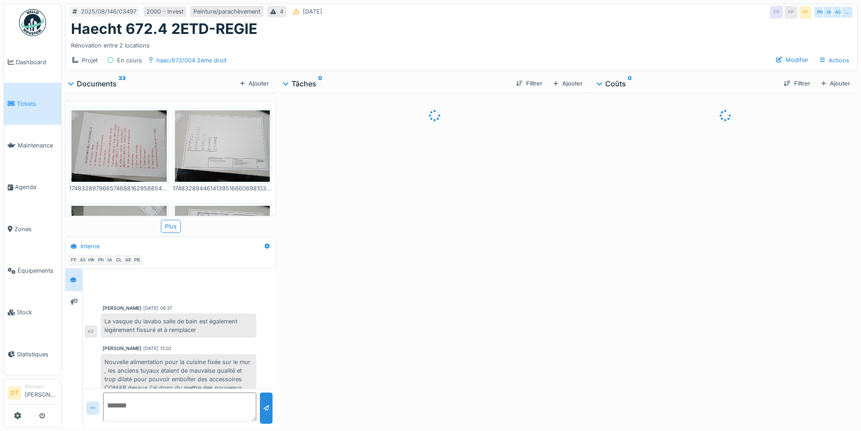
scroll to position [379, 0]
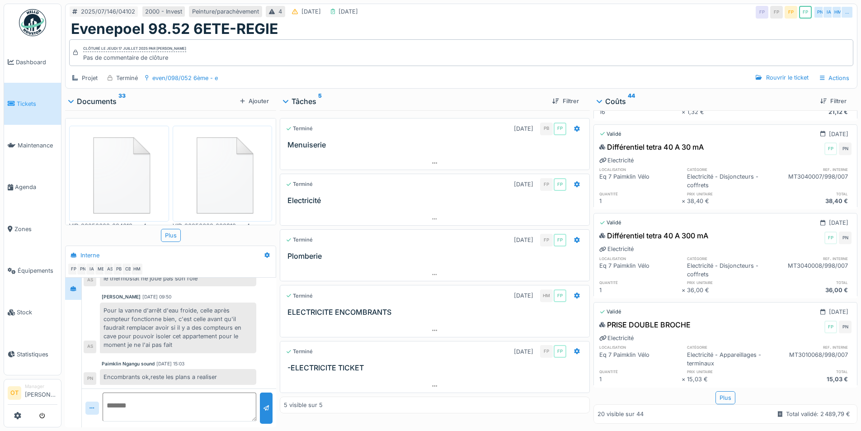
scroll to position [7, 0]
click at [720, 391] on div "Plus" at bounding box center [725, 397] width 20 height 13
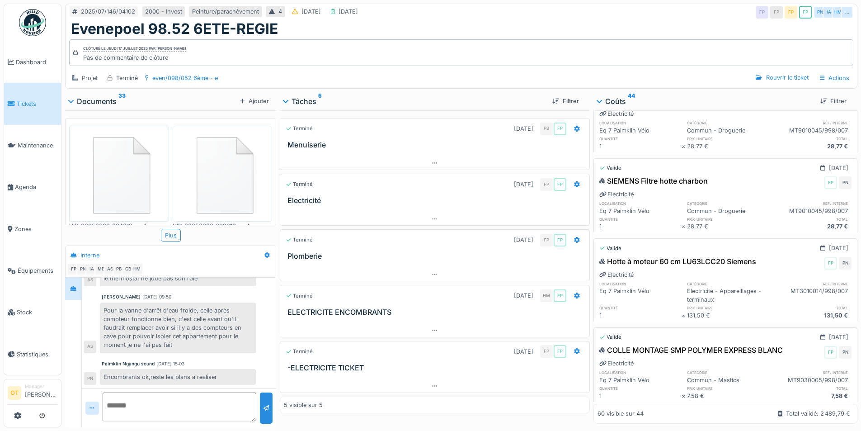
scroll to position [2267, 0]
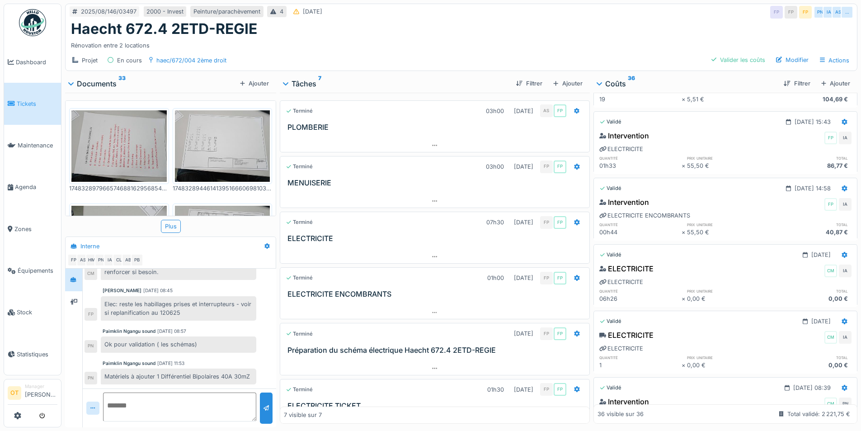
scroll to position [1359, 0]
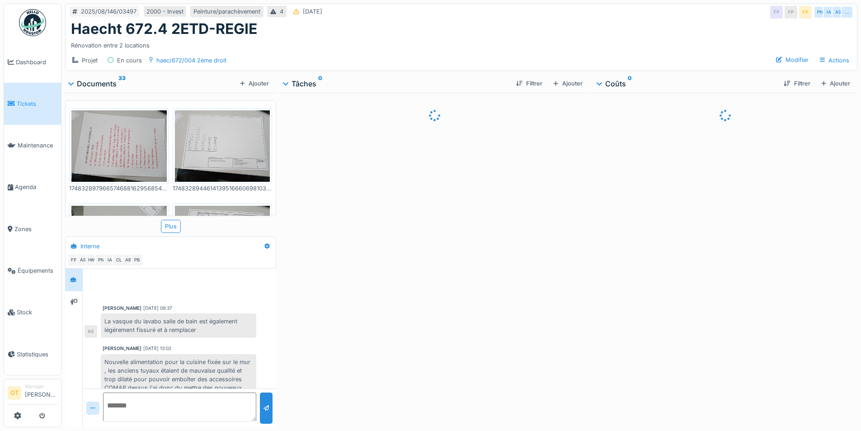
scroll to position [379, 0]
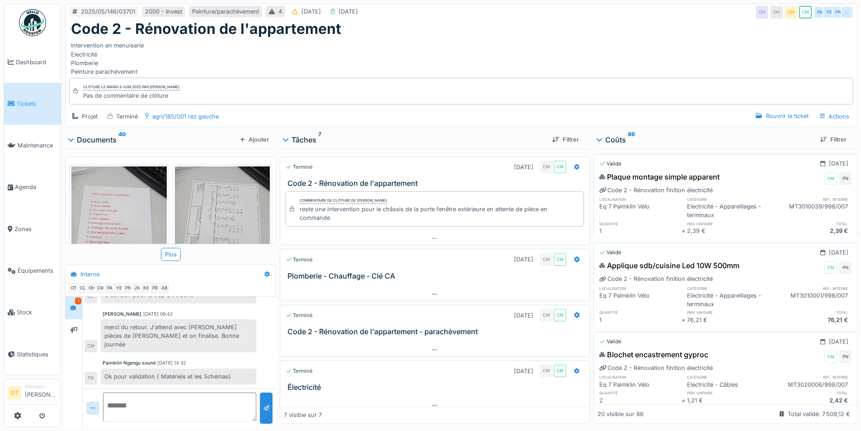
scroll to position [7, 0]
click at [715, 412] on div "Plus" at bounding box center [725, 418] width 20 height 13
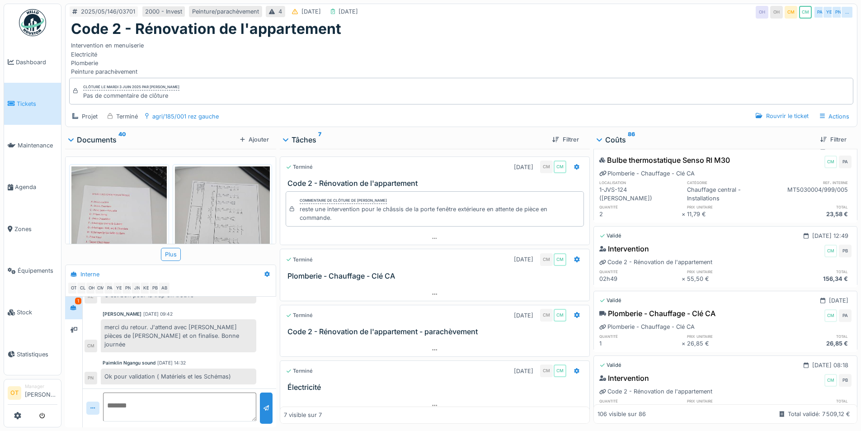
scroll to position [8229, 0]
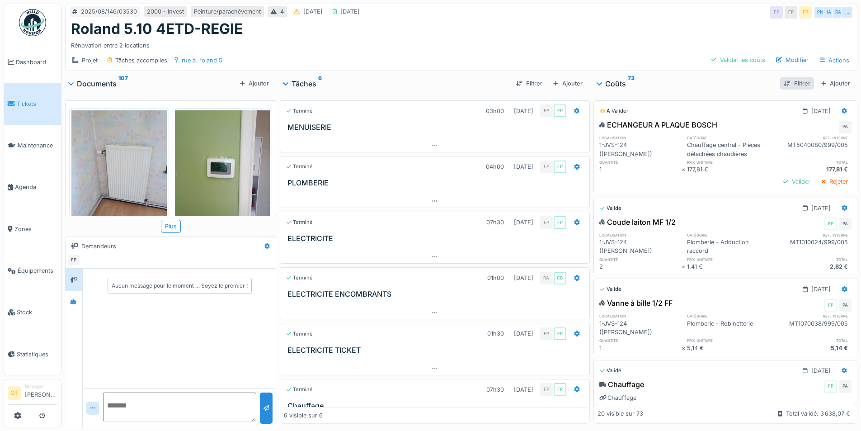
click at [787, 84] on div "Filtrer" at bounding box center [796, 83] width 33 height 12
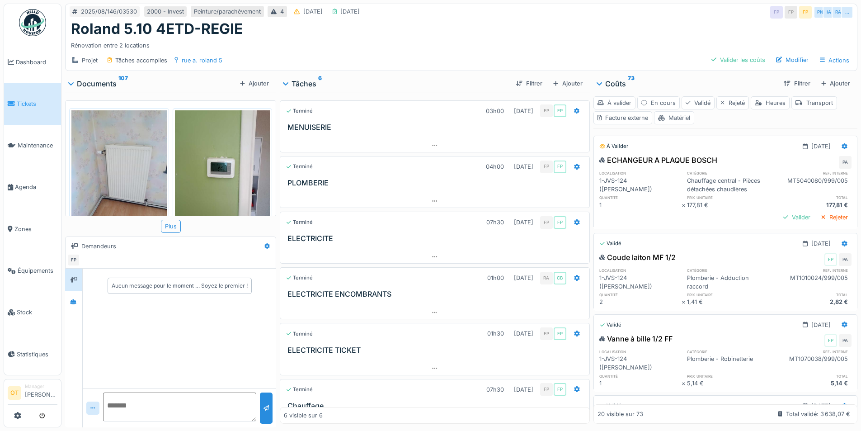
click at [682, 119] on div "Matériel" at bounding box center [674, 117] width 40 height 13
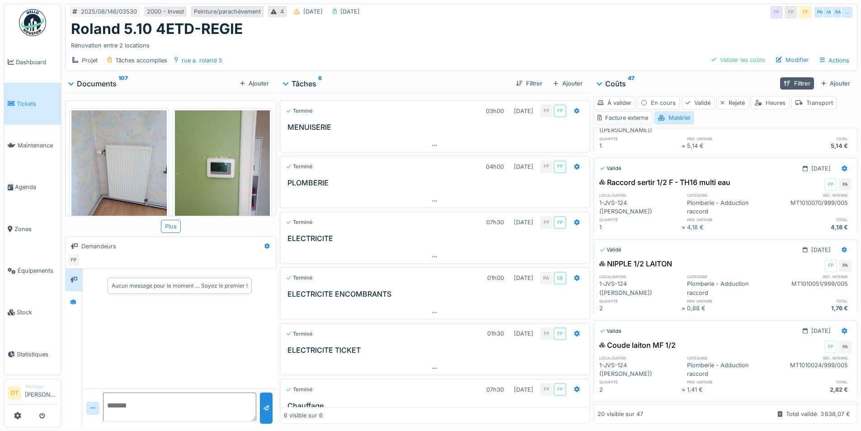
scroll to position [362, 0]
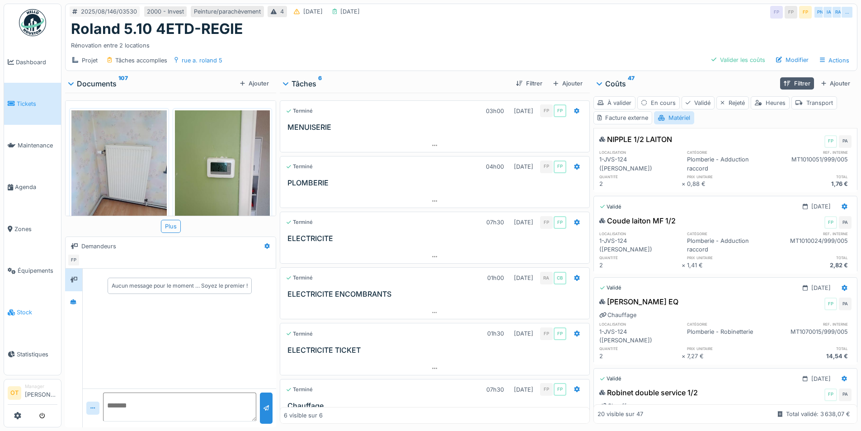
click at [38, 311] on link "Stock" at bounding box center [32, 312] width 57 height 42
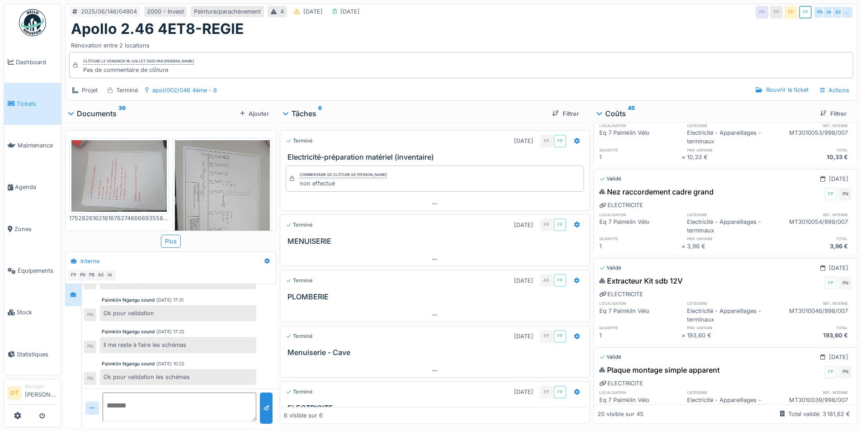
scroll to position [587, 0]
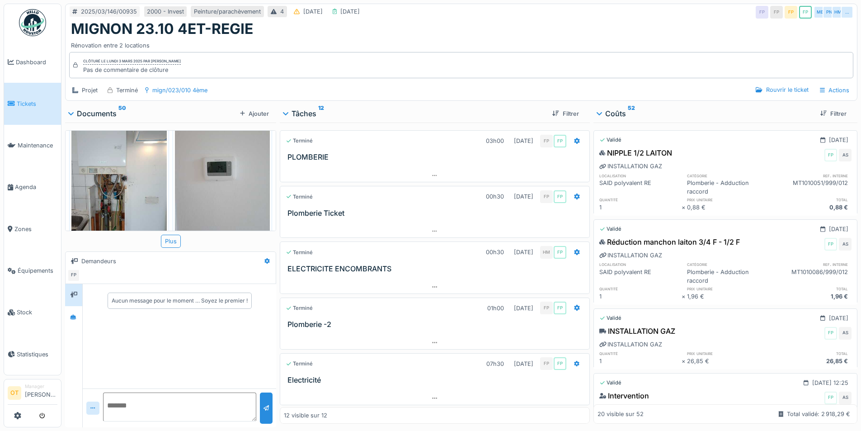
scroll to position [904, 0]
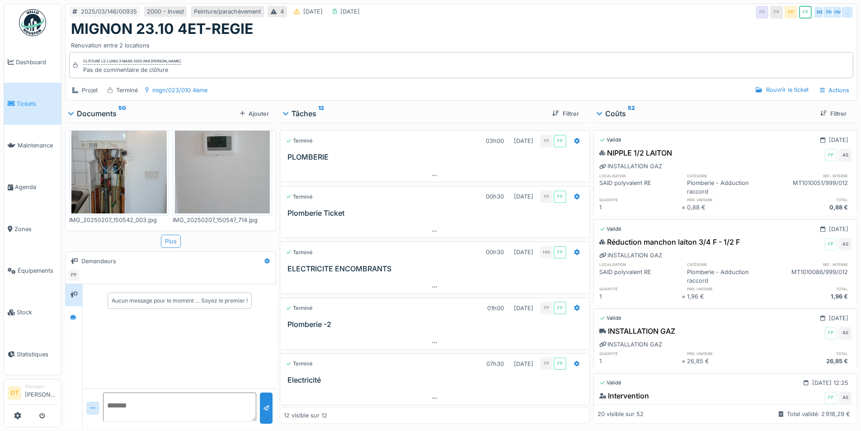
click at [179, 242] on div "Plus" at bounding box center [171, 241] width 20 height 13
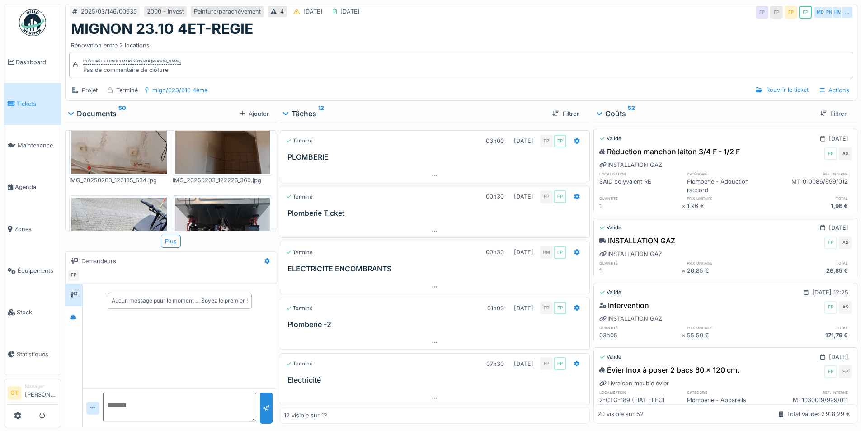
scroll to position [136, 0]
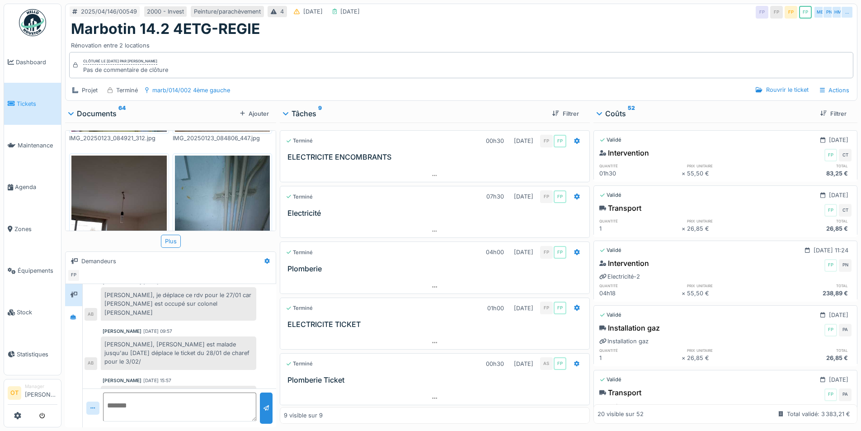
scroll to position [1356, 0]
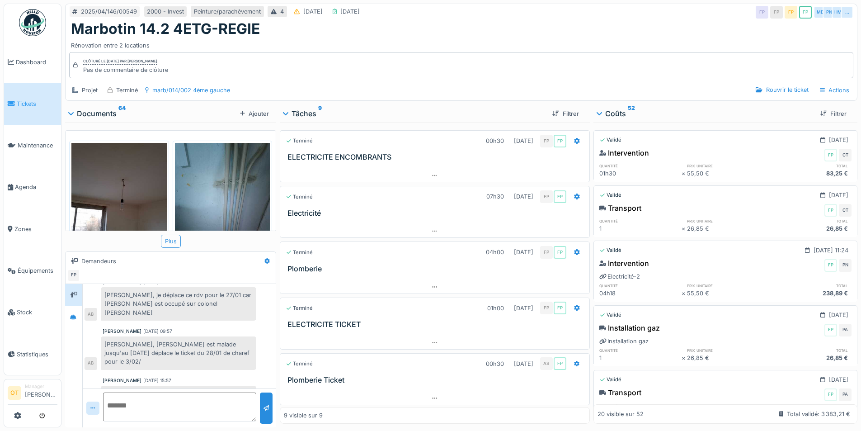
click at [174, 237] on div "Plus" at bounding box center [171, 241] width 20 height 13
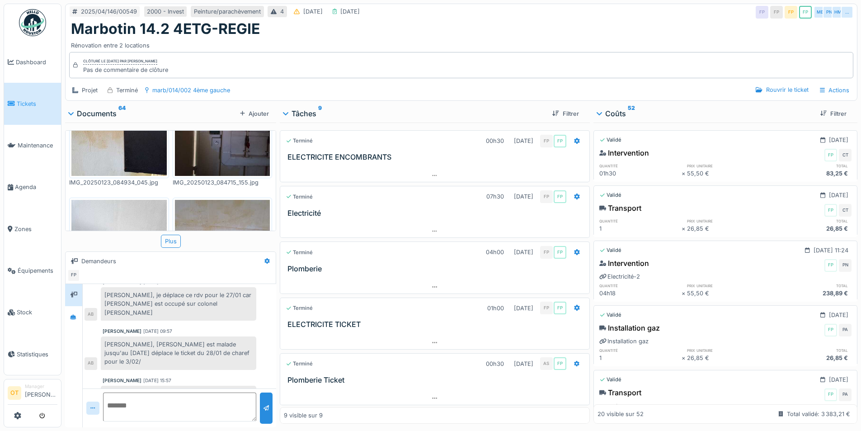
scroll to position [7, 0]
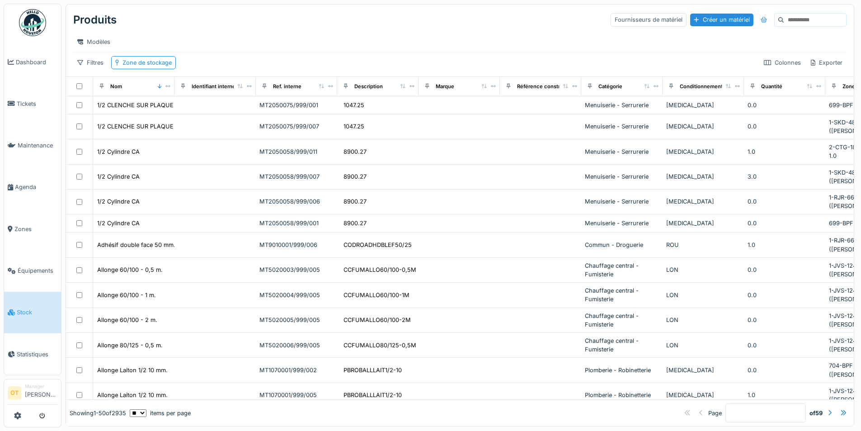
click at [784, 17] on input at bounding box center [815, 20] width 62 height 13
paste input "*********"
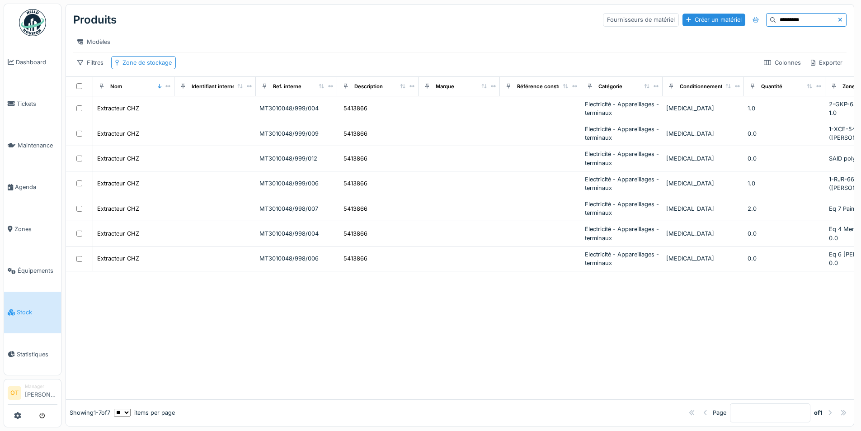
type input "*********"
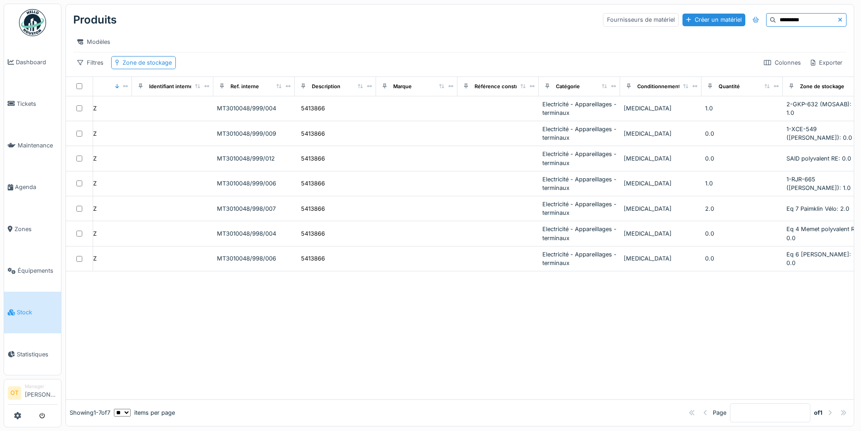
scroll to position [0, 64]
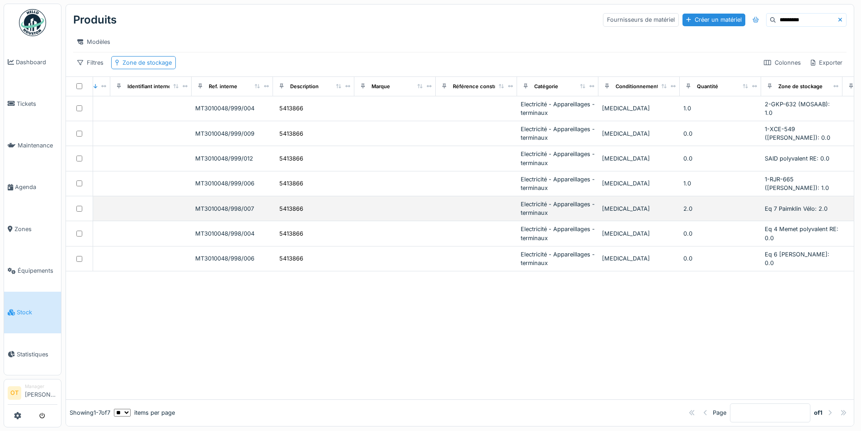
click at [724, 213] on div "2.0" at bounding box center [720, 208] width 74 height 9
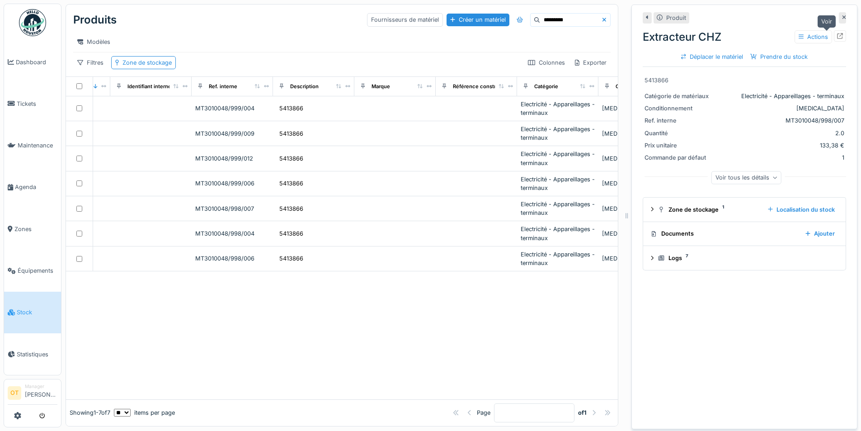
click at [837, 36] on icon at bounding box center [840, 36] width 6 height 6
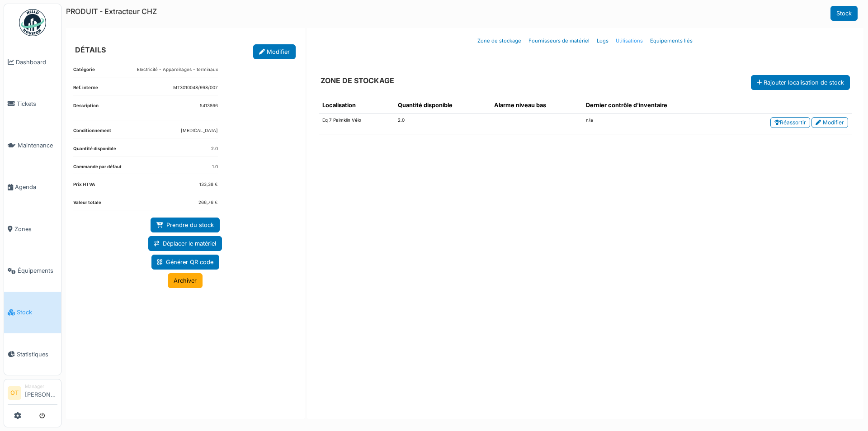
click at [624, 41] on link "Utilisations" at bounding box center [629, 40] width 34 height 21
select select "***"
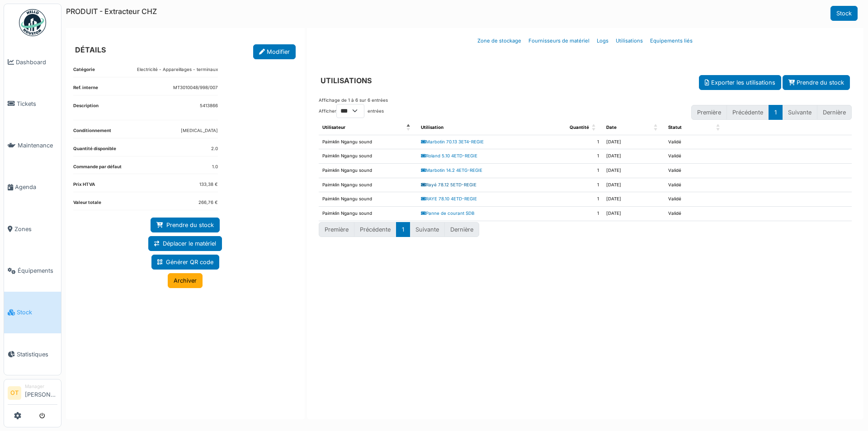
click at [468, 183] on link "Rayé 78.12 5ETD-REGIE" at bounding box center [449, 184] width 56 height 5
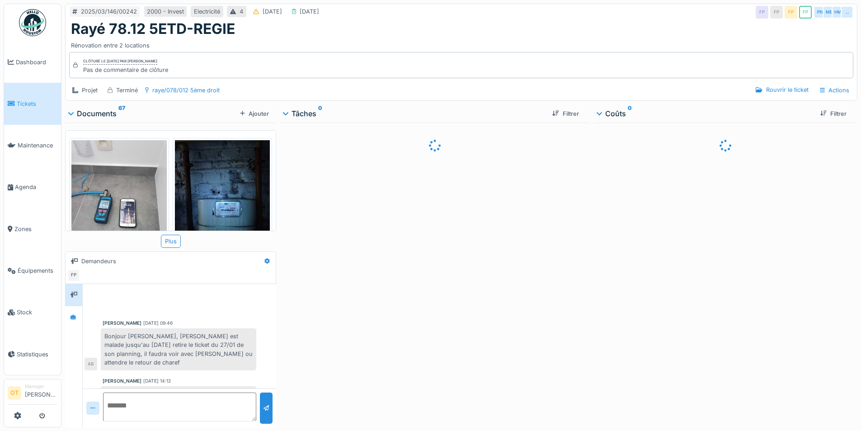
scroll to position [9, 0]
